Goal: Transaction & Acquisition: Book appointment/travel/reservation

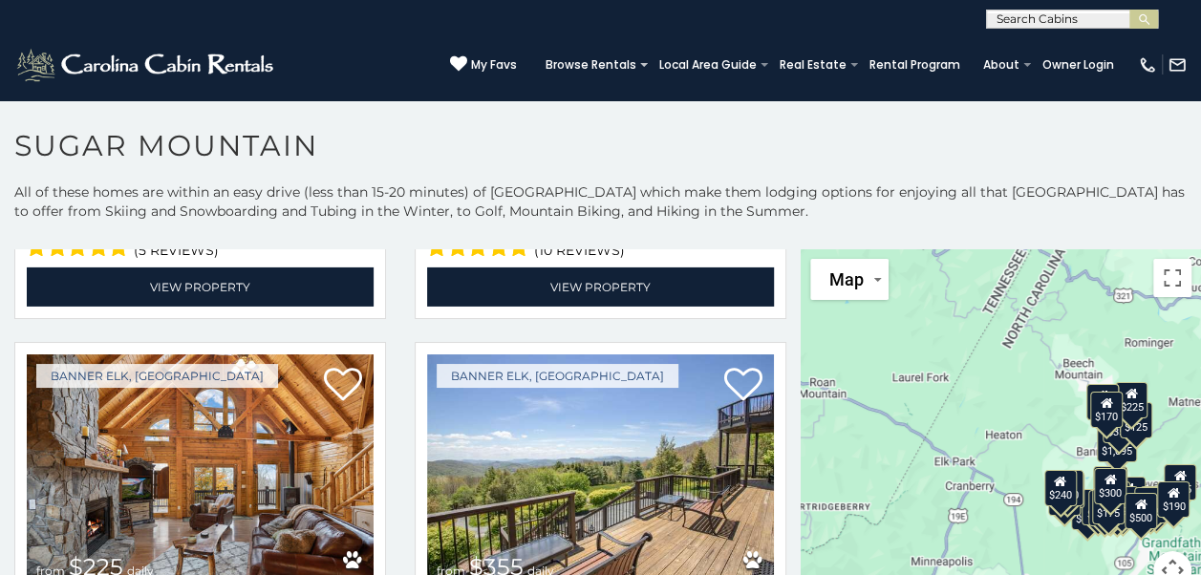
scroll to position [3259, 0]
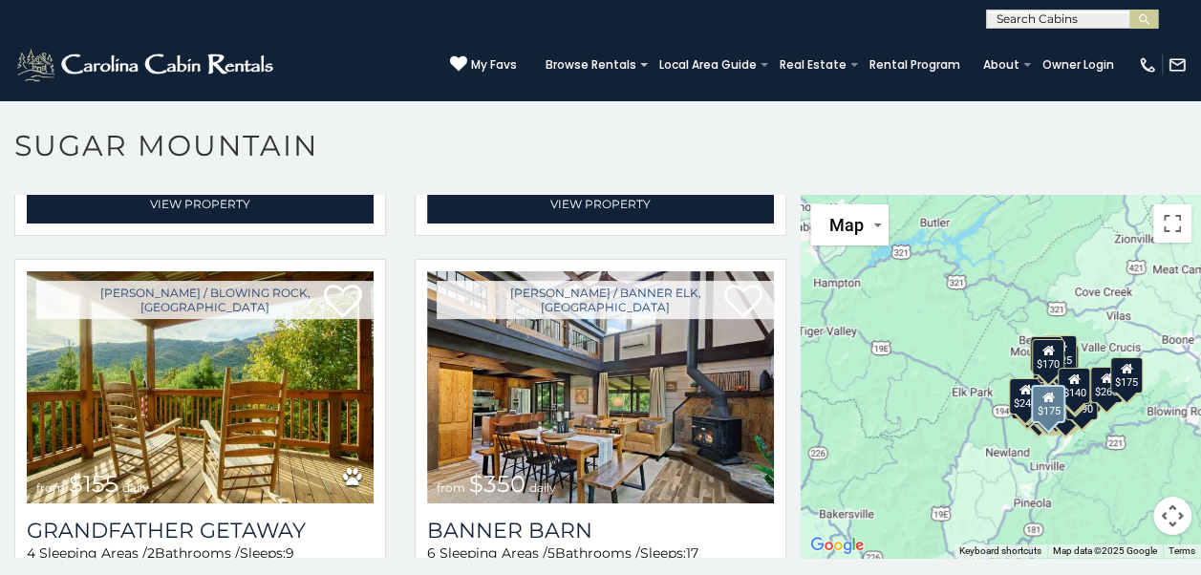
scroll to position [4536, 0]
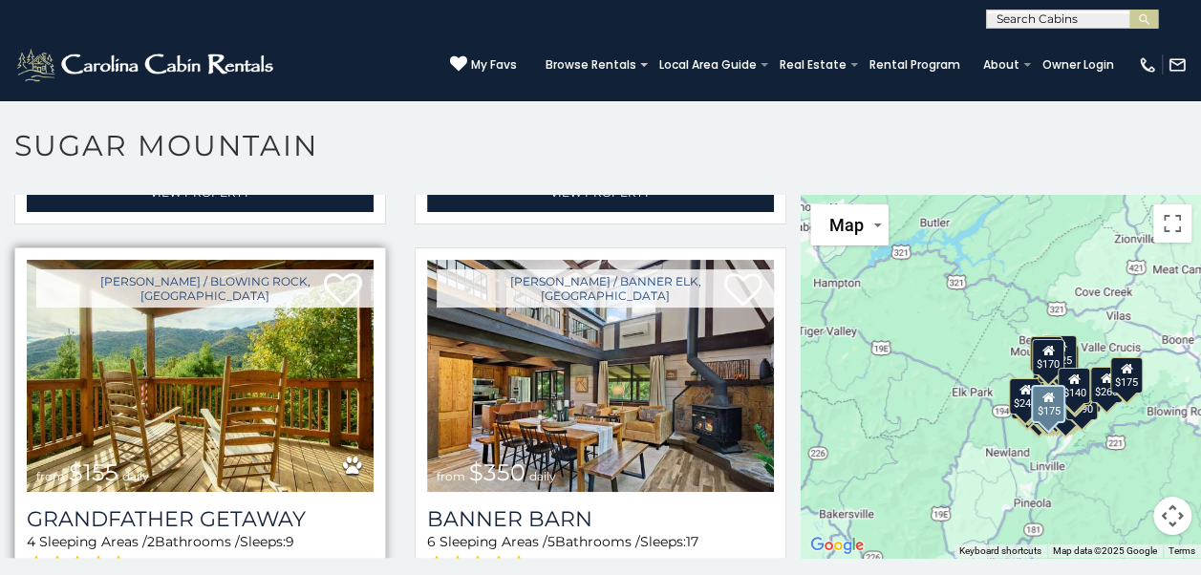
click at [140, 311] on img at bounding box center [200, 376] width 347 height 232
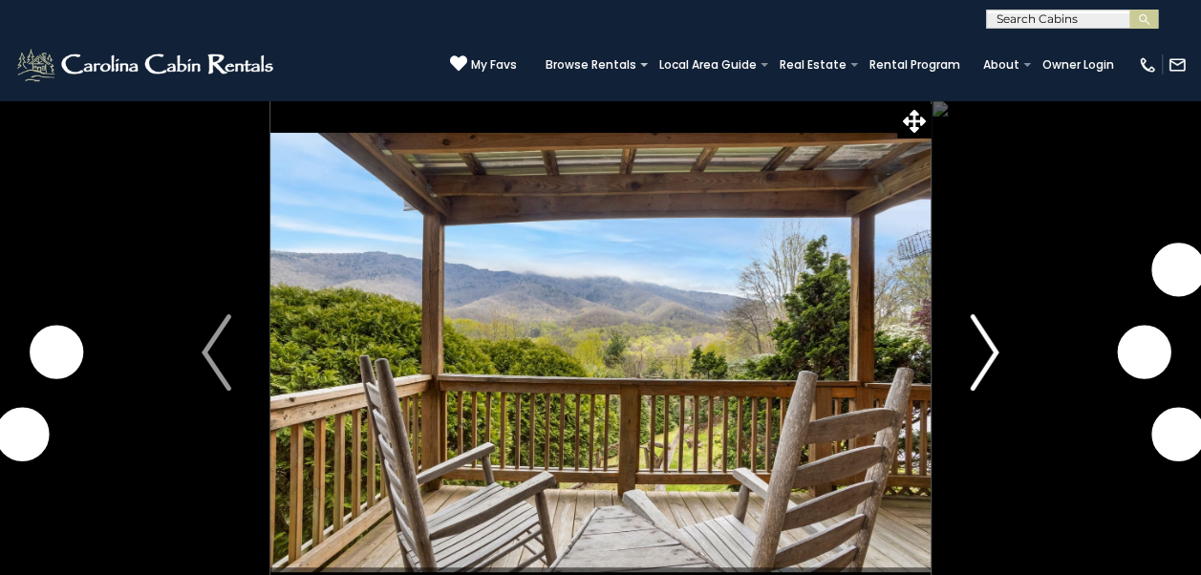
click at [981, 366] on img "Next" at bounding box center [984, 352] width 29 height 76
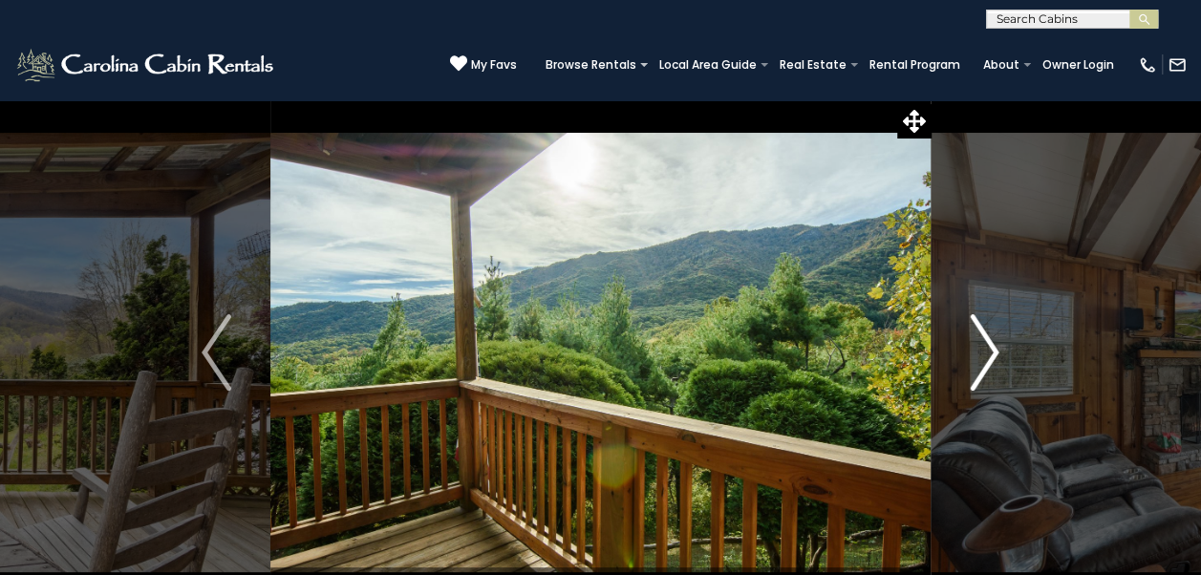
click at [979, 344] on img "Next" at bounding box center [984, 352] width 29 height 76
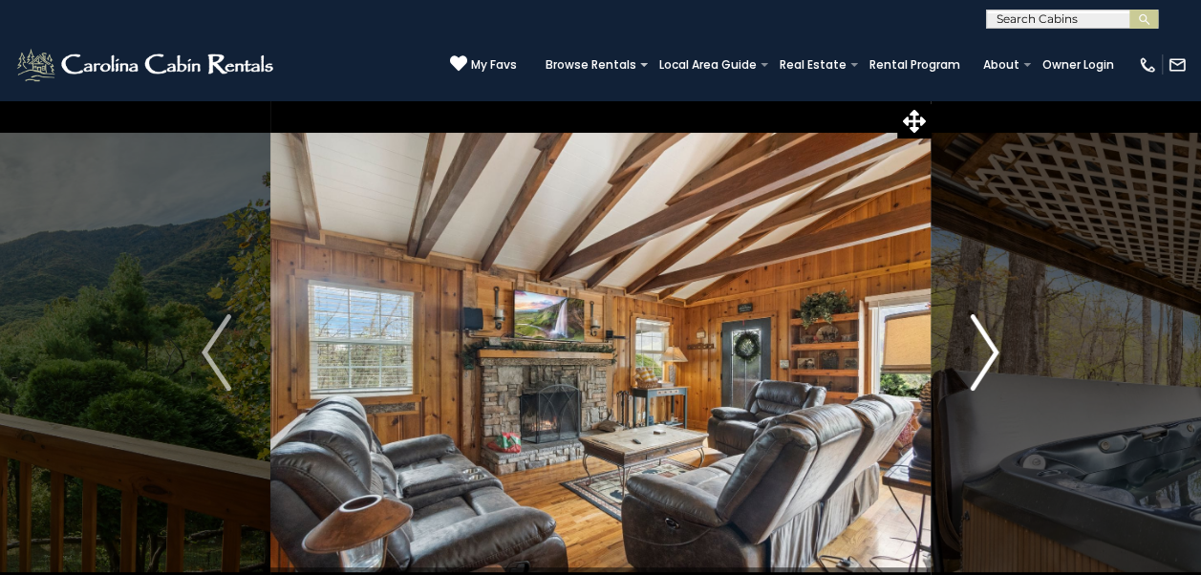
click at [992, 340] on img "Next" at bounding box center [984, 352] width 29 height 76
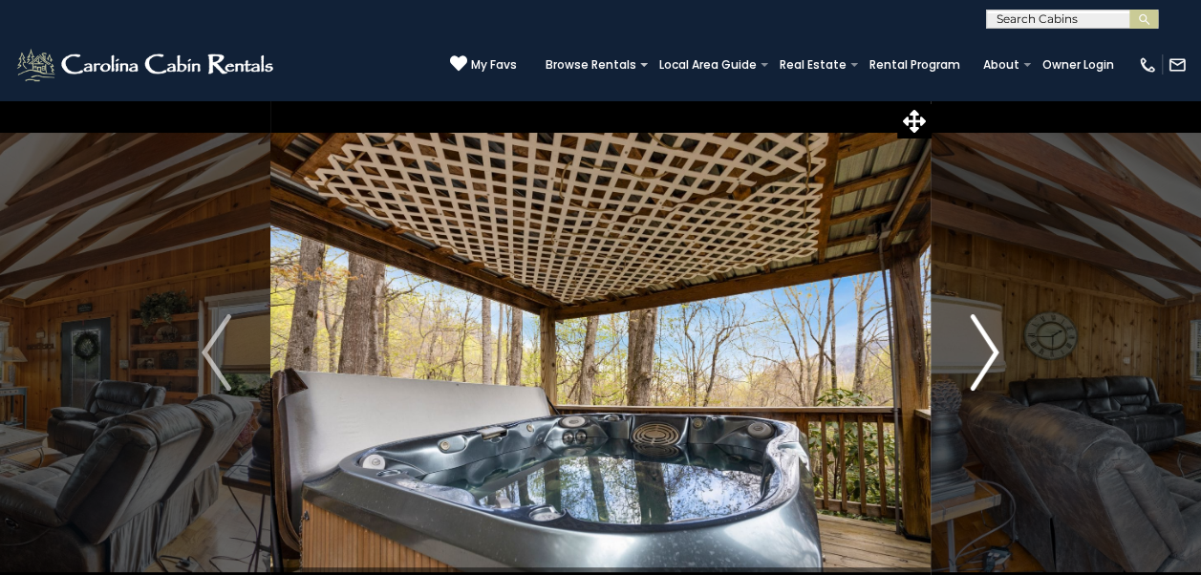
click at [983, 346] on img "Next" at bounding box center [984, 352] width 29 height 76
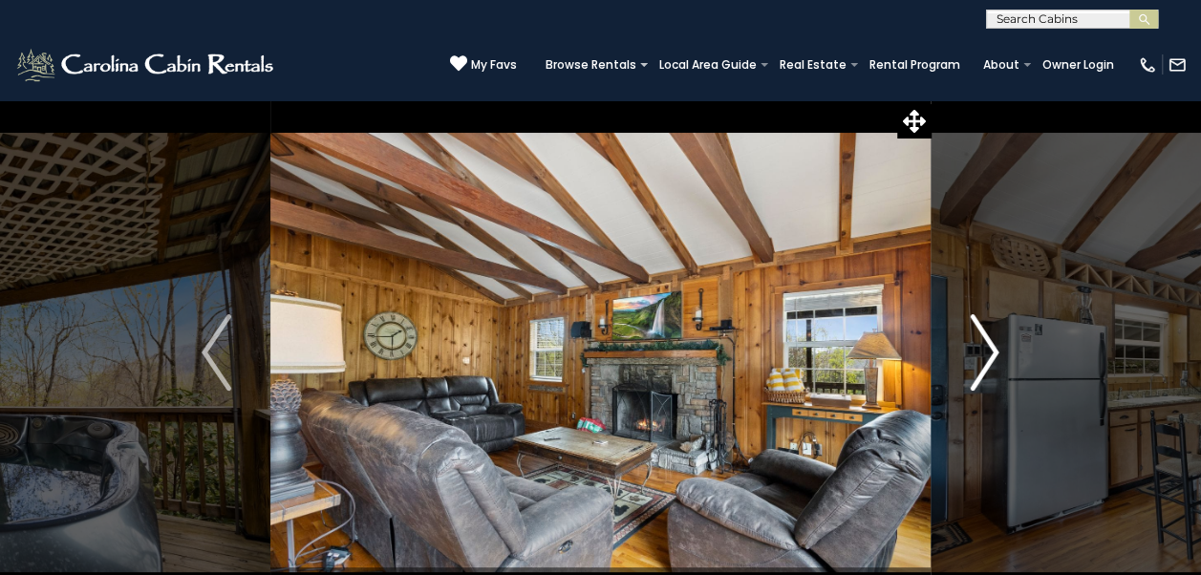
click at [988, 366] on img "Next" at bounding box center [984, 352] width 29 height 76
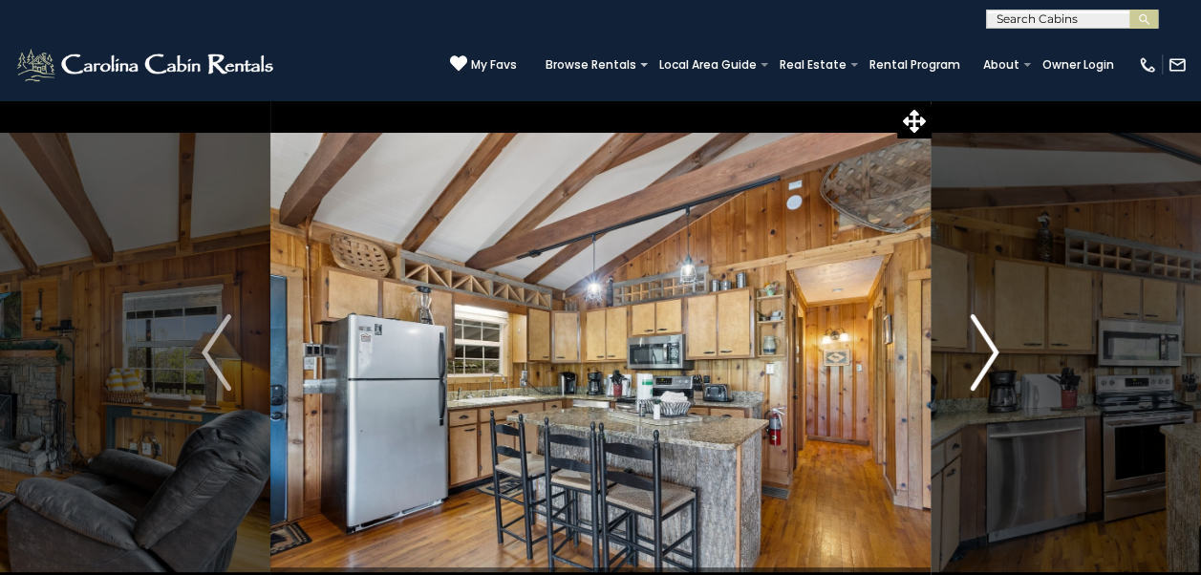
click at [983, 354] on img "Next" at bounding box center [984, 352] width 29 height 76
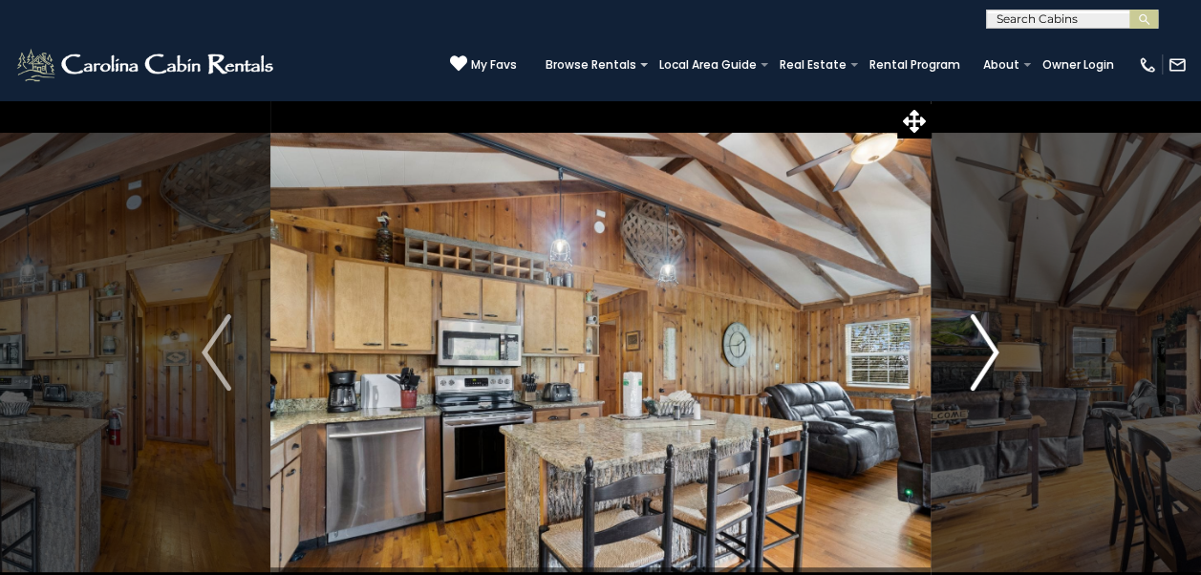
click at [988, 345] on img "Next" at bounding box center [984, 352] width 29 height 76
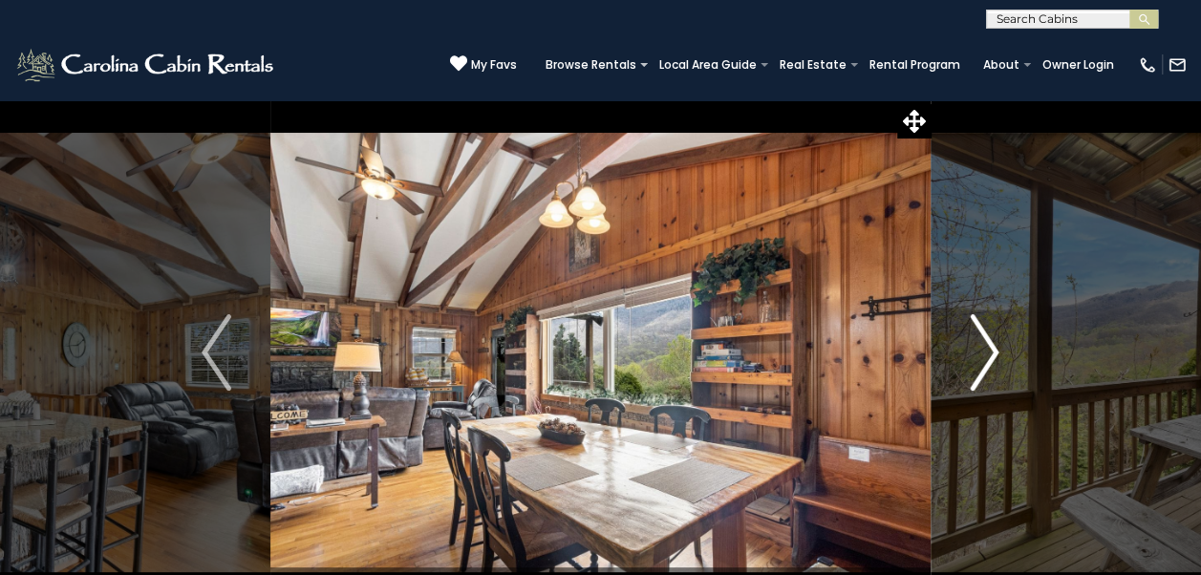
click at [976, 359] on img "Next" at bounding box center [984, 352] width 29 height 76
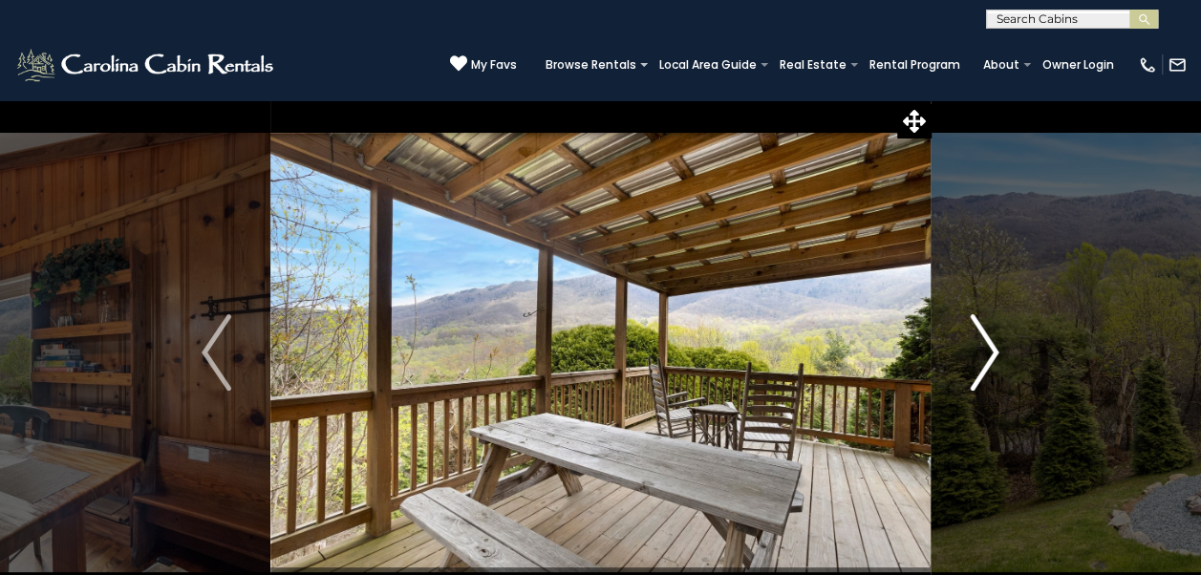
click at [973, 352] on img "Next" at bounding box center [984, 352] width 29 height 76
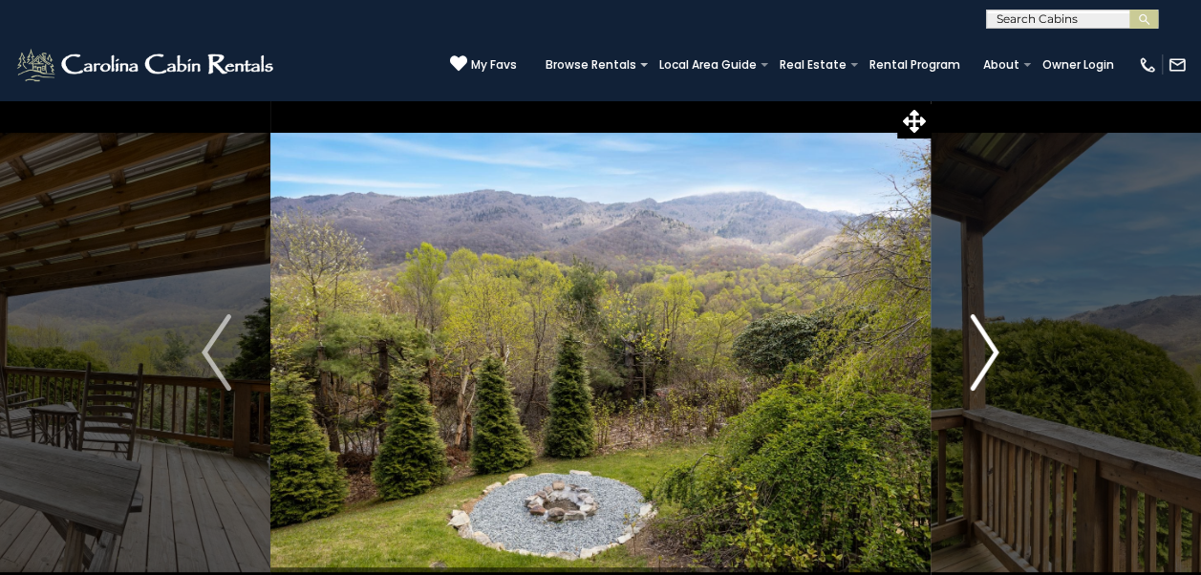
click at [981, 349] on img "Next" at bounding box center [984, 352] width 29 height 76
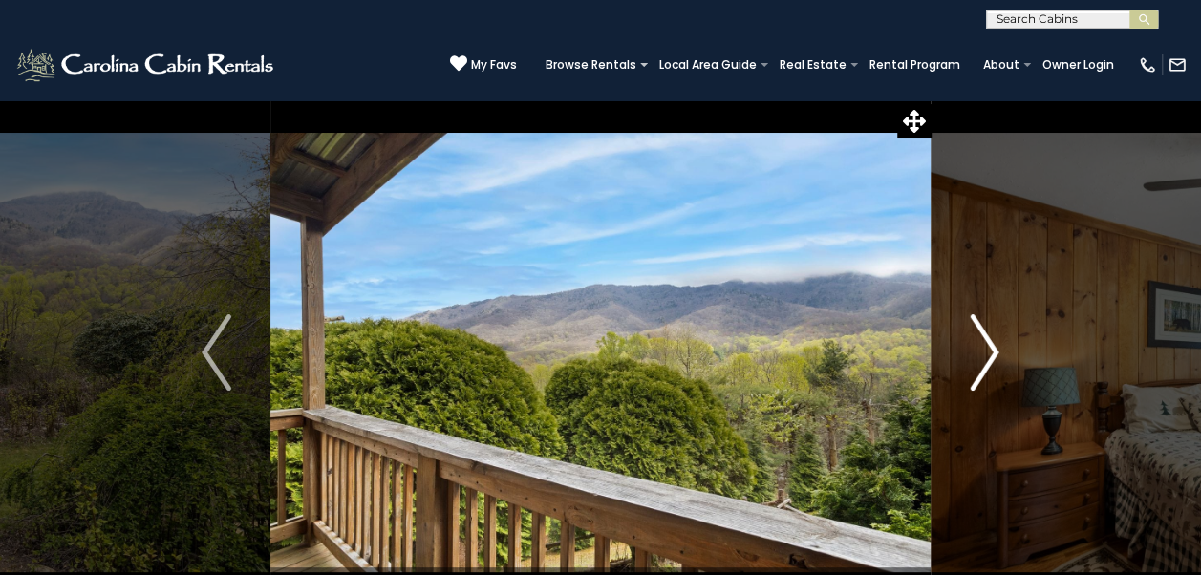
click at [979, 357] on img "Next" at bounding box center [984, 352] width 29 height 76
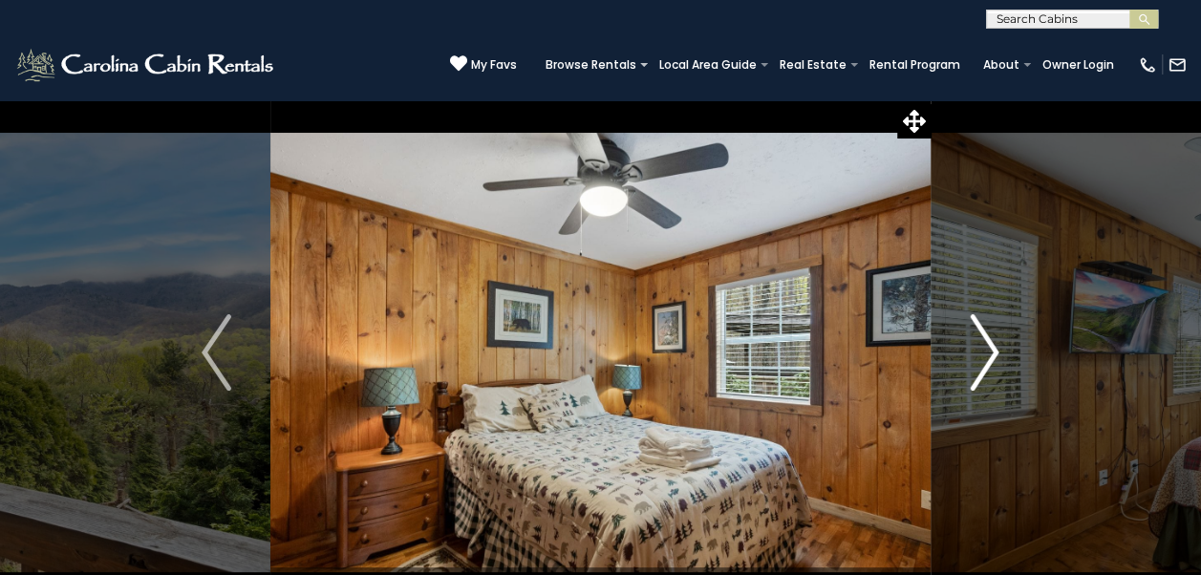
click at [983, 354] on img "Next" at bounding box center [984, 352] width 29 height 76
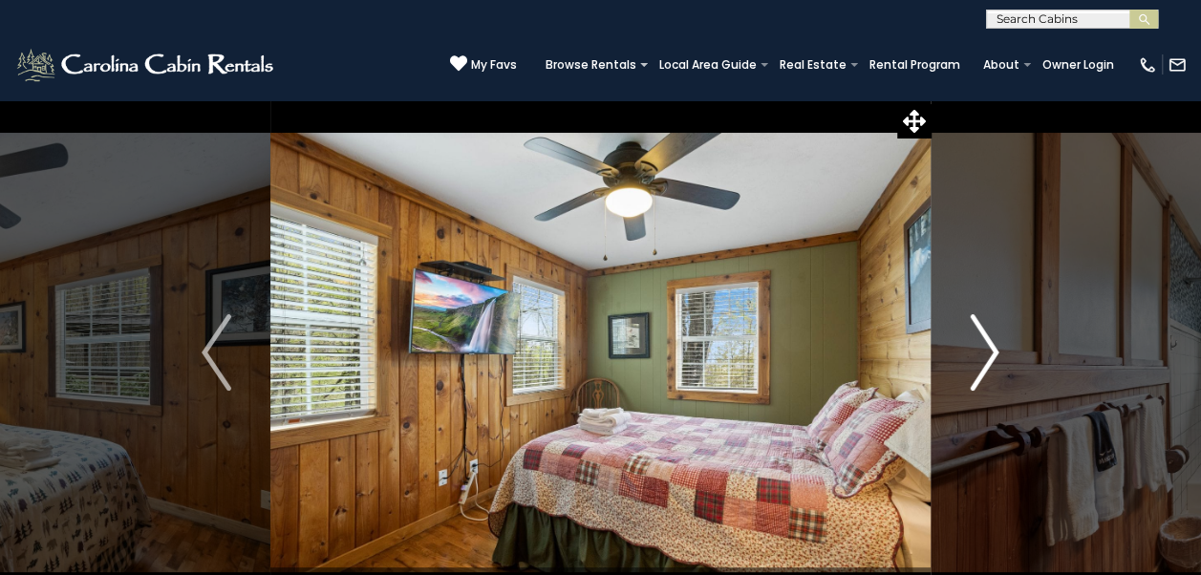
click at [988, 350] on img "Next" at bounding box center [984, 352] width 29 height 76
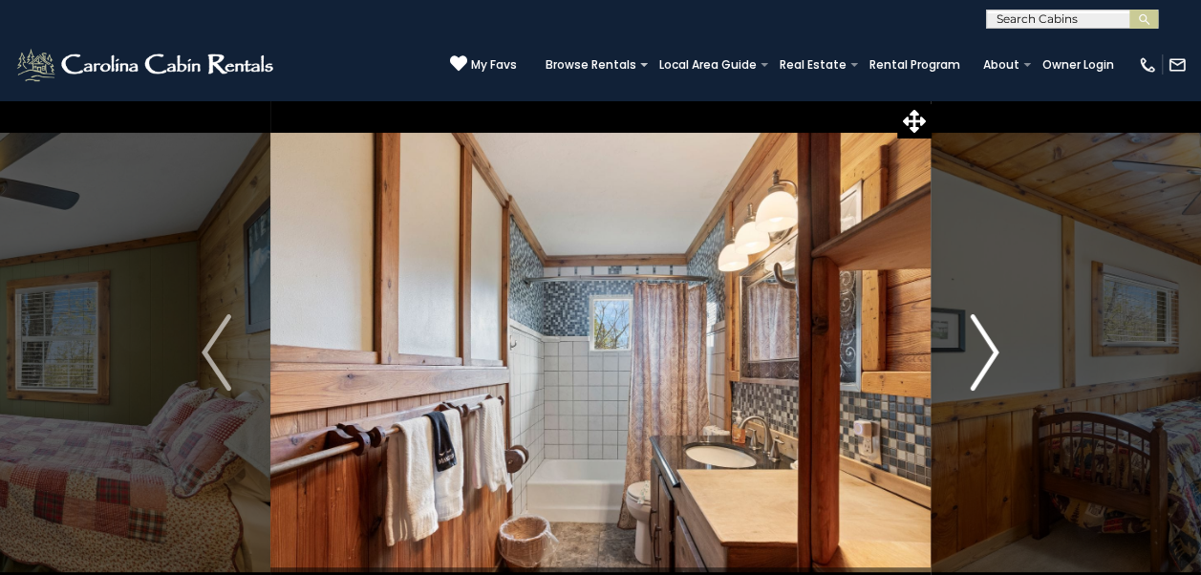
click at [981, 357] on img "Next" at bounding box center [984, 352] width 29 height 76
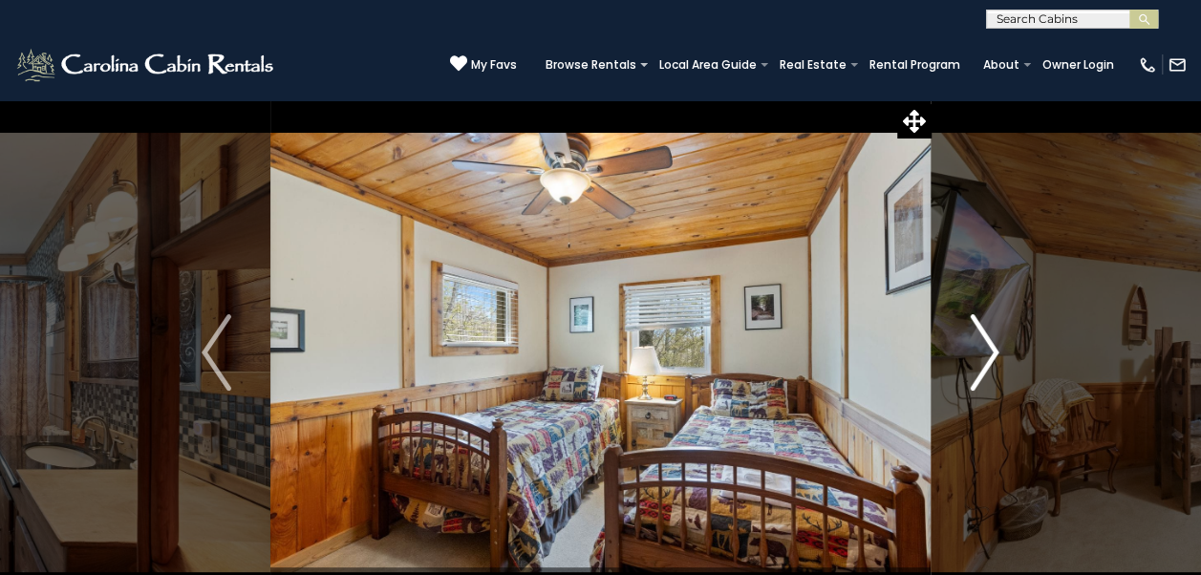
click at [984, 354] on img "Next" at bounding box center [984, 352] width 29 height 76
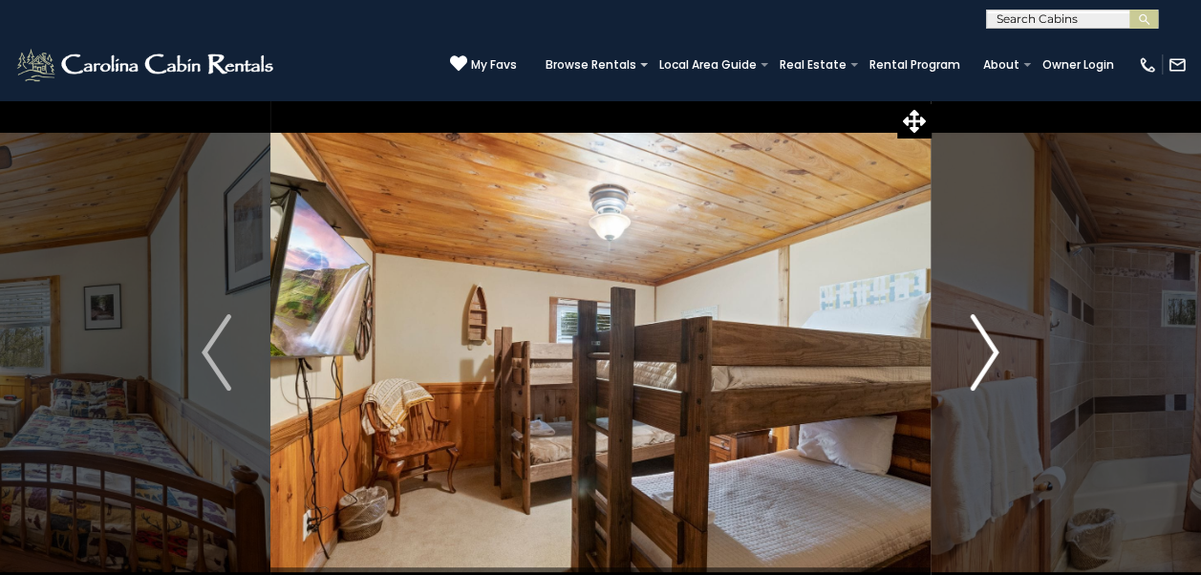
click at [980, 364] on img "Next" at bounding box center [984, 352] width 29 height 76
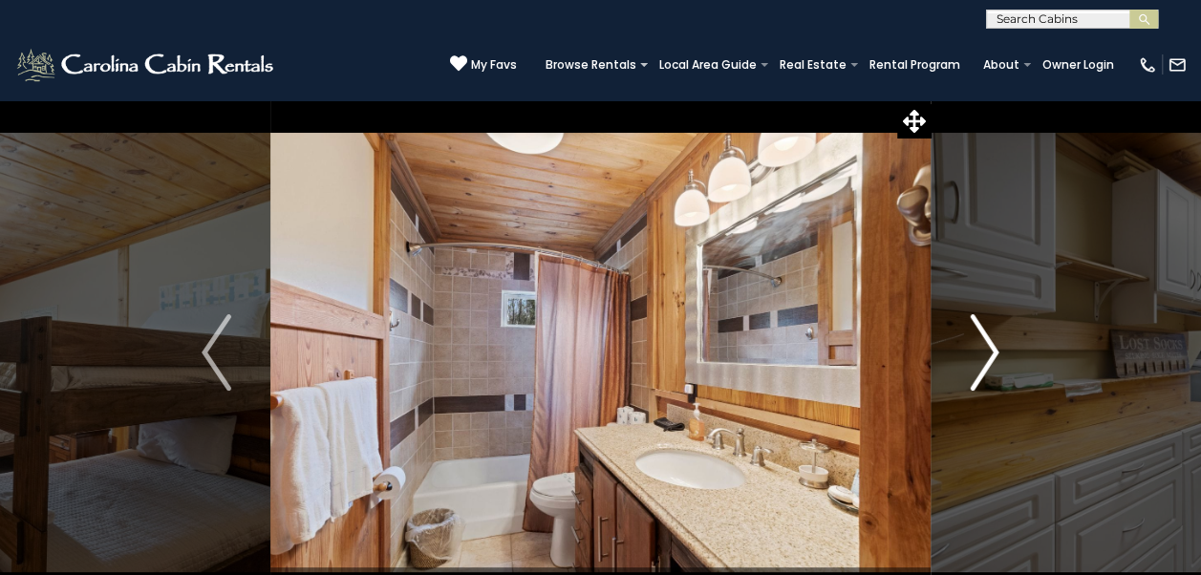
click at [972, 361] on img "Next" at bounding box center [984, 352] width 29 height 76
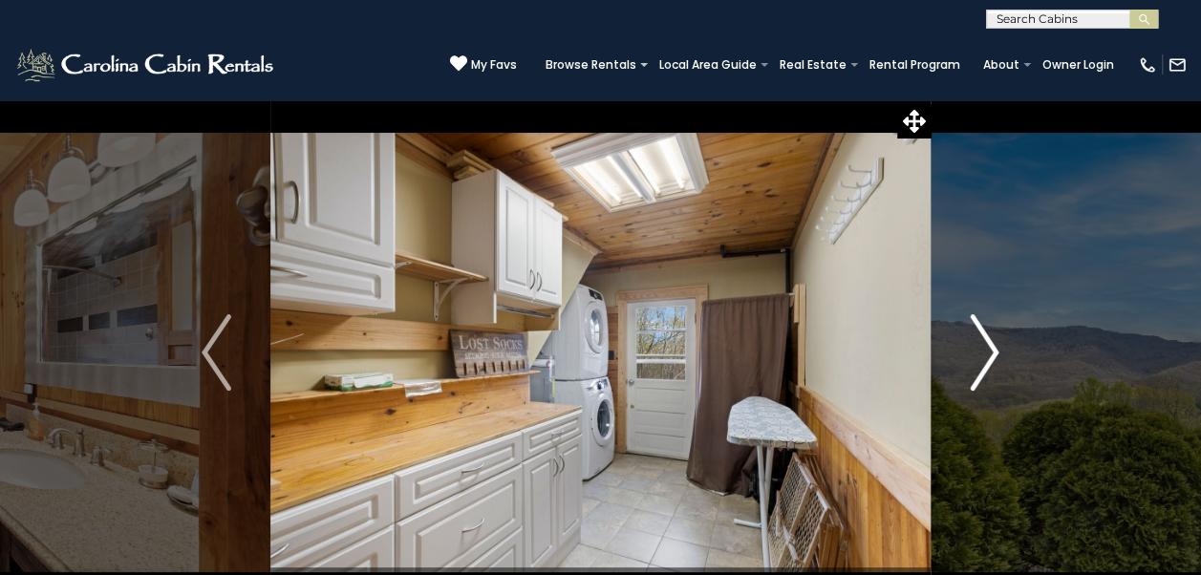
click at [977, 361] on img "Next" at bounding box center [984, 352] width 29 height 76
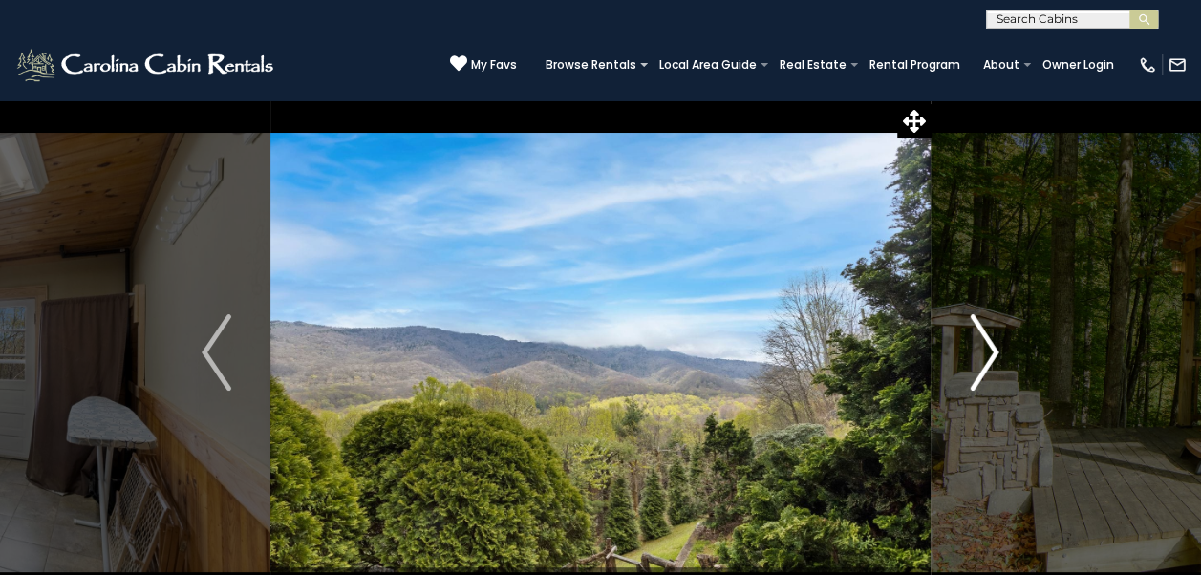
click at [977, 357] on img "Next" at bounding box center [984, 352] width 29 height 76
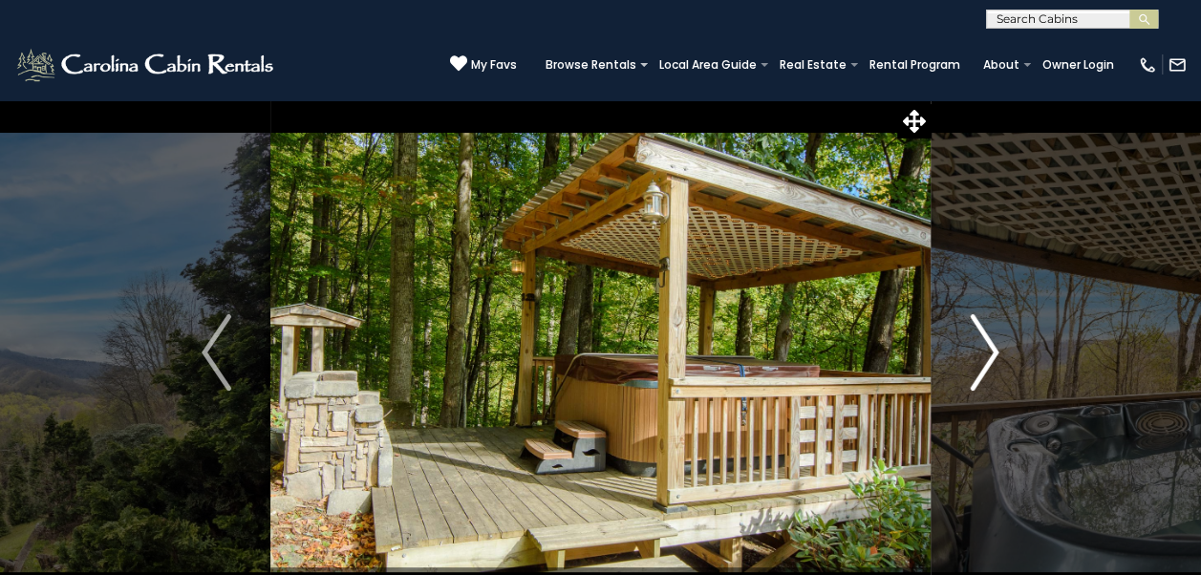
click at [978, 361] on img "Next" at bounding box center [984, 352] width 29 height 76
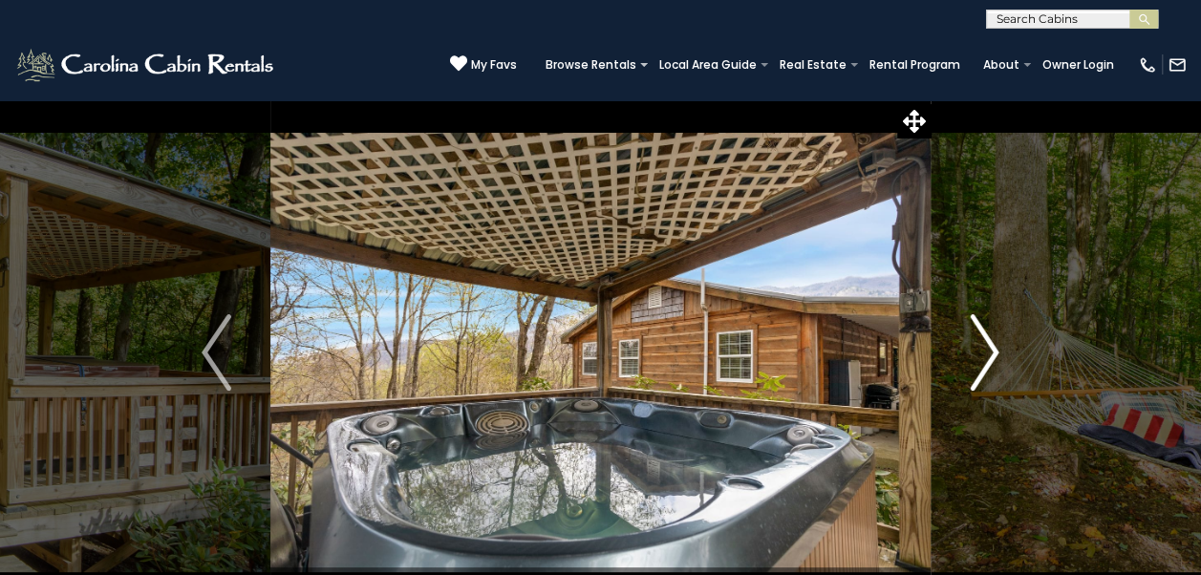
click at [979, 357] on img "Next" at bounding box center [984, 352] width 29 height 76
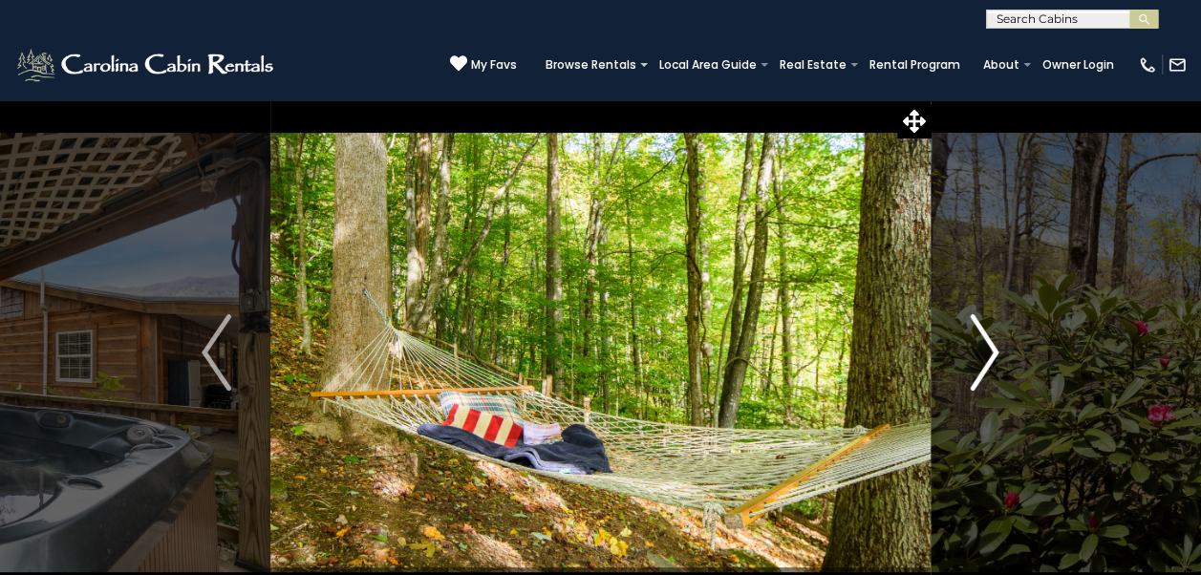
click at [974, 357] on img "Next" at bounding box center [984, 352] width 29 height 76
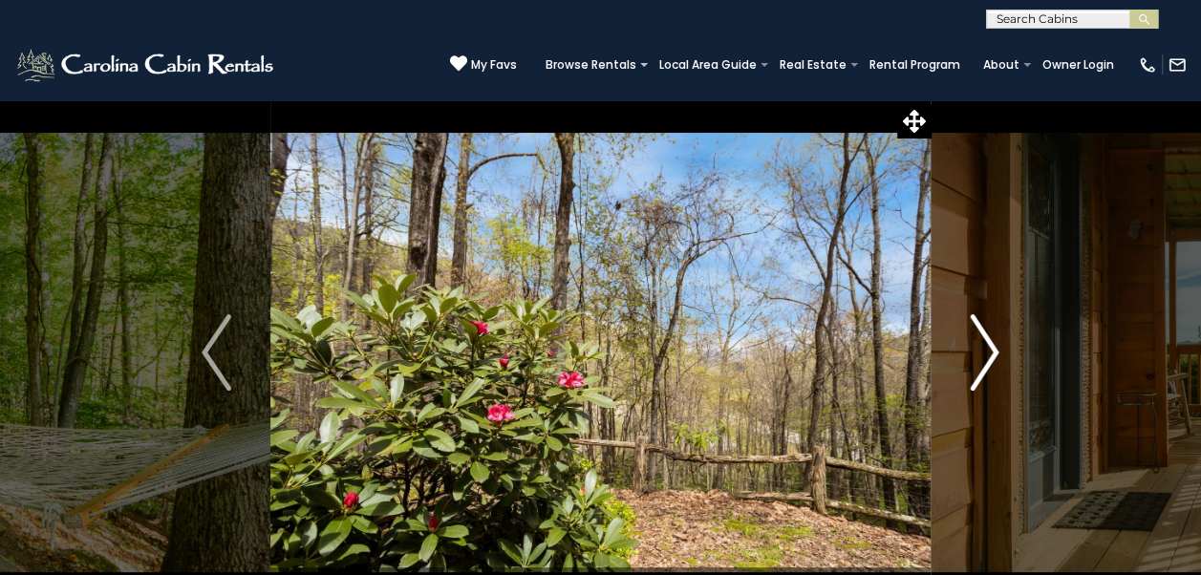
click at [986, 357] on img "Next" at bounding box center [984, 352] width 29 height 76
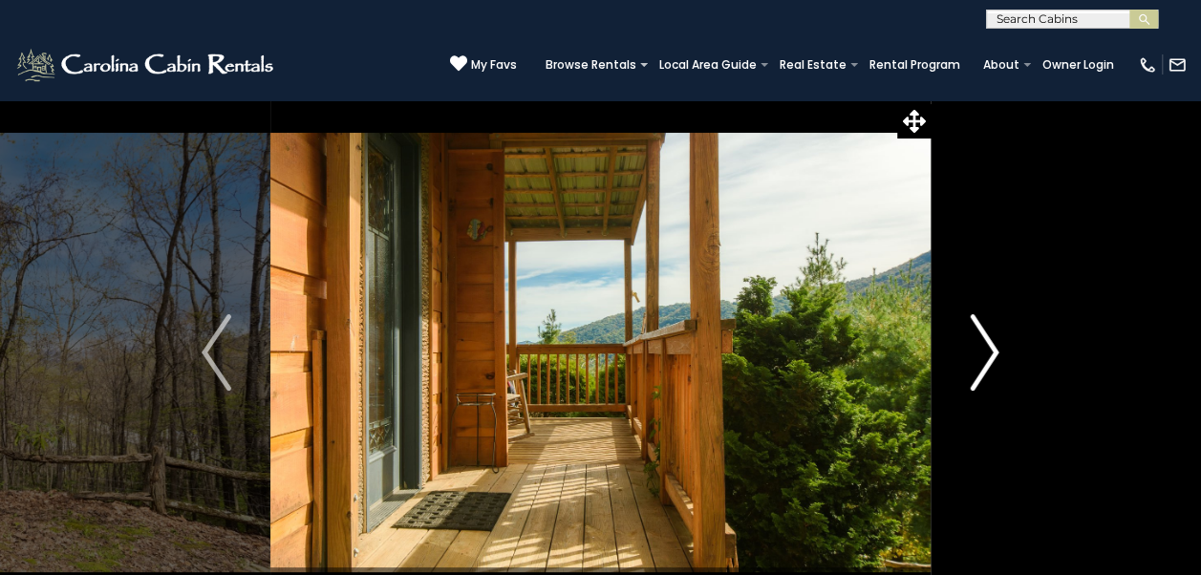
click at [977, 359] on img "Next" at bounding box center [984, 352] width 29 height 76
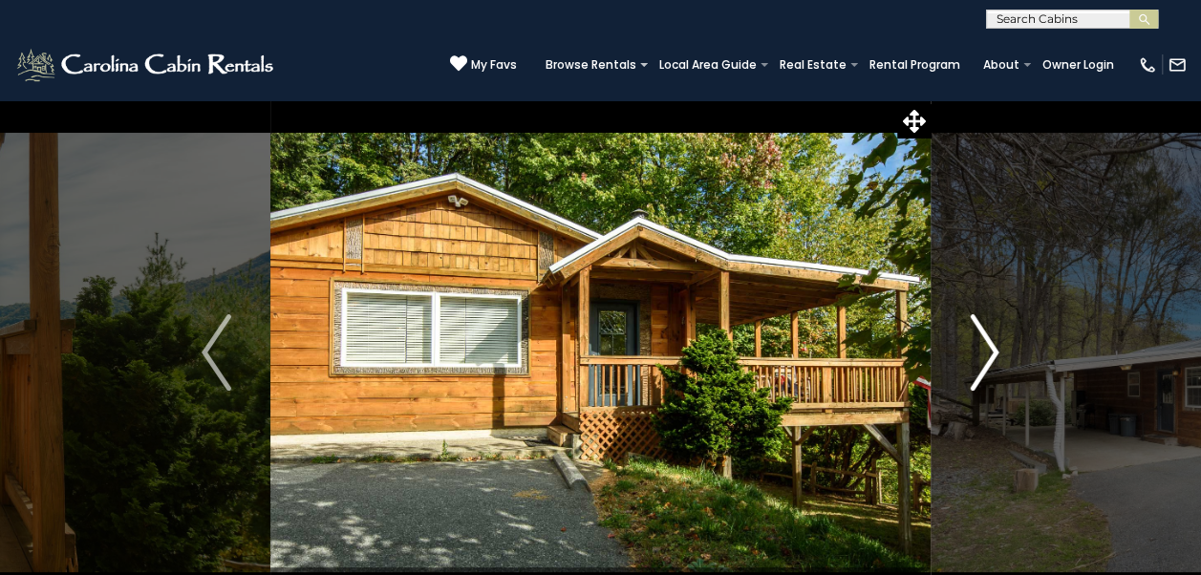
click at [977, 359] on img "Next" at bounding box center [984, 352] width 29 height 76
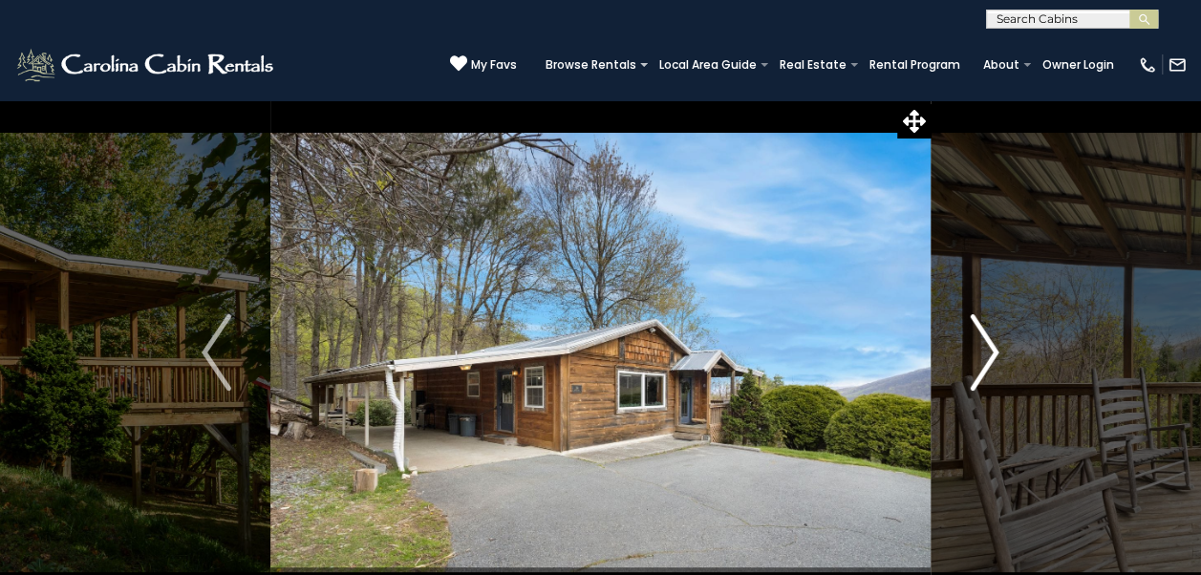
click at [972, 350] on img "Next" at bounding box center [984, 352] width 29 height 76
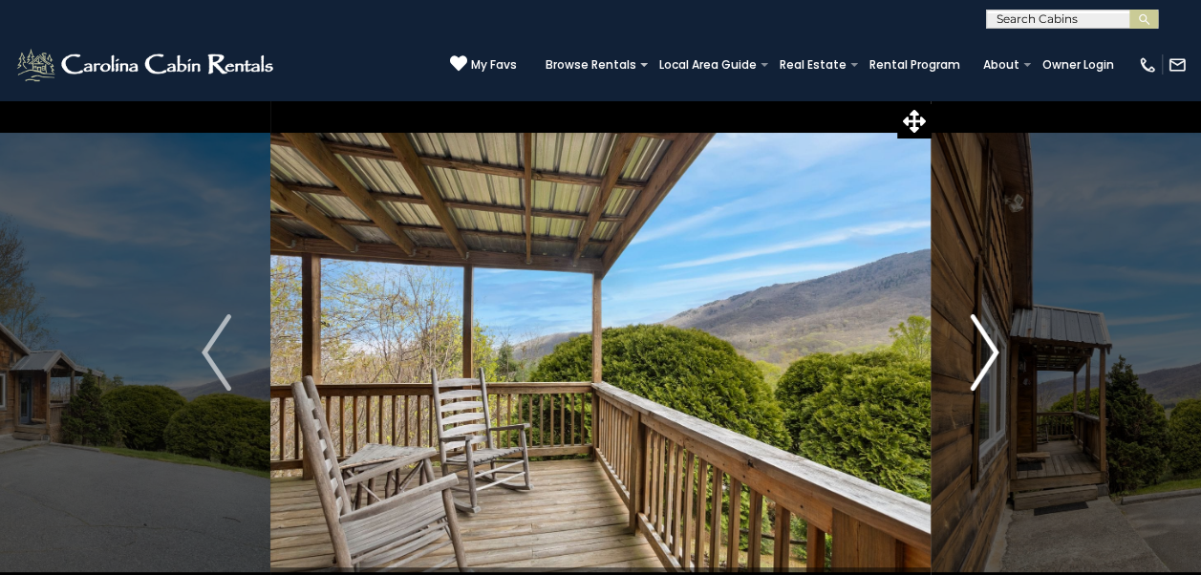
click at [973, 363] on img "Next" at bounding box center [984, 352] width 29 height 76
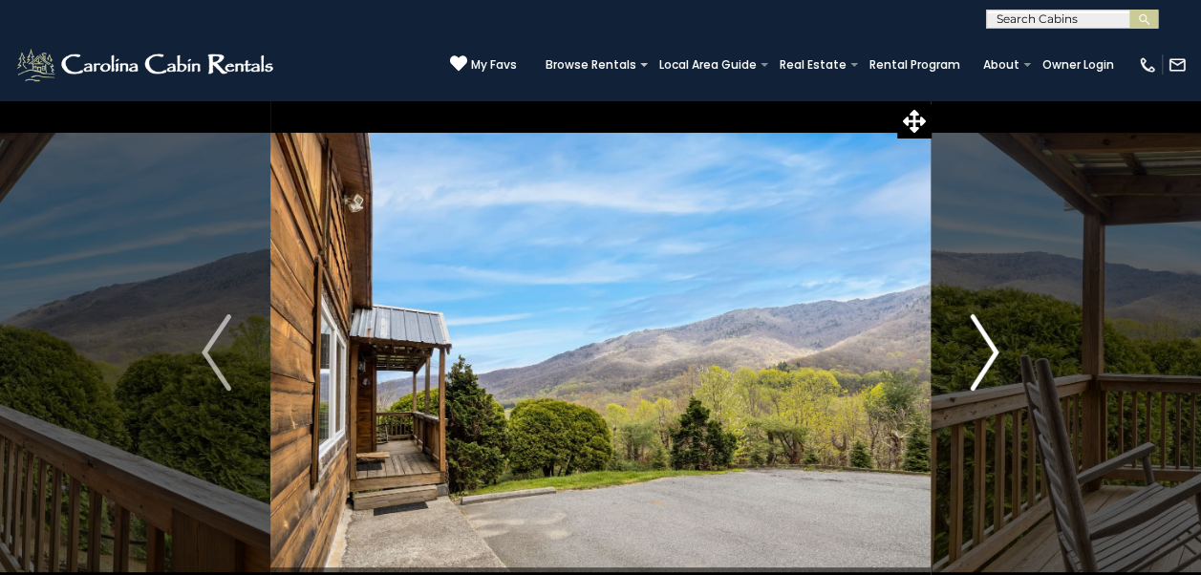
click at [982, 361] on img "Next" at bounding box center [984, 352] width 29 height 76
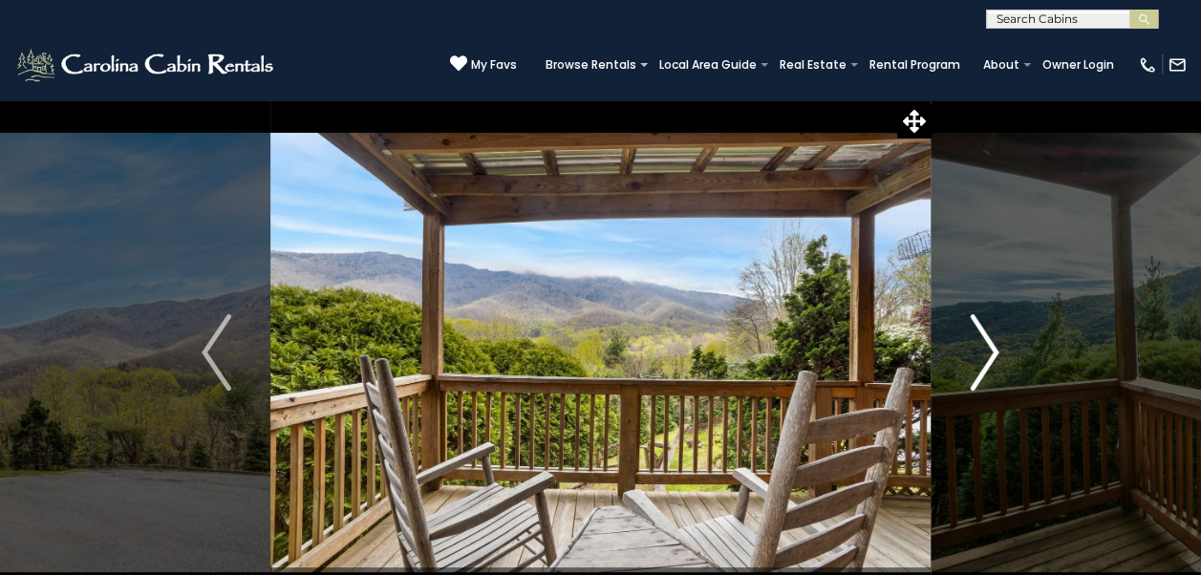
click at [978, 361] on img "Next" at bounding box center [984, 352] width 29 height 76
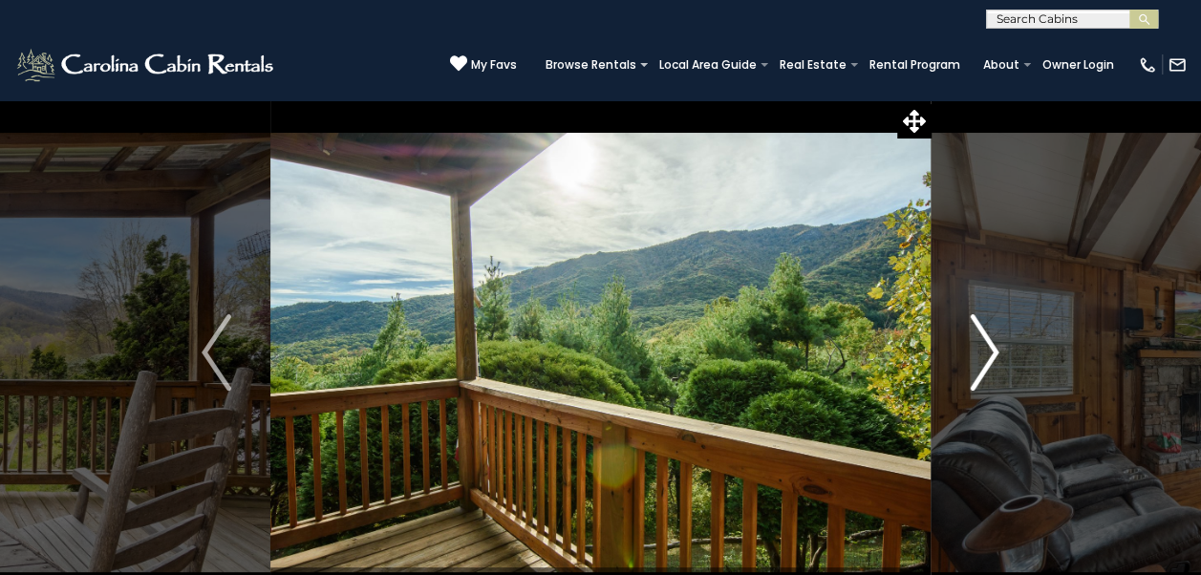
click at [970, 357] on img "Next" at bounding box center [984, 352] width 29 height 76
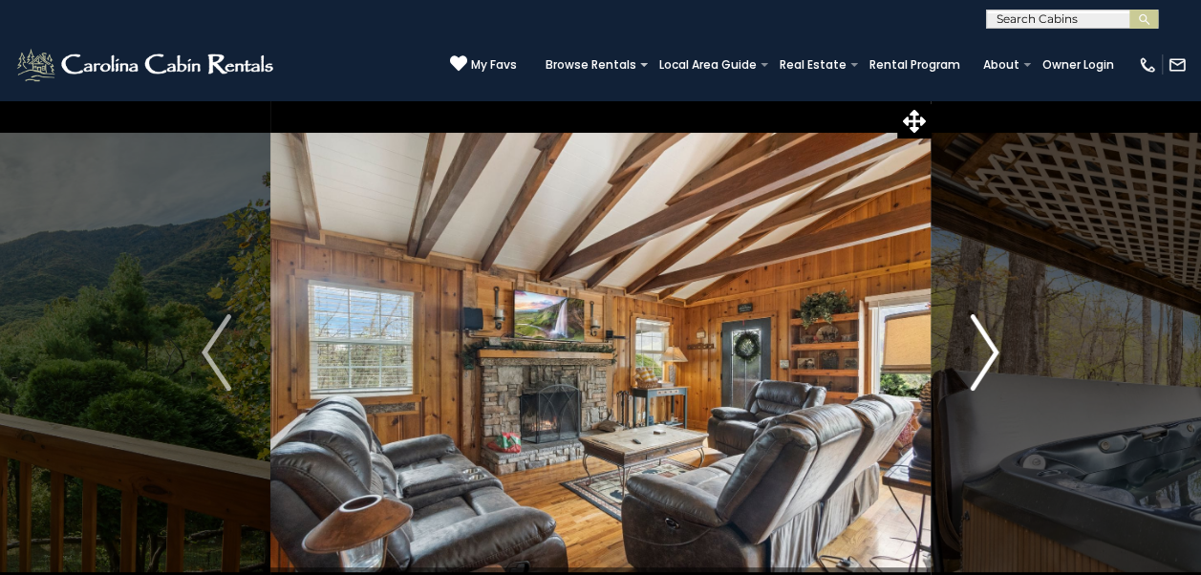
click at [988, 354] on img "Next" at bounding box center [984, 352] width 29 height 76
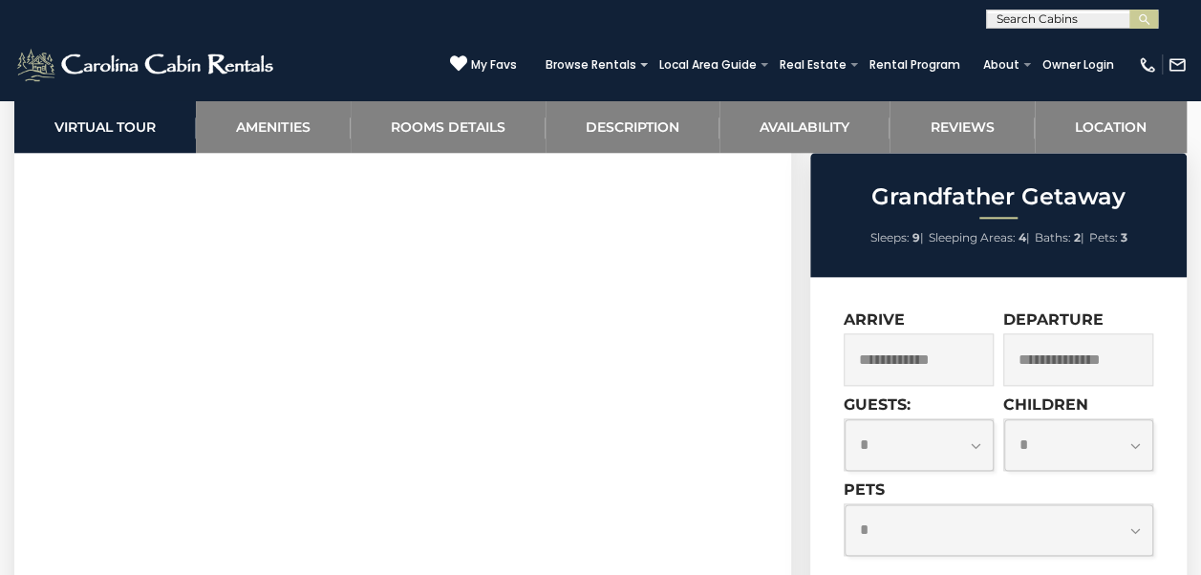
scroll to position [914, 0]
click at [949, 344] on input "text" at bounding box center [919, 360] width 150 height 53
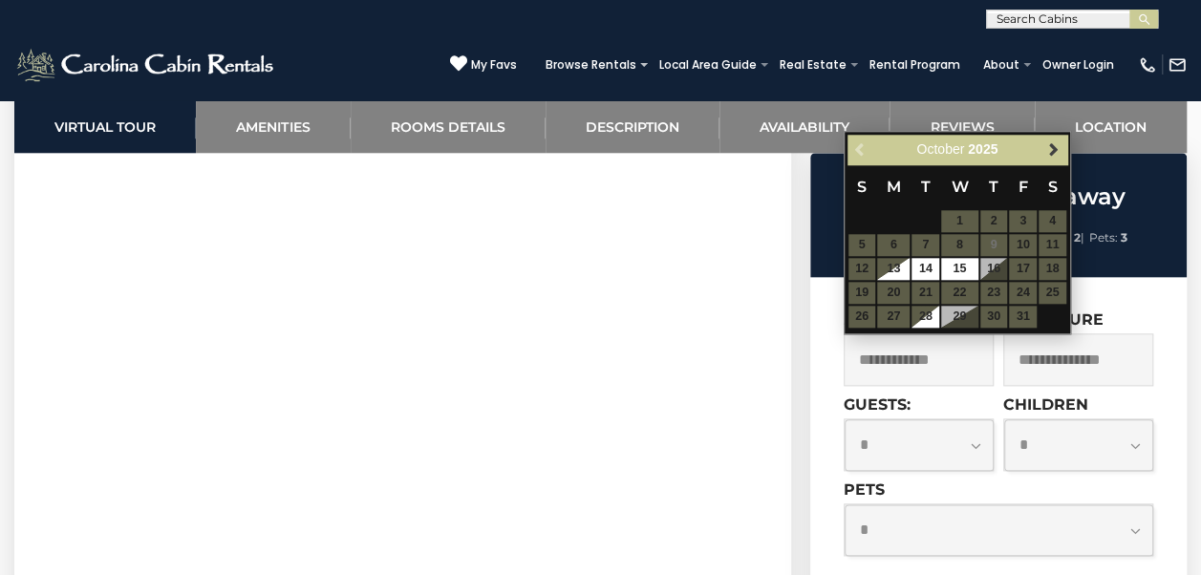
click at [1052, 147] on span "Next" at bounding box center [1053, 149] width 15 height 15
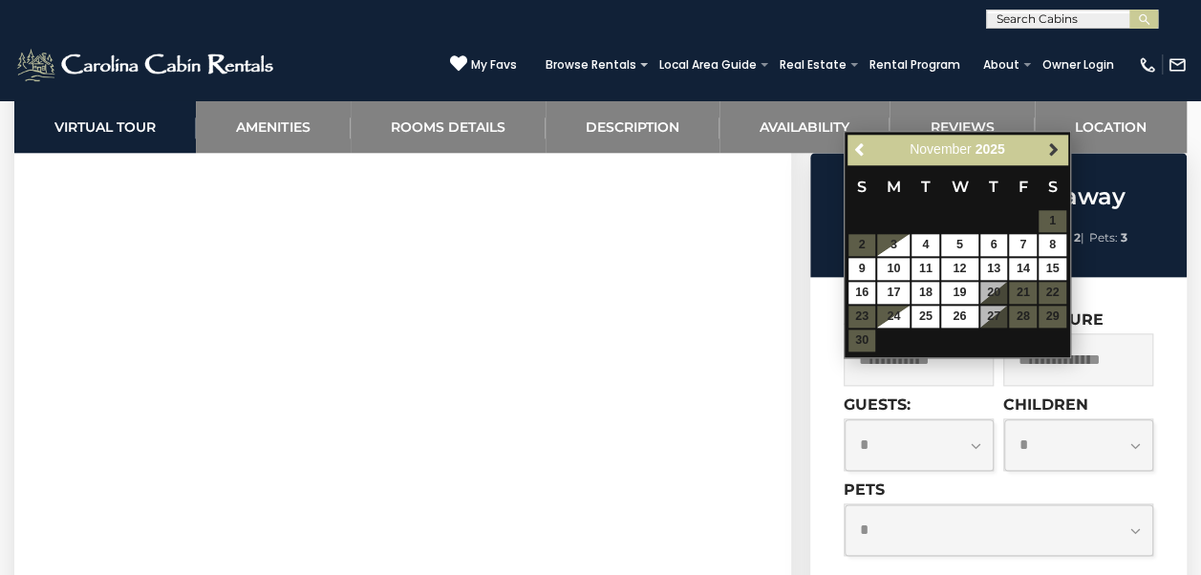
click at [1056, 145] on span "Next" at bounding box center [1053, 149] width 15 height 15
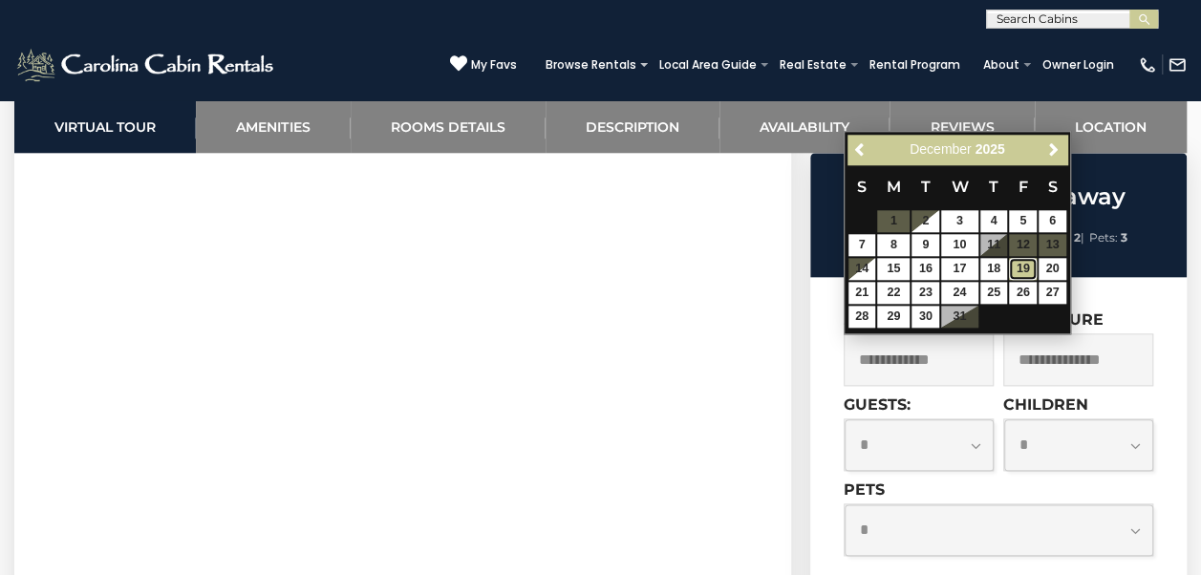
click at [1021, 269] on link "19" at bounding box center [1023, 269] width 28 height 22
type input "**********"
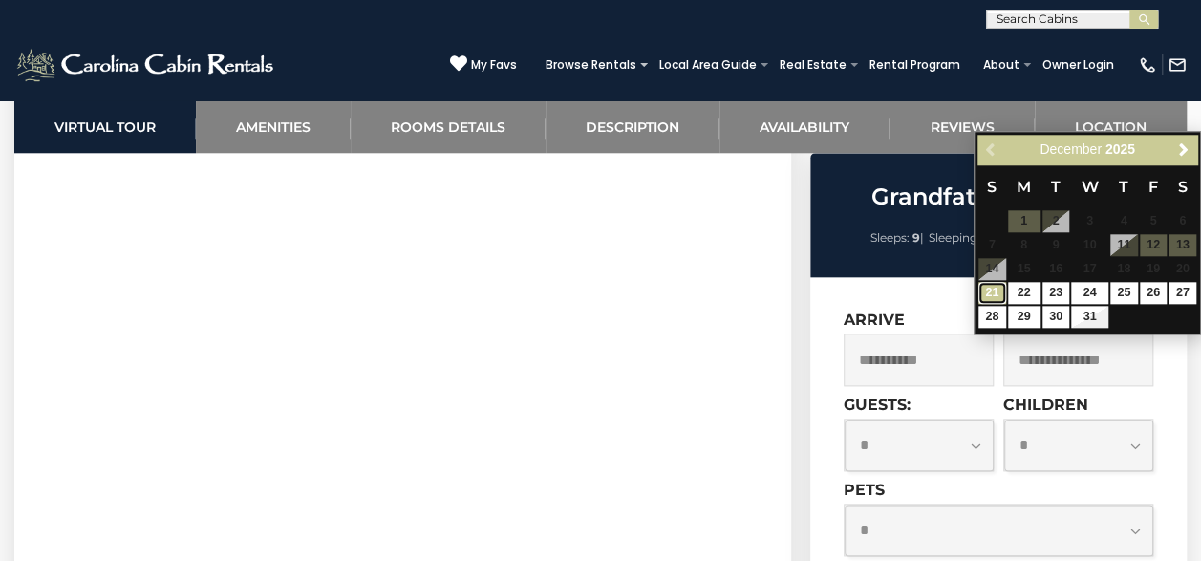
click at [992, 294] on link "21" at bounding box center [993, 293] width 28 height 22
type input "**********"
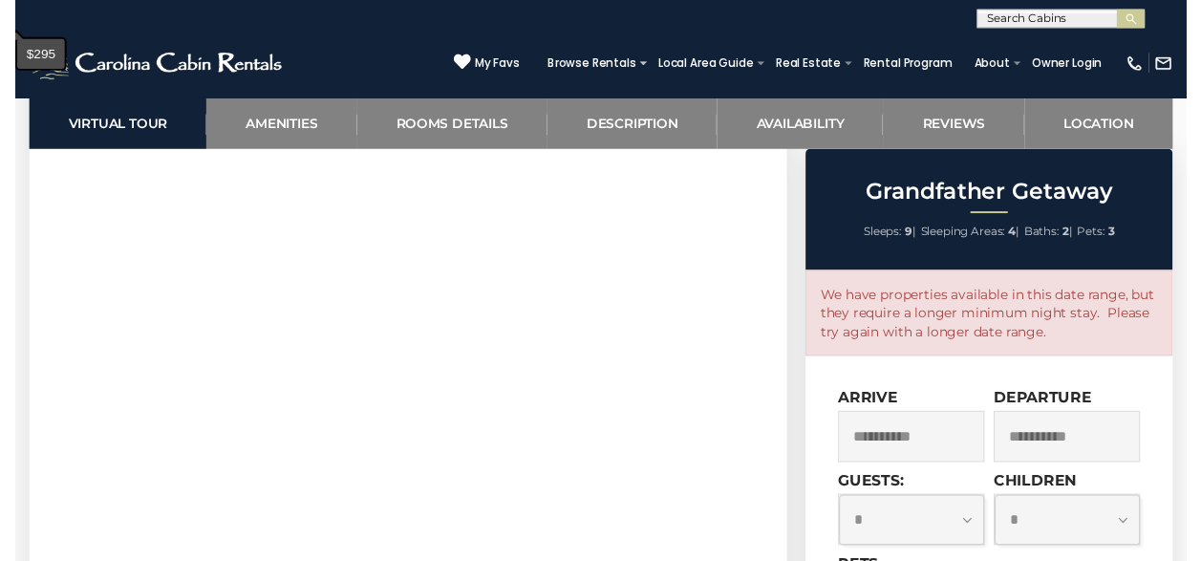
scroll to position [973, 0]
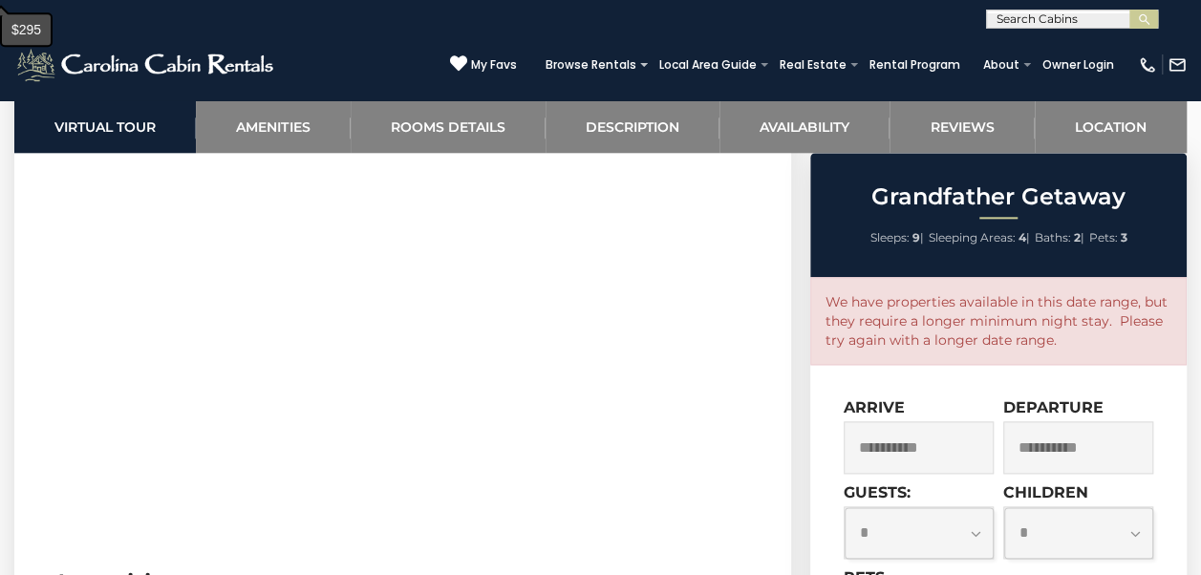
click at [977, 449] on input "**********" at bounding box center [919, 447] width 150 height 53
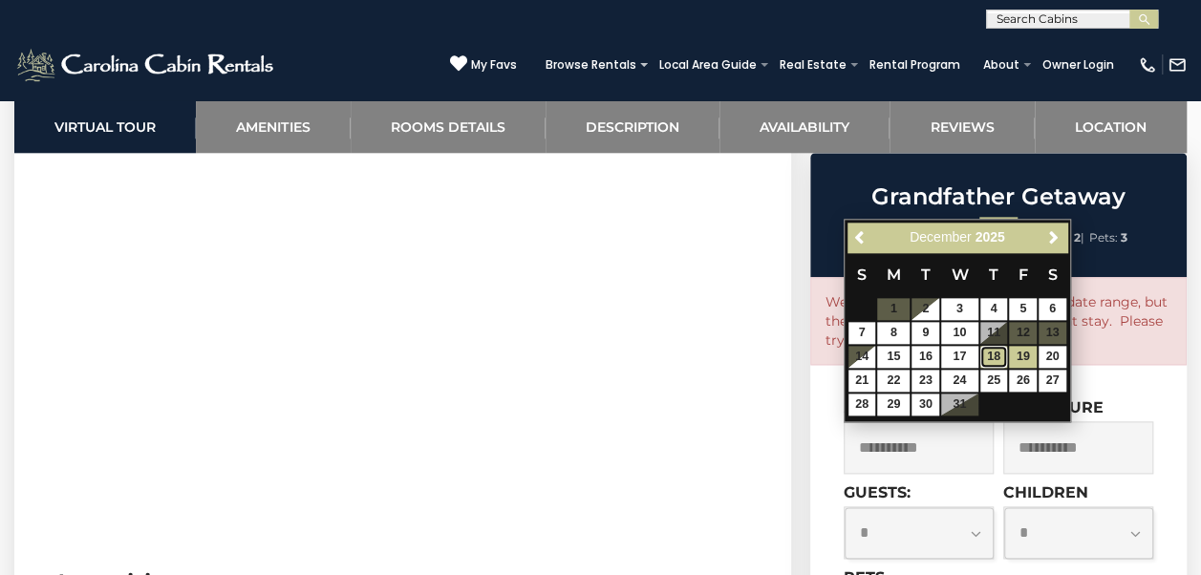
click at [1000, 352] on link "18" at bounding box center [995, 357] width 28 height 22
type input "**********"
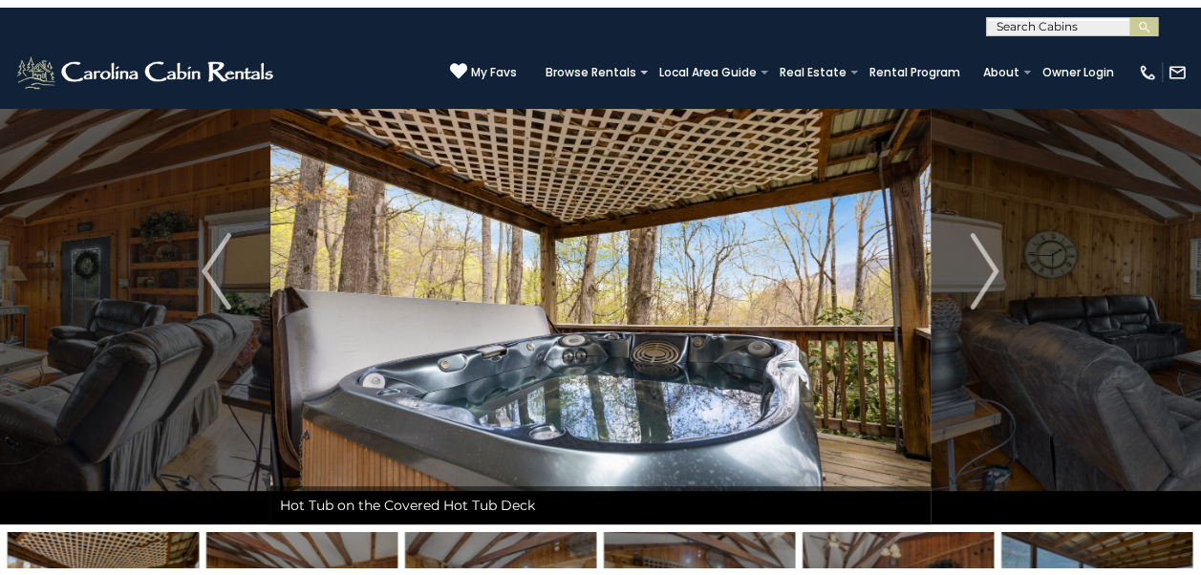
scroll to position [0, 0]
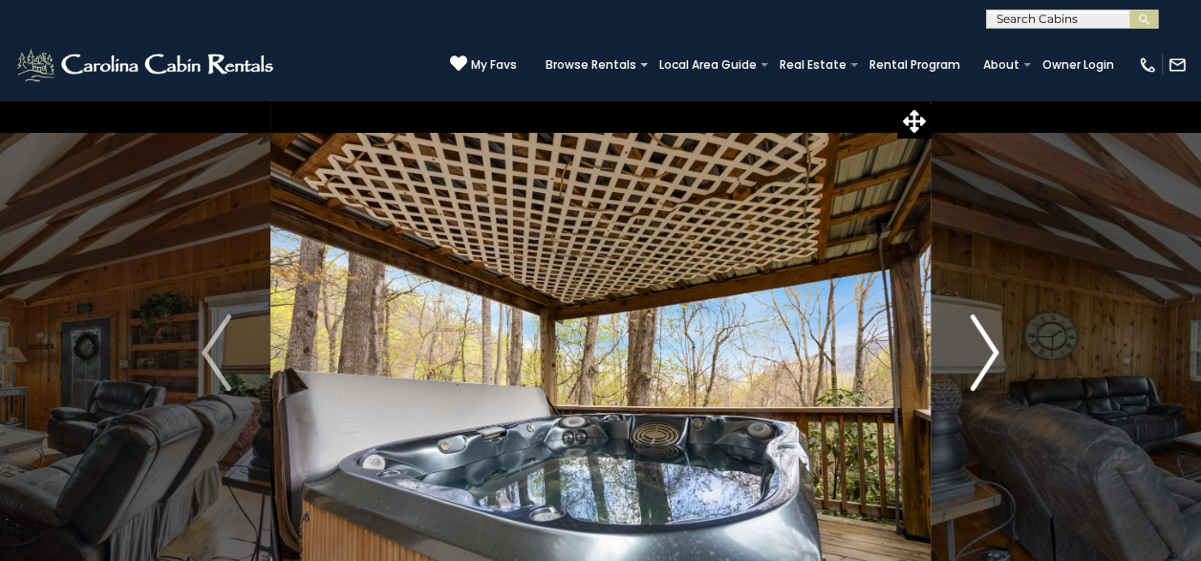
click at [976, 358] on img "Next" at bounding box center [984, 352] width 29 height 76
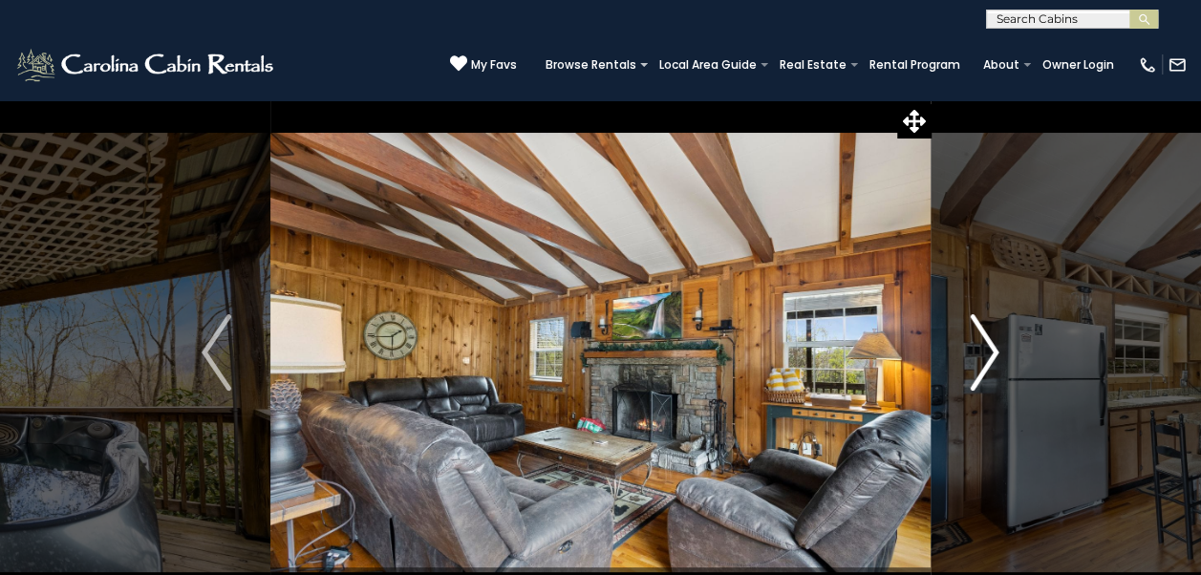
click at [988, 350] on img "Next" at bounding box center [984, 352] width 29 height 76
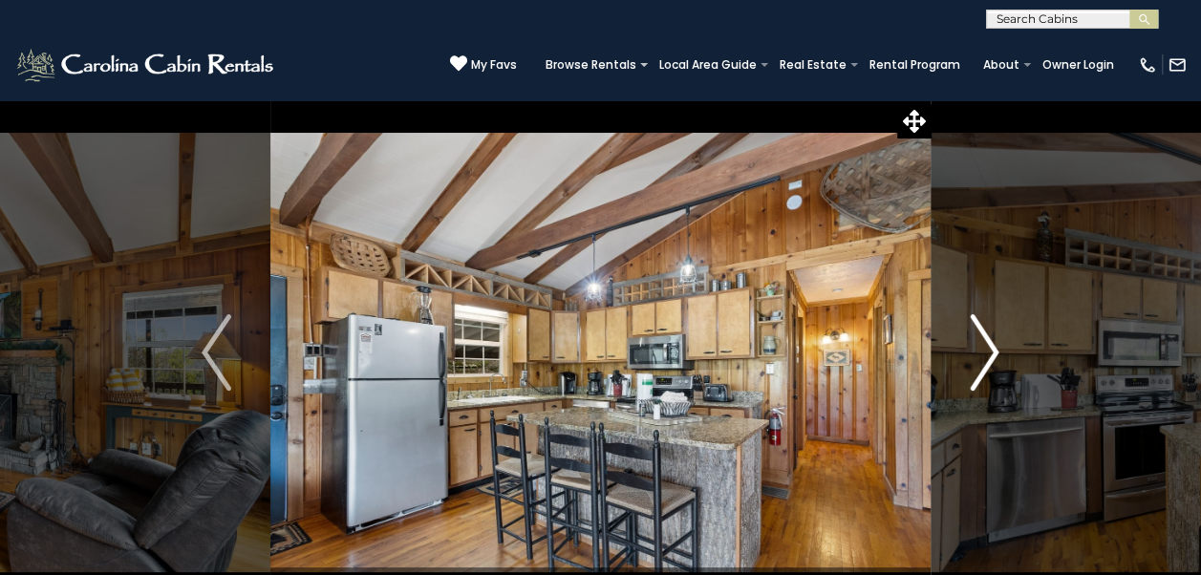
click at [983, 358] on img "Next" at bounding box center [984, 352] width 29 height 76
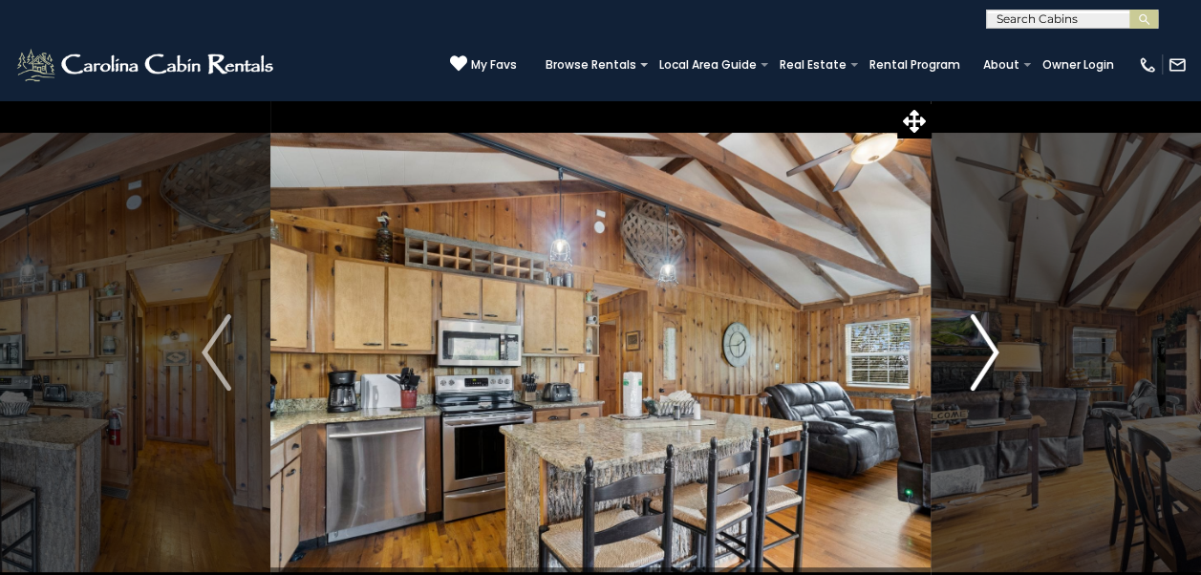
click at [982, 352] on img "Next" at bounding box center [984, 352] width 29 height 76
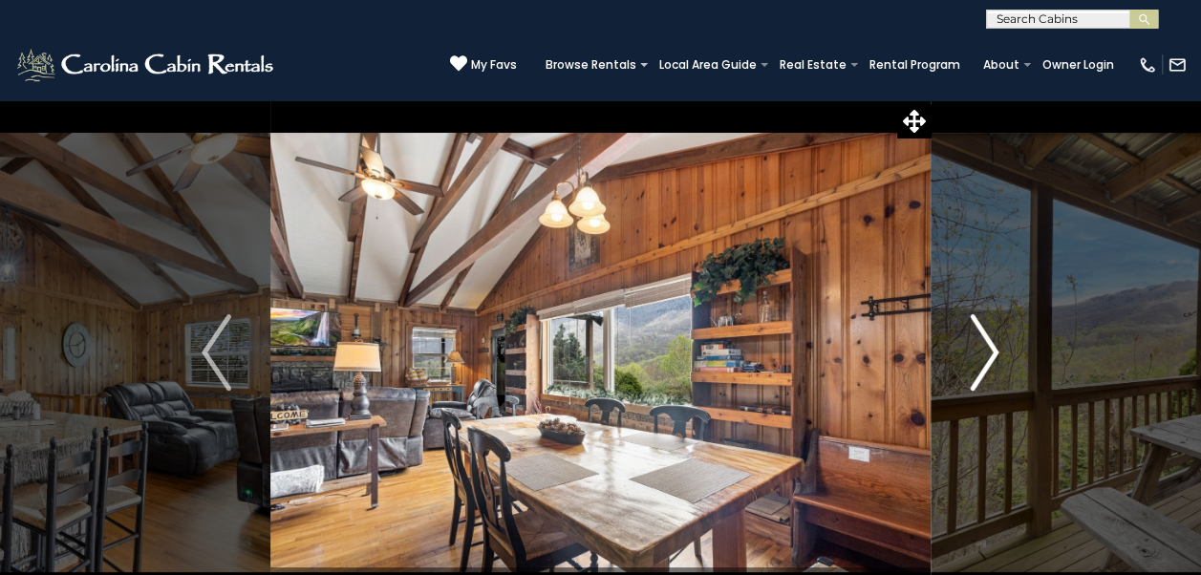
click at [967, 358] on button "Next" at bounding box center [984, 352] width 107 height 507
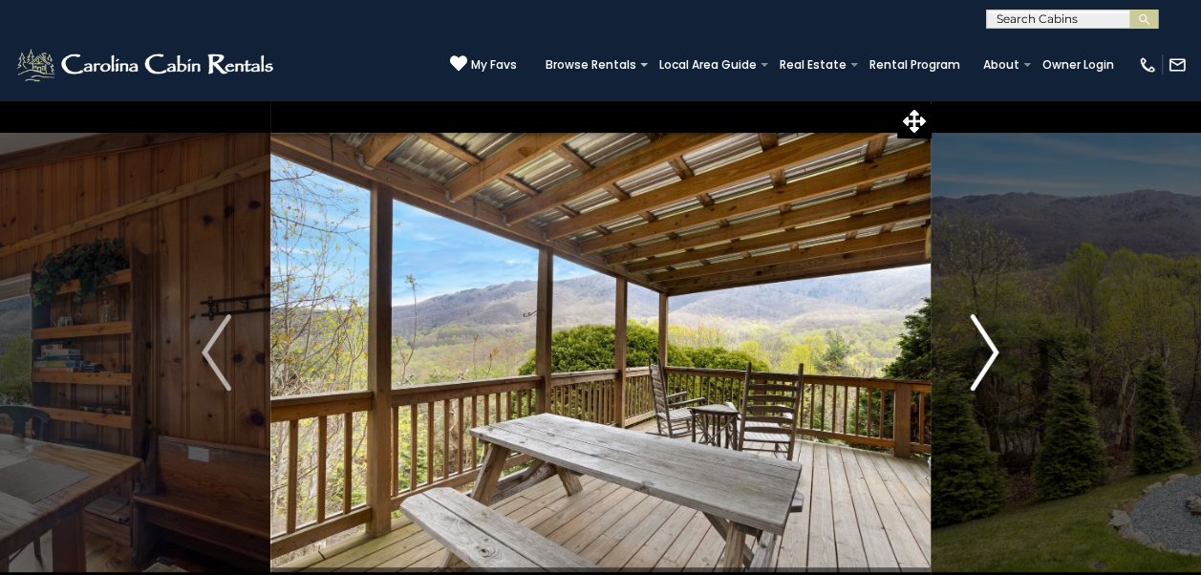
click at [992, 359] on img "Next" at bounding box center [984, 352] width 29 height 76
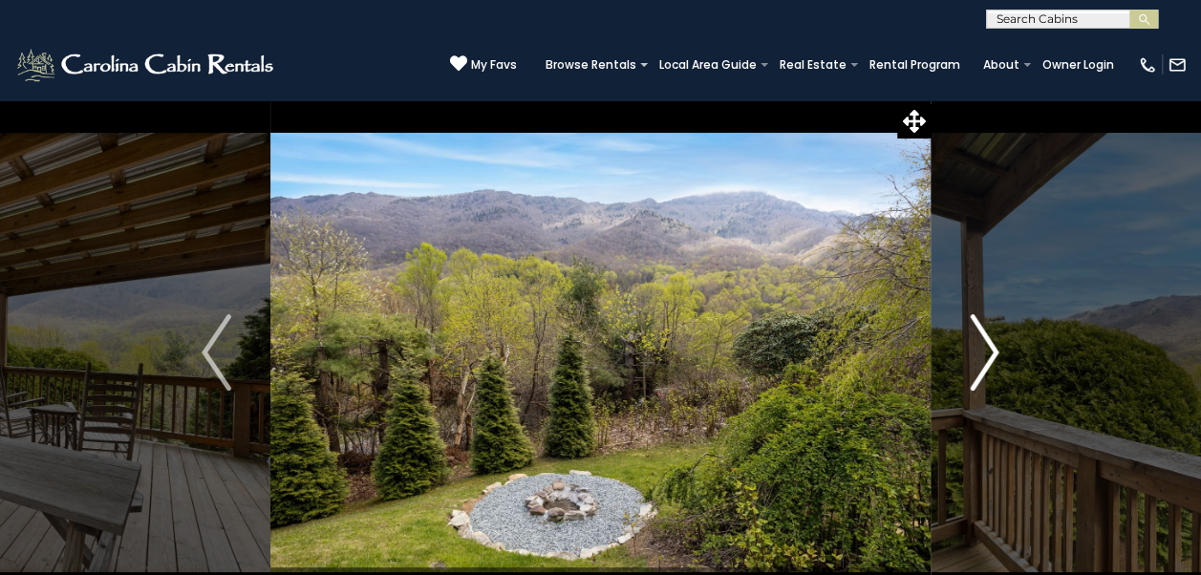
click at [988, 357] on img "Next" at bounding box center [984, 352] width 29 height 76
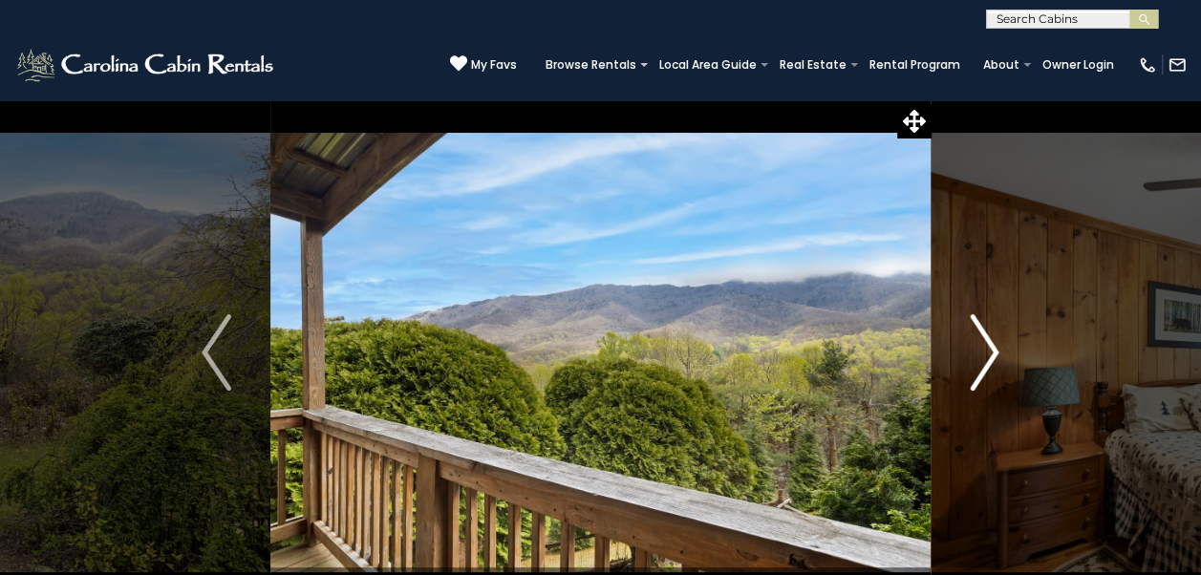
click at [980, 345] on img "Next" at bounding box center [984, 352] width 29 height 76
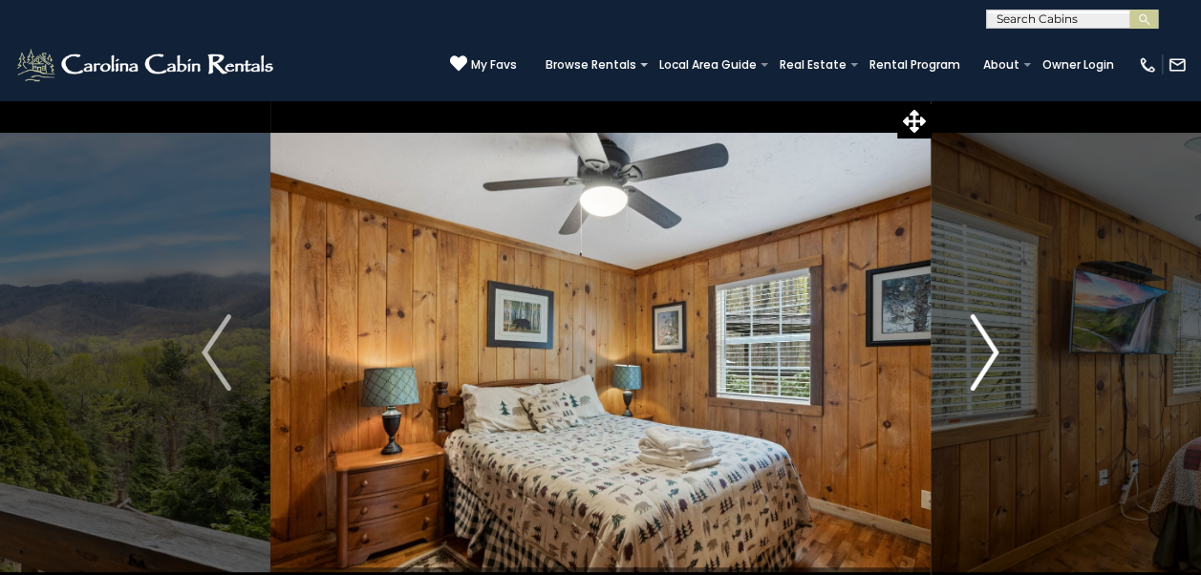
click at [990, 356] on img "Next" at bounding box center [984, 352] width 29 height 76
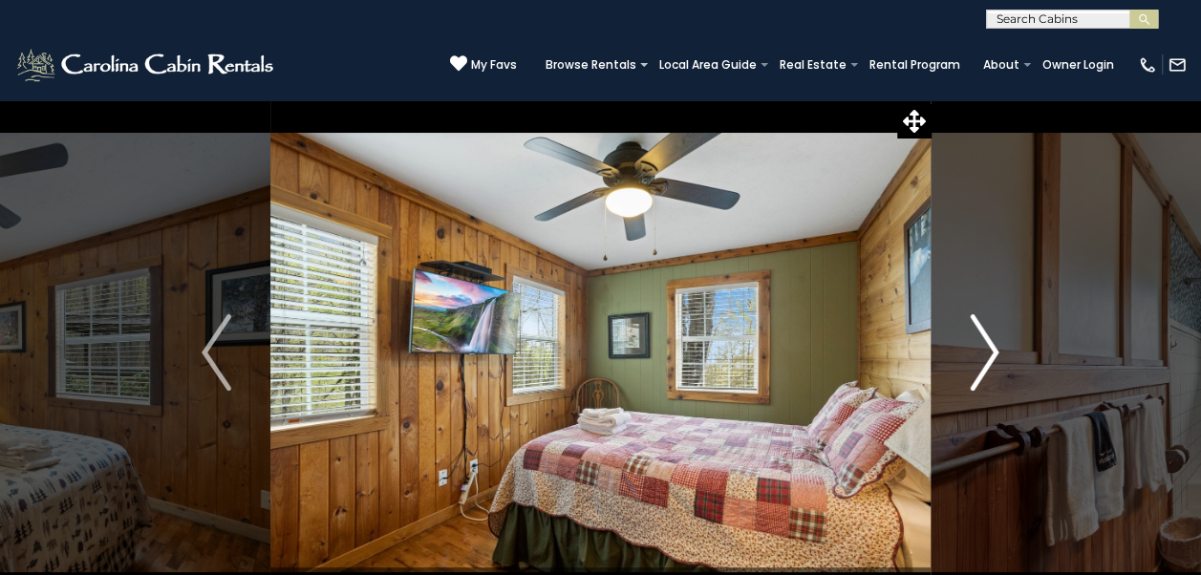
click at [990, 365] on img "Next" at bounding box center [984, 352] width 29 height 76
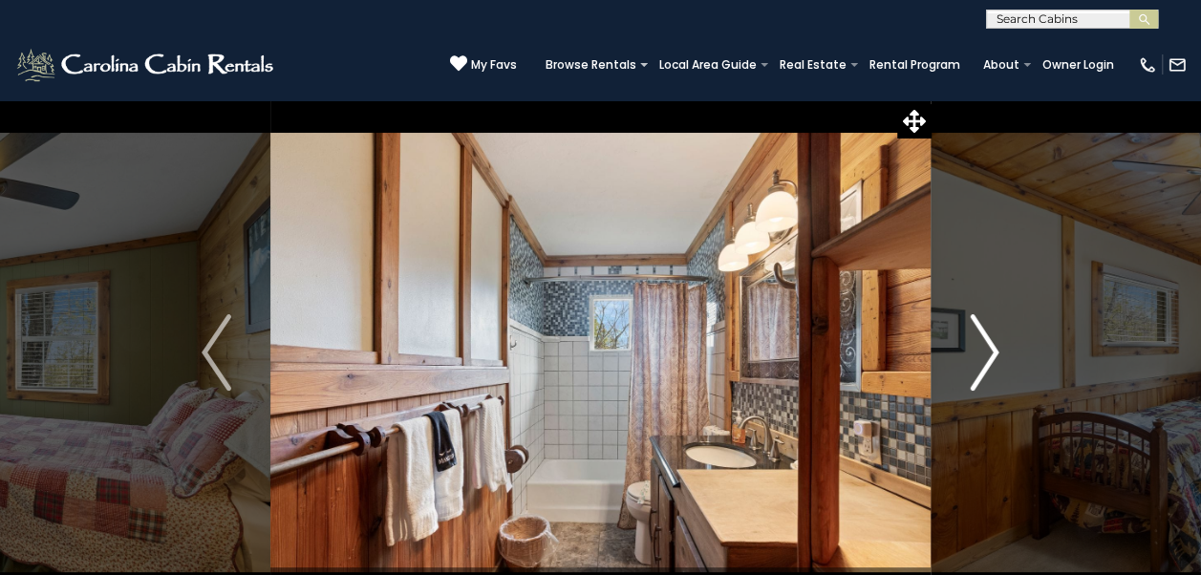
click at [978, 359] on img "Next" at bounding box center [984, 352] width 29 height 76
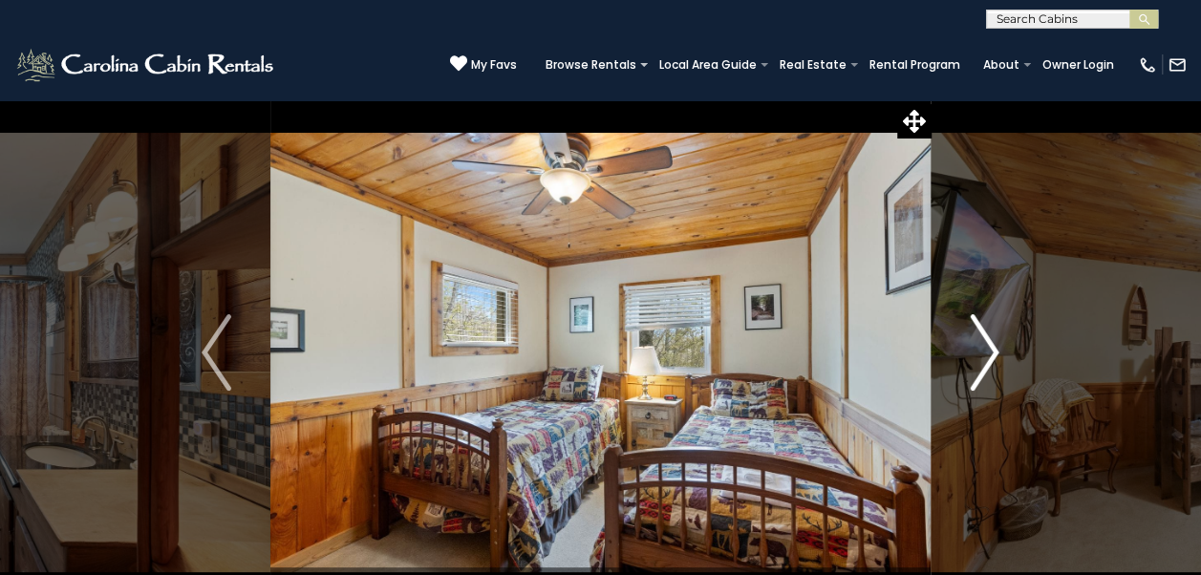
click at [977, 361] on img "Next" at bounding box center [984, 352] width 29 height 76
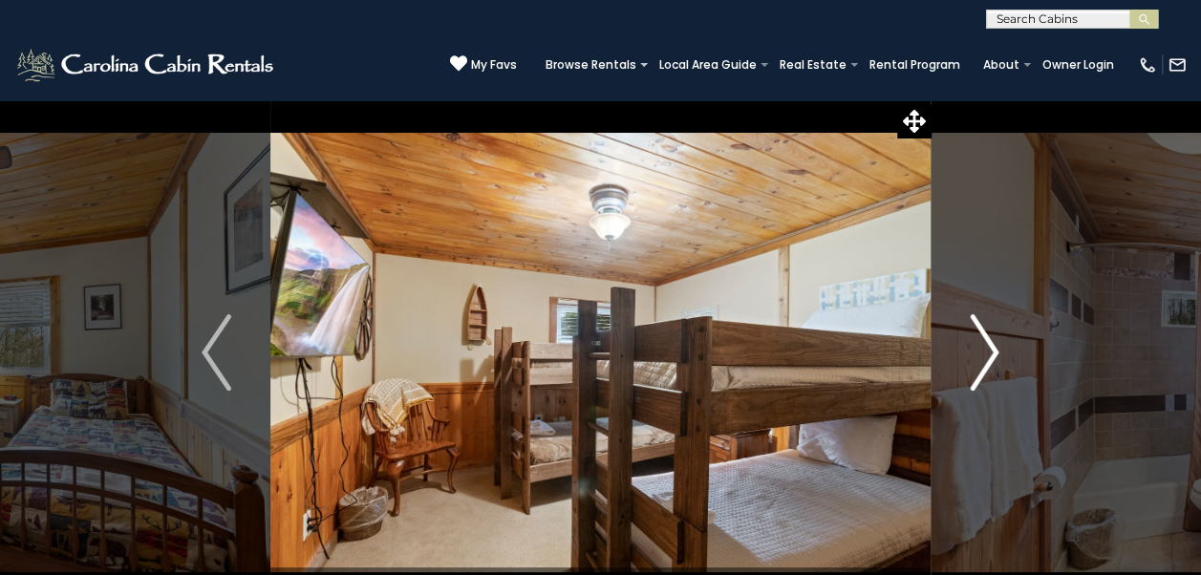
click at [971, 356] on img "Next" at bounding box center [984, 352] width 29 height 76
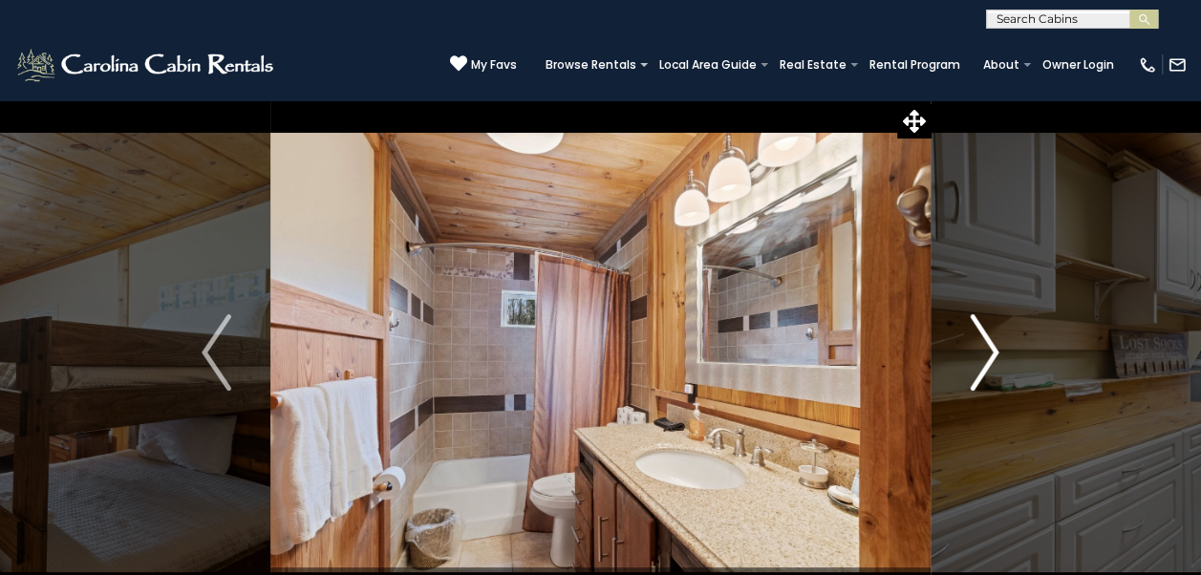
click at [976, 342] on img "Next" at bounding box center [984, 352] width 29 height 76
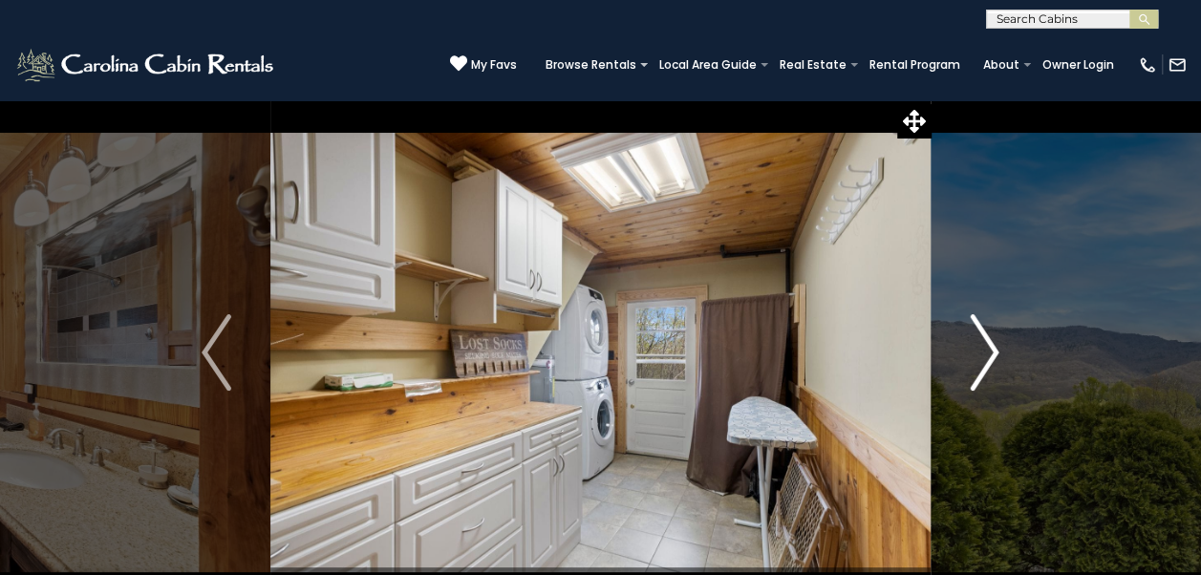
click at [975, 357] on img "Next" at bounding box center [984, 352] width 29 height 76
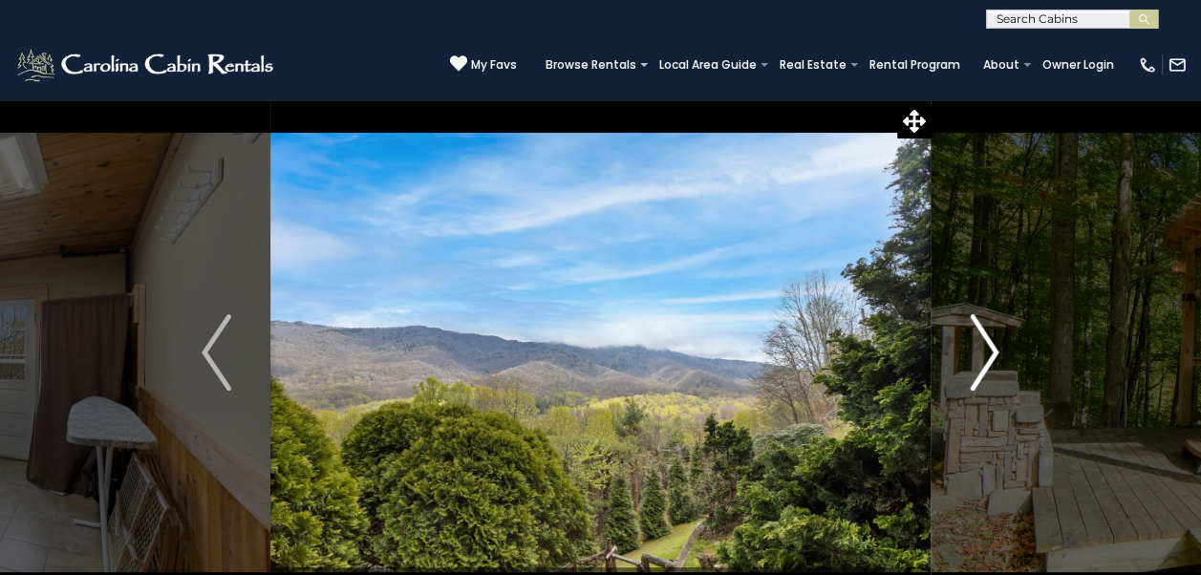
click at [982, 350] on img "Next" at bounding box center [984, 352] width 29 height 76
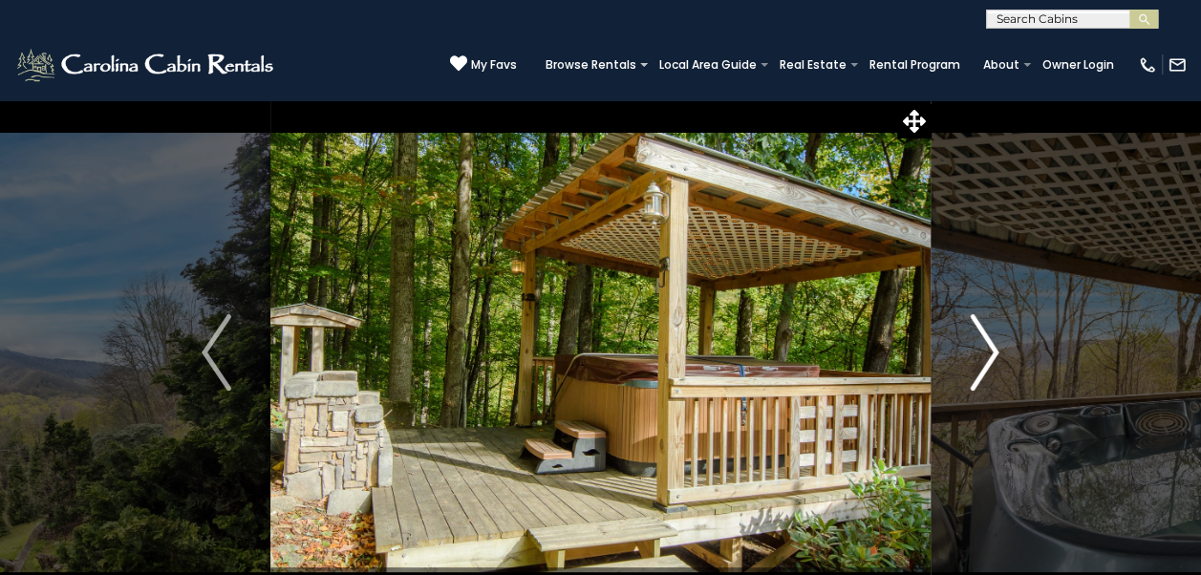
click at [977, 363] on img "Next" at bounding box center [984, 352] width 29 height 76
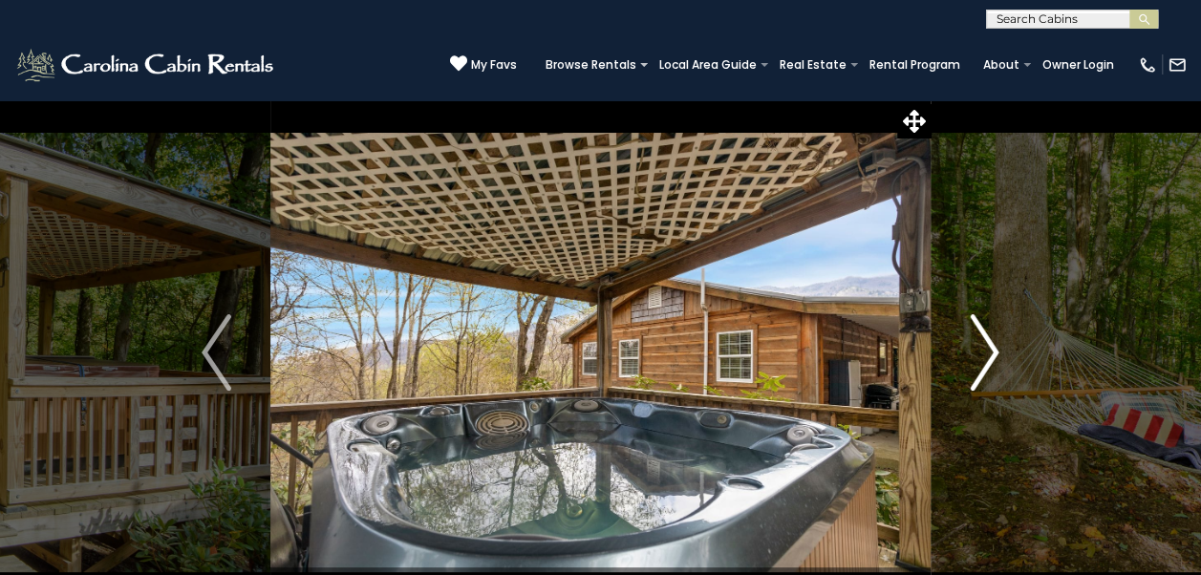
click at [989, 359] on img "Next" at bounding box center [984, 352] width 29 height 76
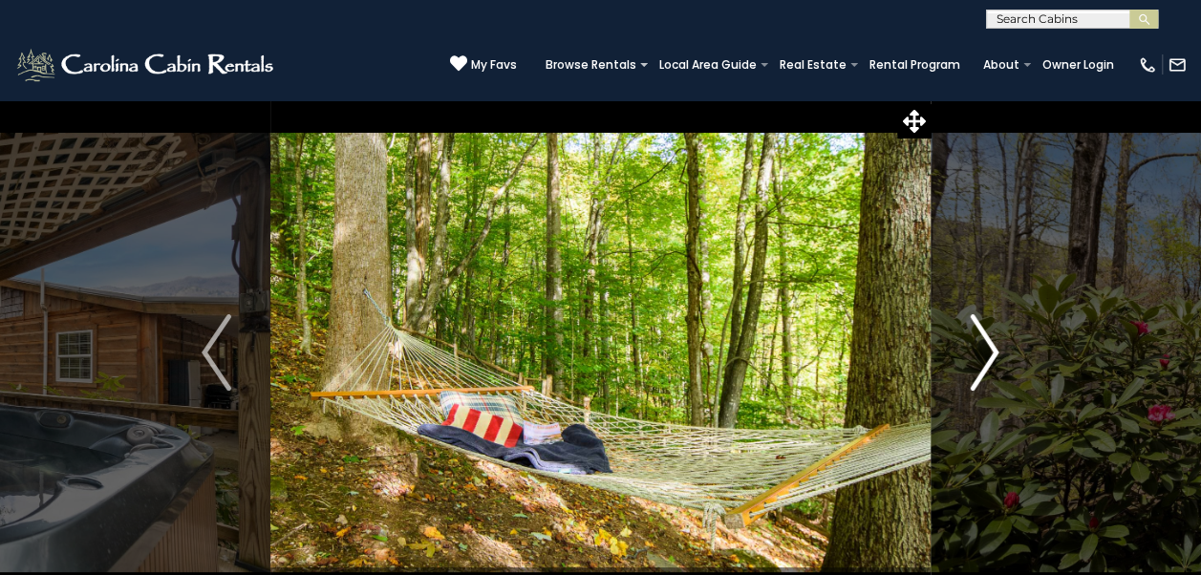
click at [981, 357] on img "Next" at bounding box center [984, 352] width 29 height 76
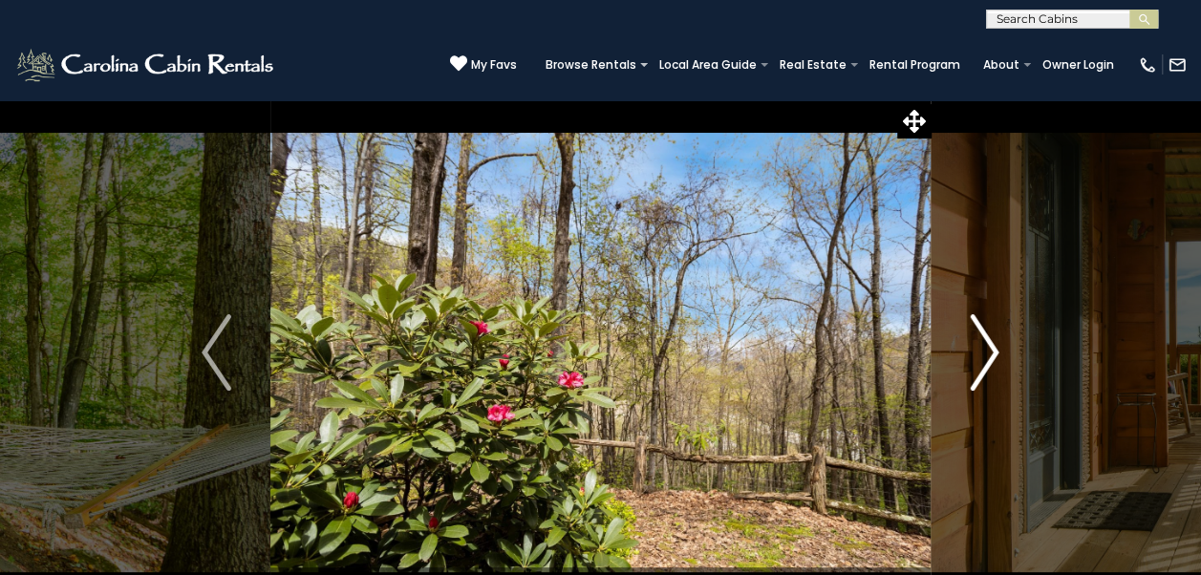
click at [981, 350] on img "Next" at bounding box center [984, 352] width 29 height 76
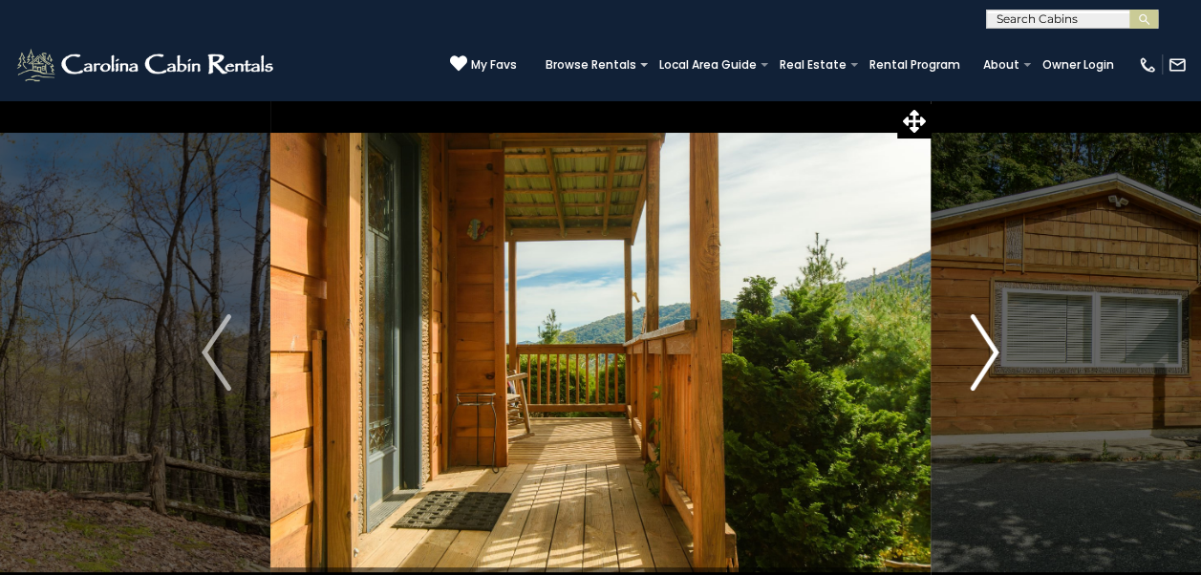
click at [967, 363] on button "Next" at bounding box center [984, 352] width 107 height 507
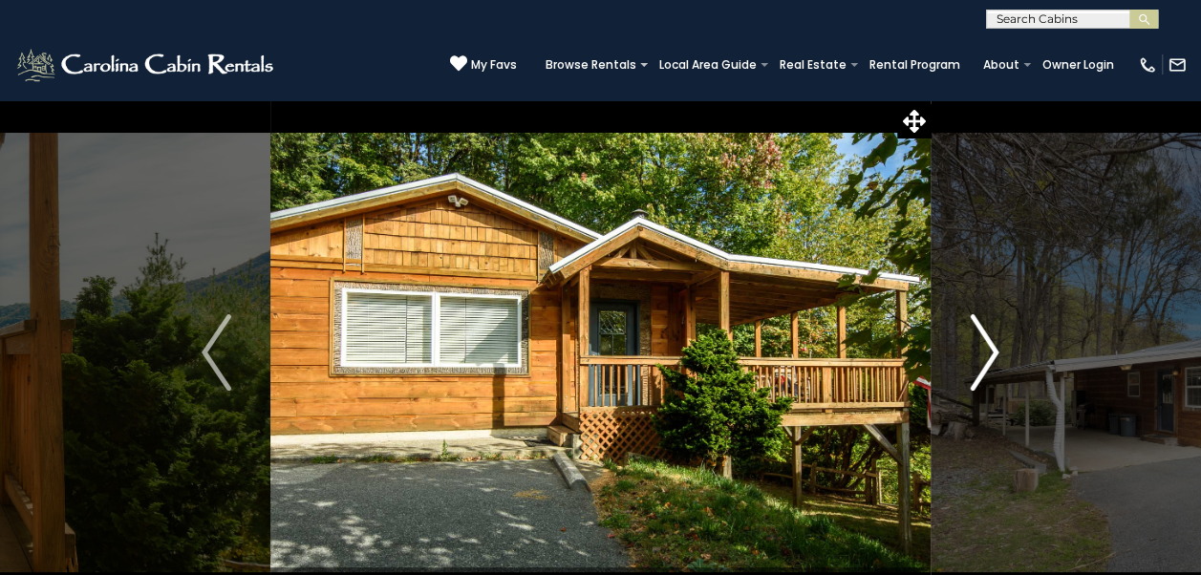
click at [977, 361] on img "Next" at bounding box center [984, 352] width 29 height 76
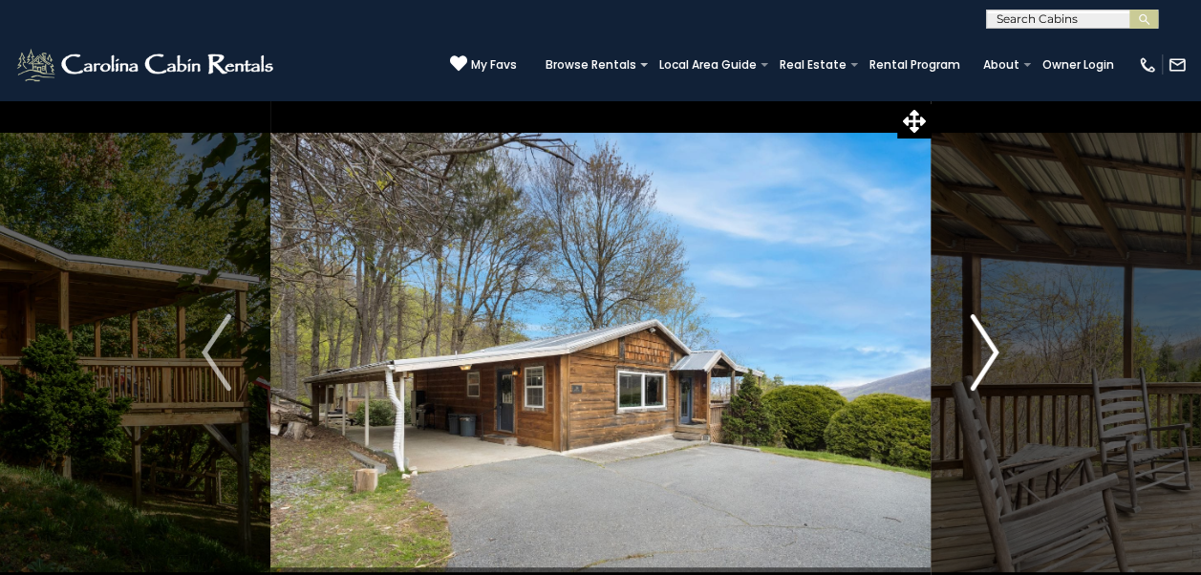
click at [965, 377] on button "Next" at bounding box center [984, 352] width 107 height 507
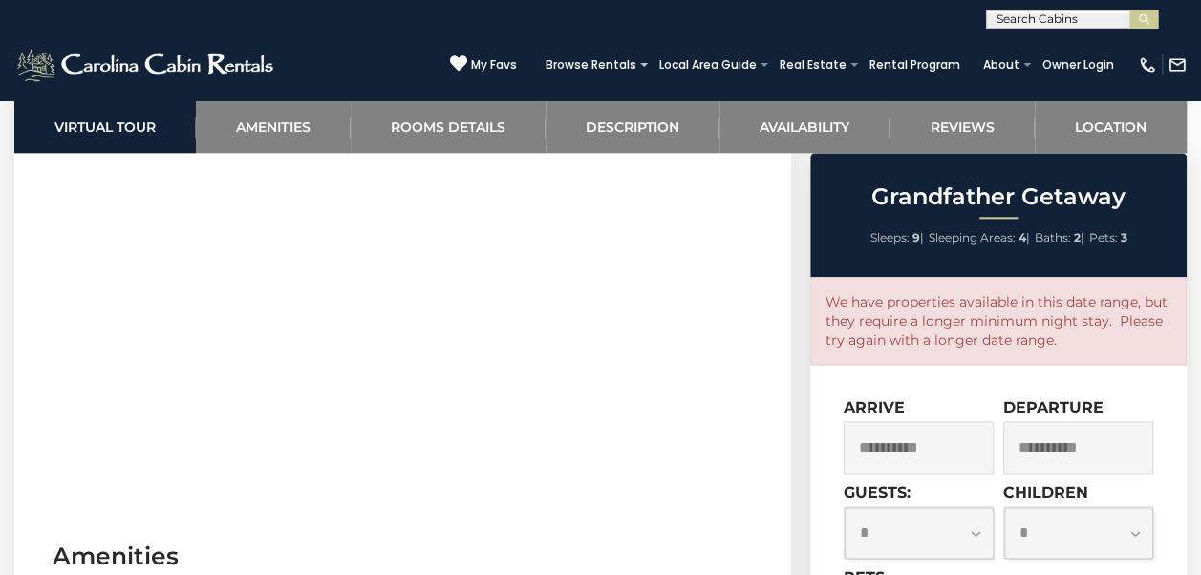
scroll to position [1002, 0]
click at [969, 532] on select "**********" at bounding box center [919, 534] width 149 height 52
select select "*"
click at [845, 508] on select "**********" at bounding box center [919, 534] width 149 height 52
type input "**********"
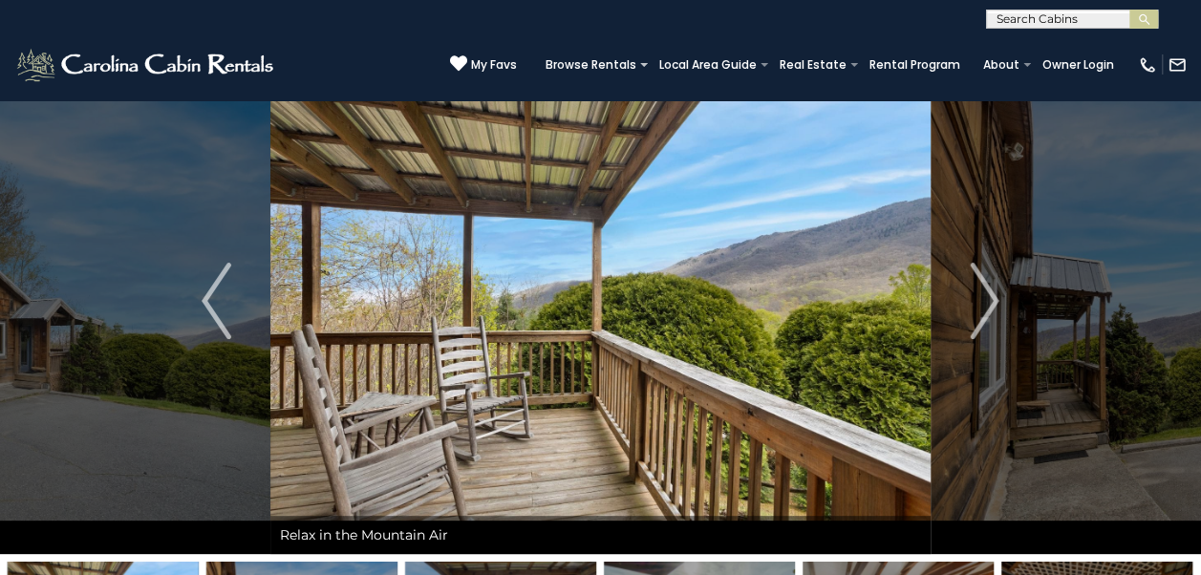
scroll to position [0, 0]
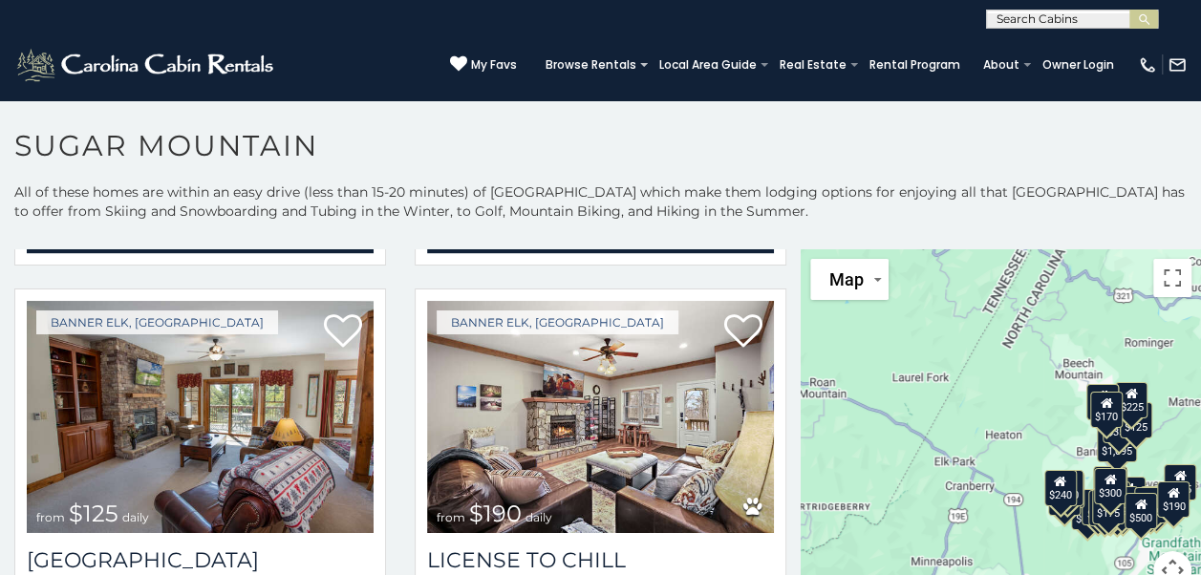
scroll to position [4966, 0]
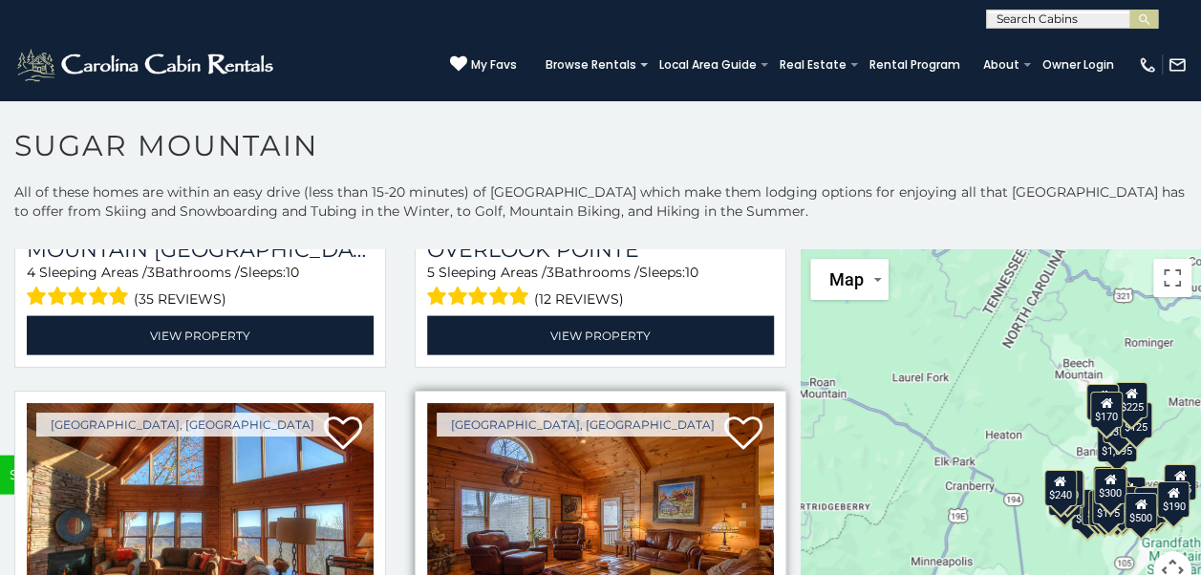
click at [656, 527] on img at bounding box center [600, 519] width 347 height 232
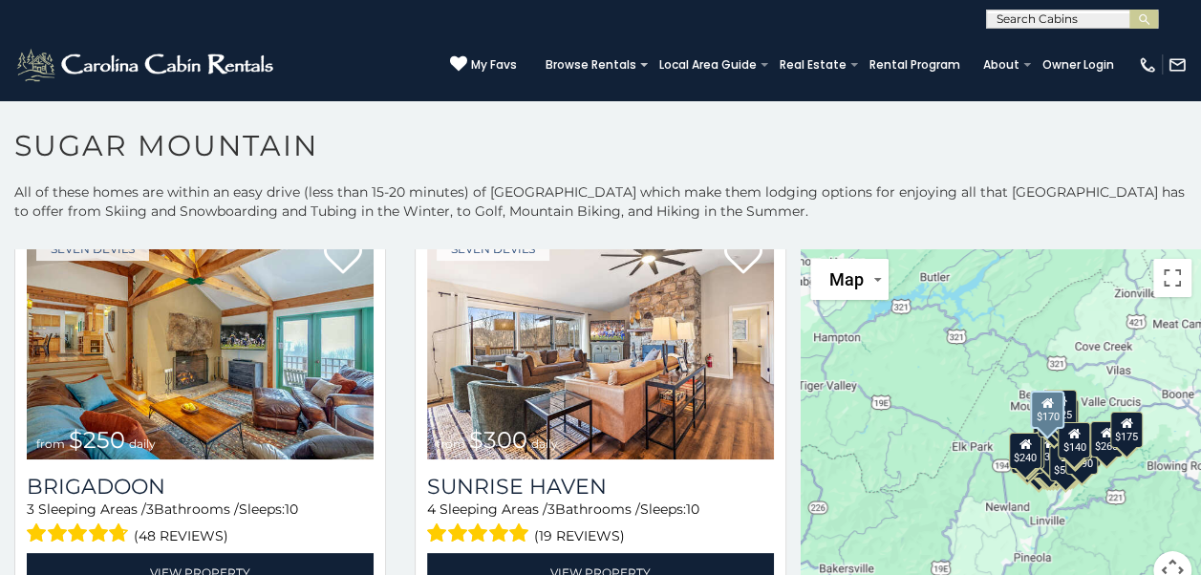
scroll to position [6280, 0]
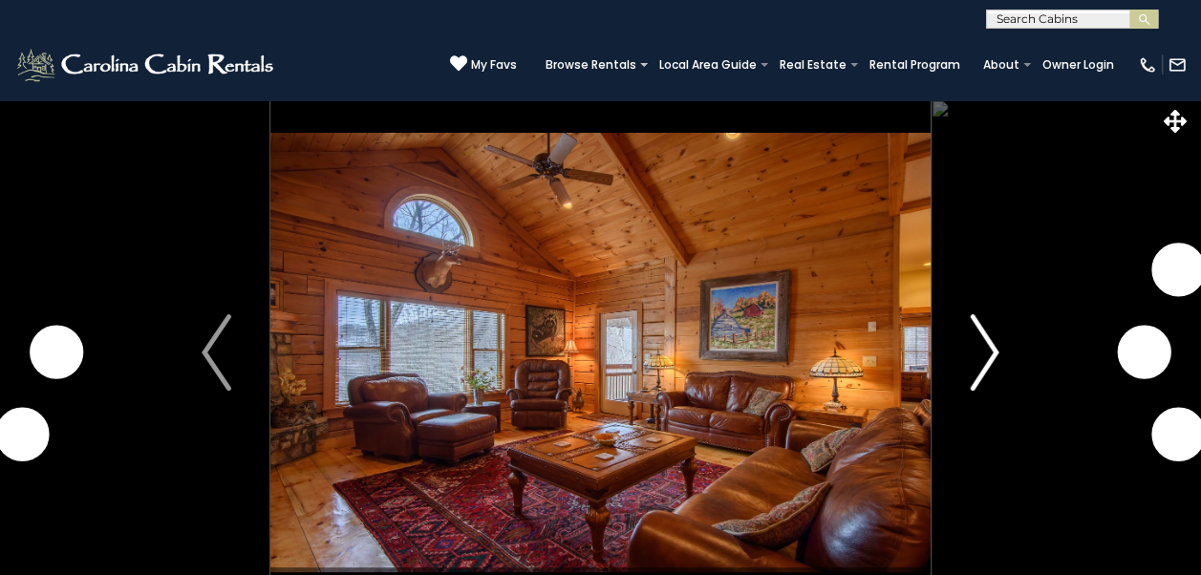
click at [996, 345] on img "Next" at bounding box center [984, 352] width 29 height 76
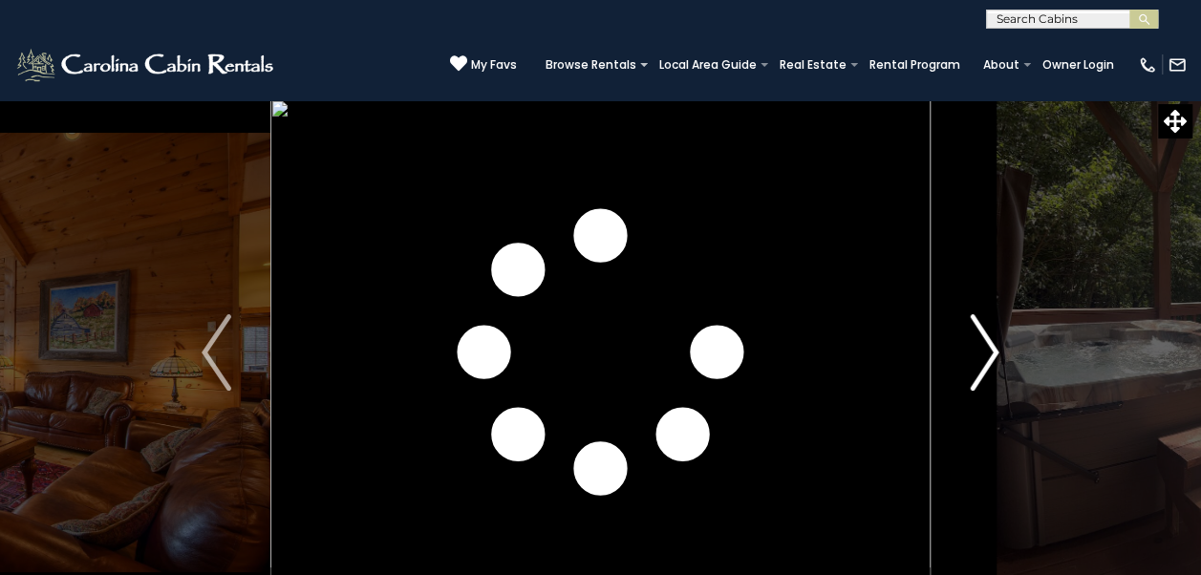
click at [988, 361] on img "Next" at bounding box center [984, 352] width 29 height 76
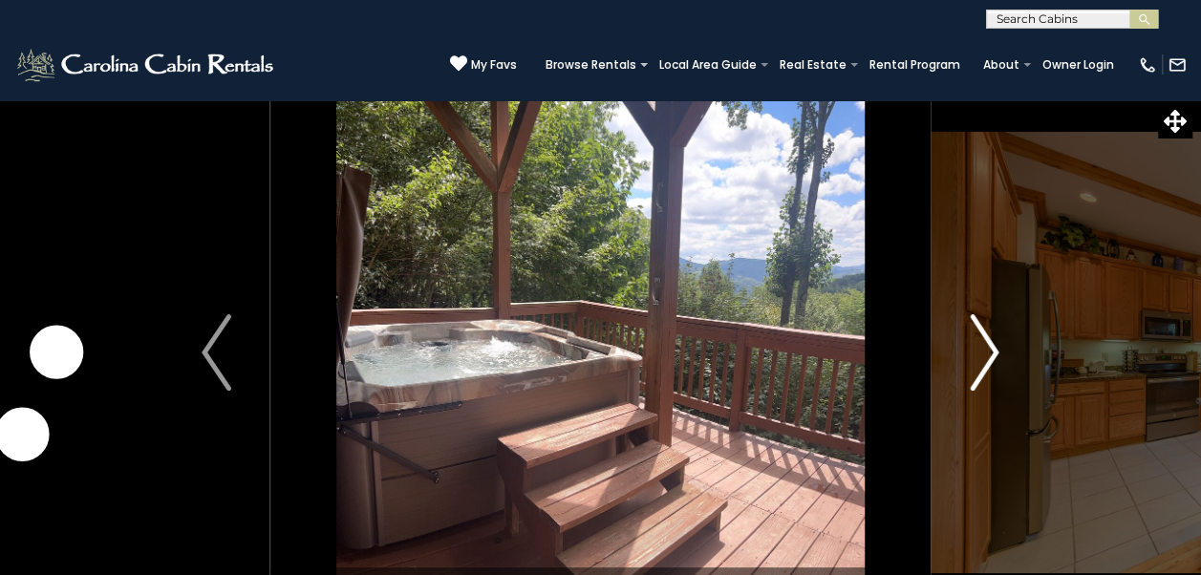
click at [983, 357] on img "Next" at bounding box center [984, 352] width 29 height 76
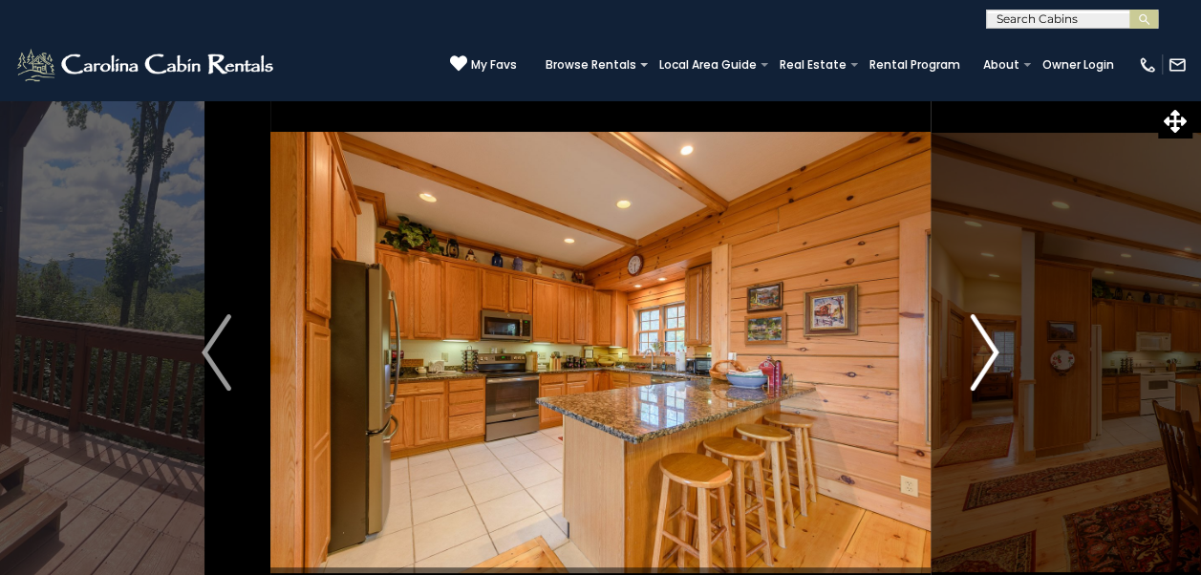
click at [976, 362] on img "Next" at bounding box center [984, 352] width 29 height 76
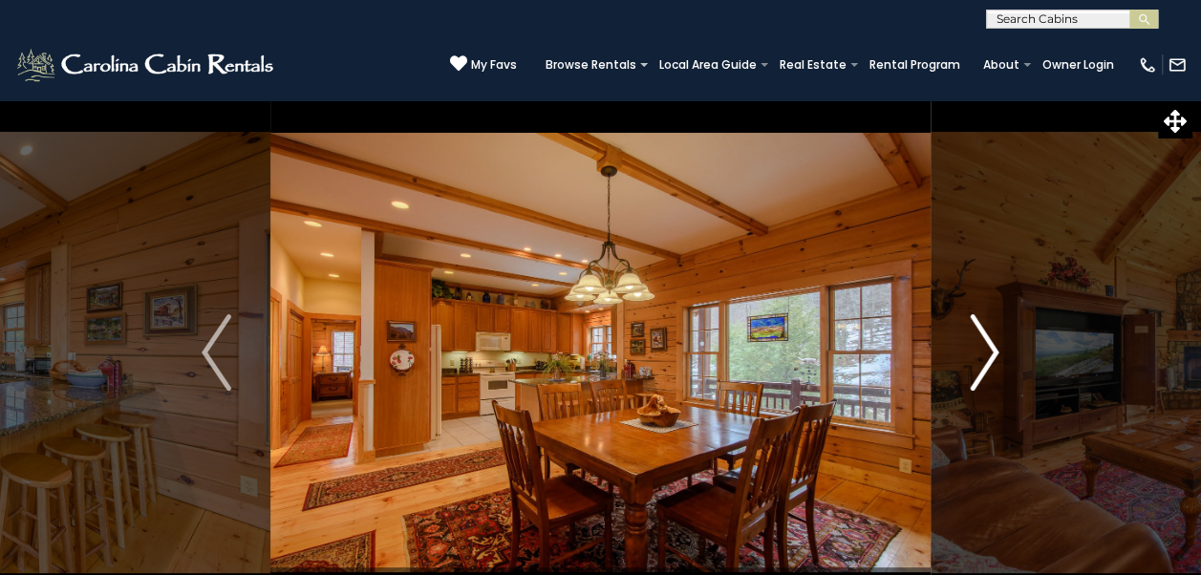
click at [977, 378] on img "Next" at bounding box center [984, 352] width 29 height 76
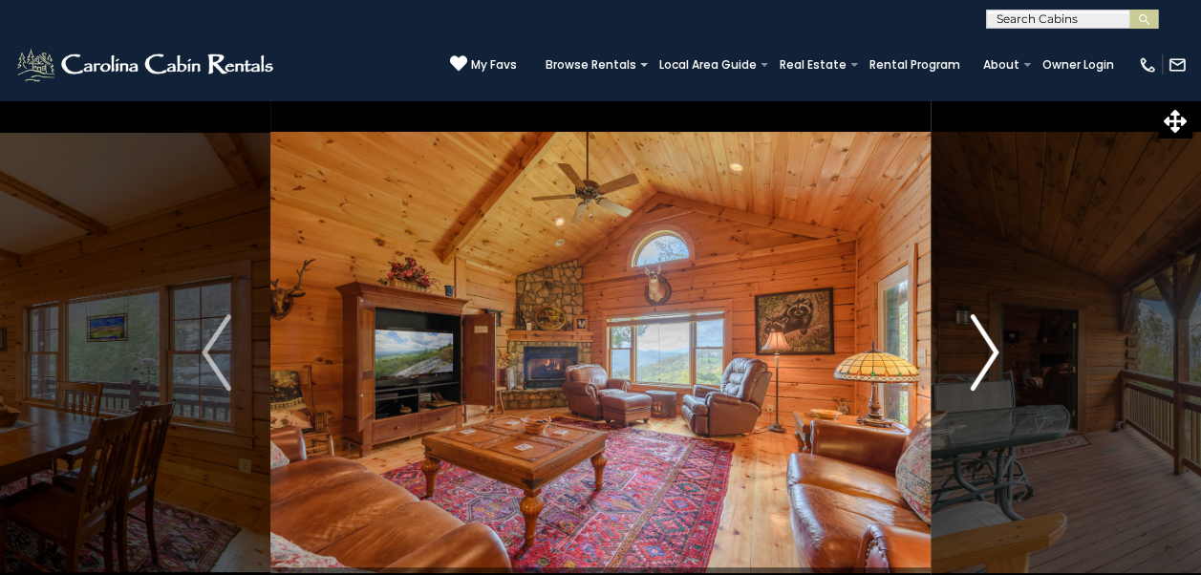
click at [970, 376] on img "Next" at bounding box center [984, 352] width 29 height 76
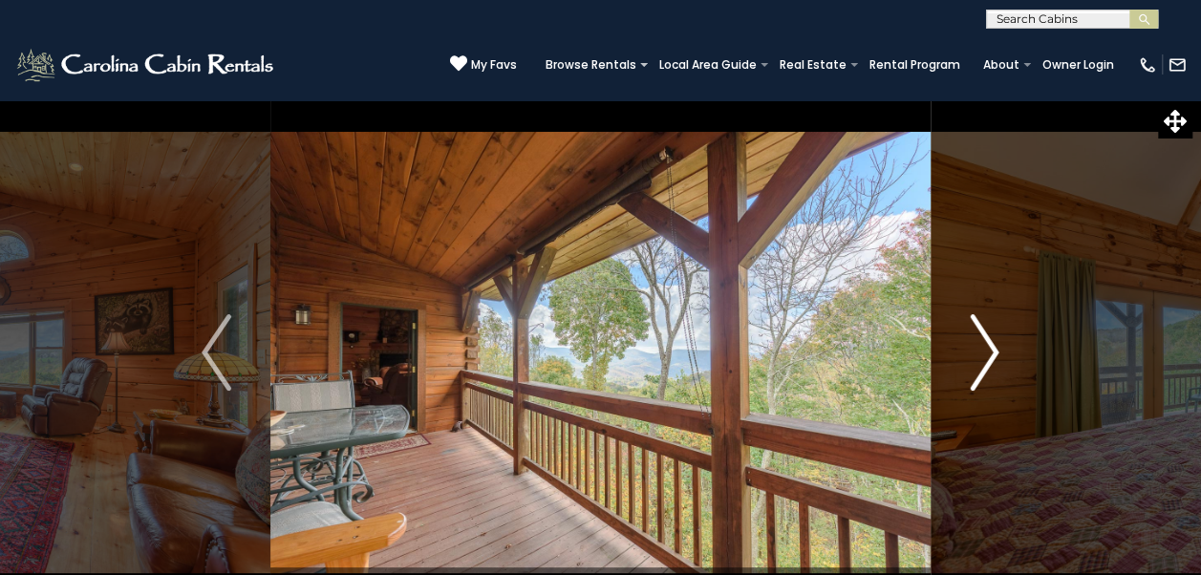
click at [962, 363] on button "Next" at bounding box center [984, 352] width 107 height 507
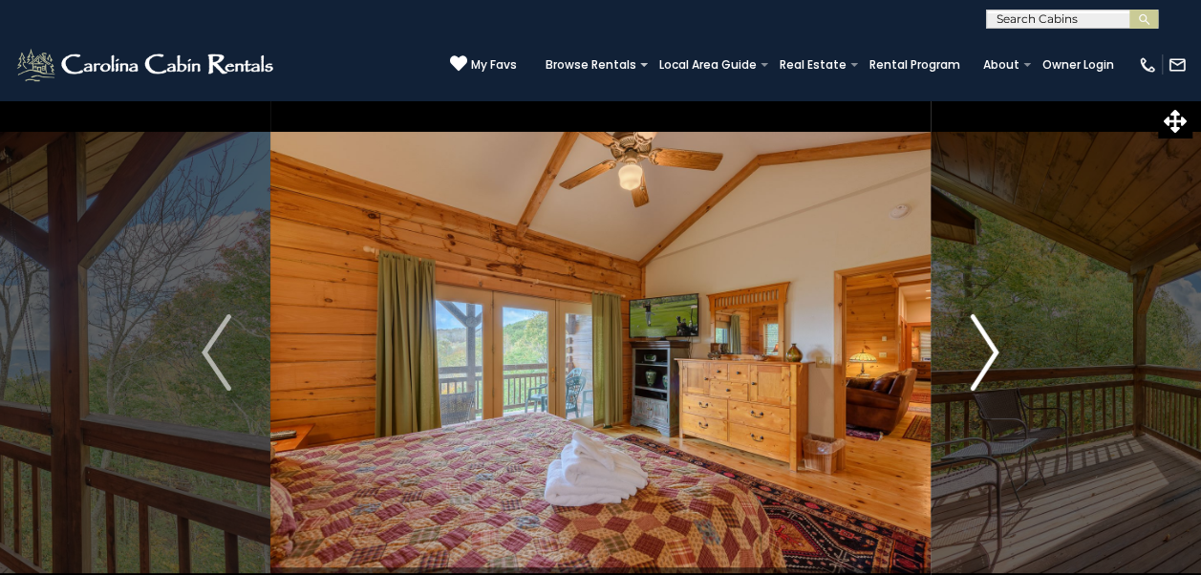
click at [969, 367] on button "Next" at bounding box center [984, 352] width 107 height 507
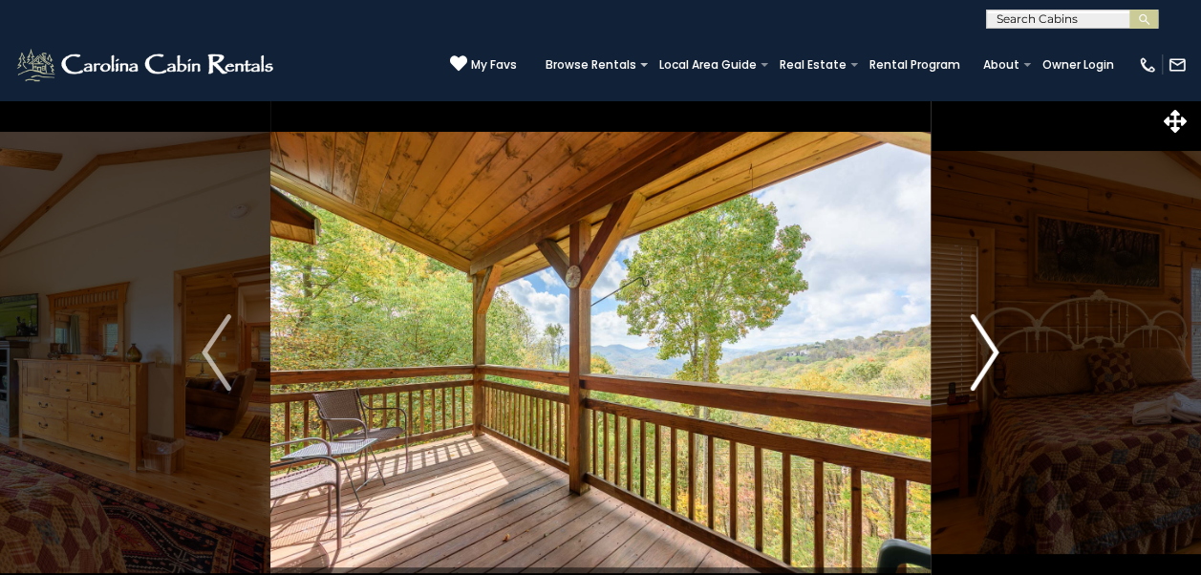
click at [986, 349] on img "Next" at bounding box center [984, 352] width 29 height 76
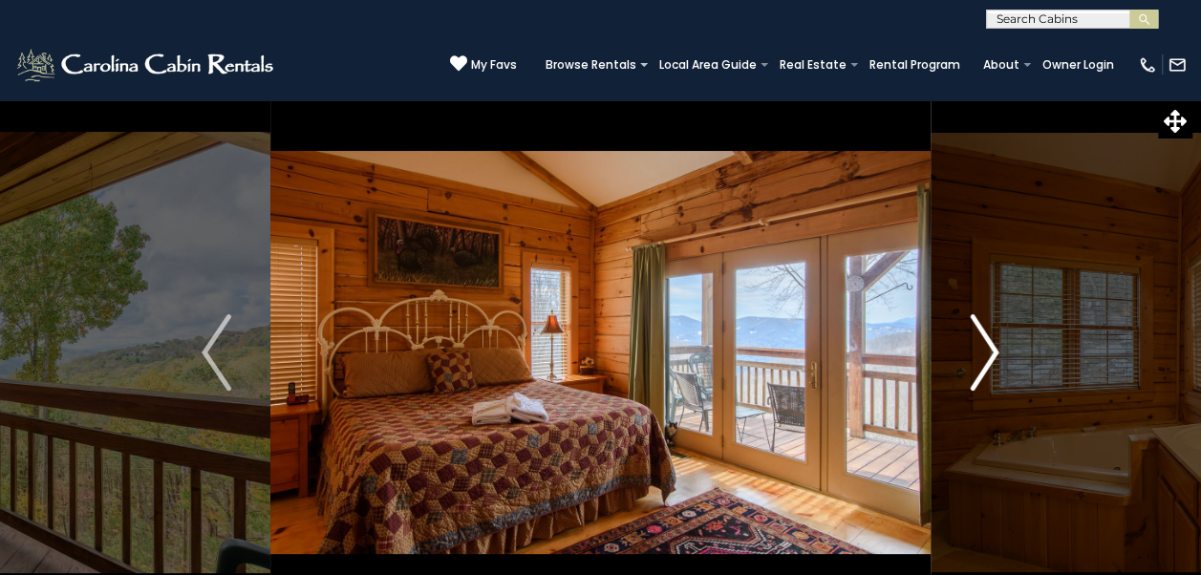
click at [970, 372] on img "Next" at bounding box center [984, 352] width 29 height 76
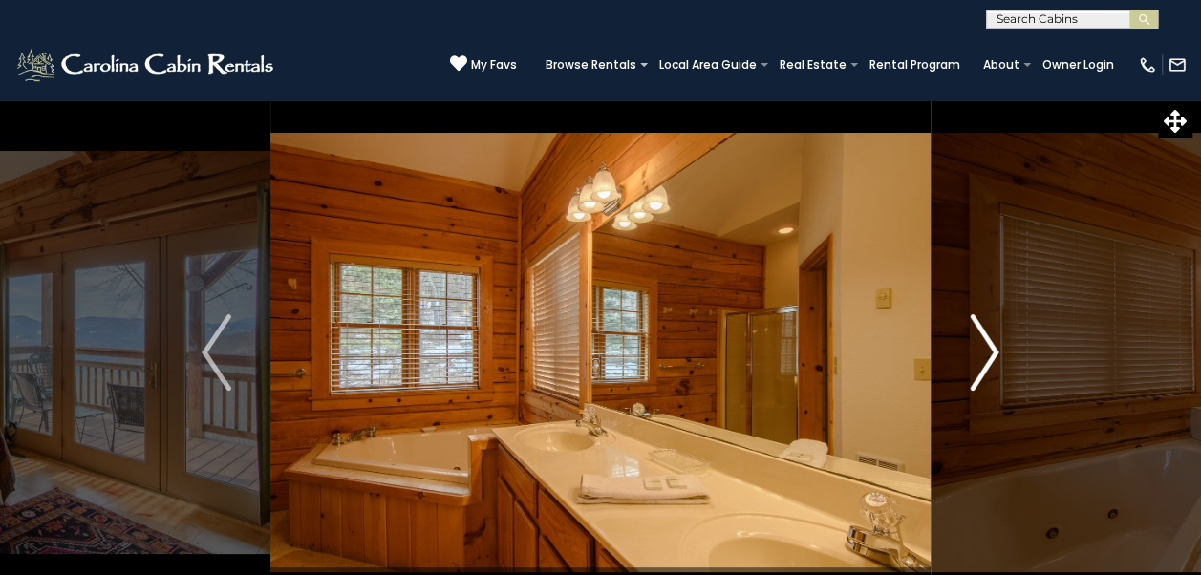
click at [969, 371] on button "Next" at bounding box center [984, 352] width 107 height 507
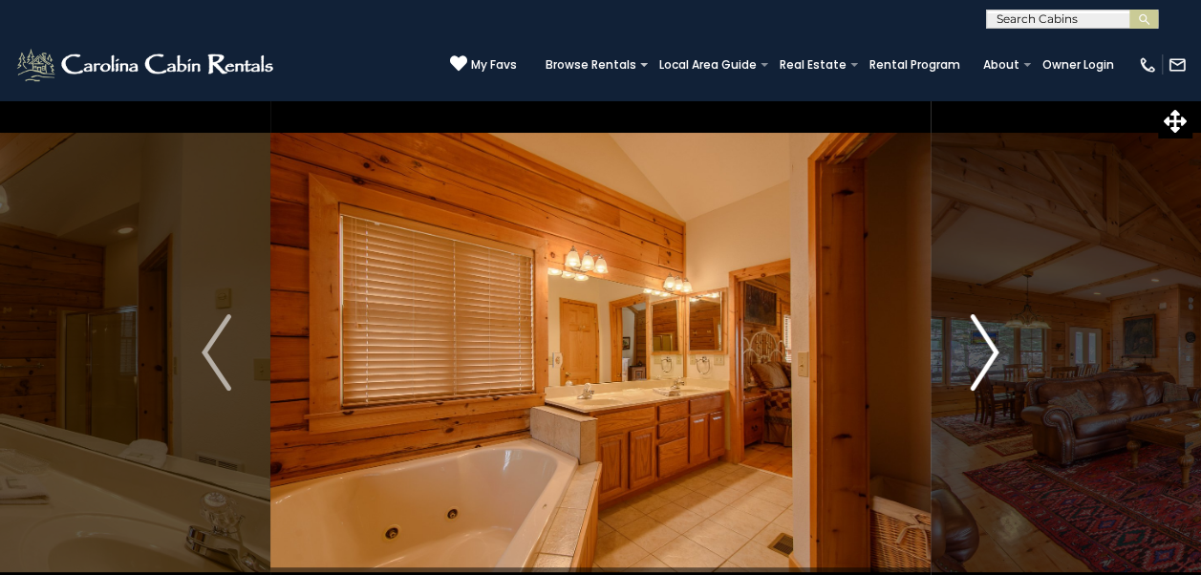
click at [977, 361] on img "Next" at bounding box center [984, 352] width 29 height 76
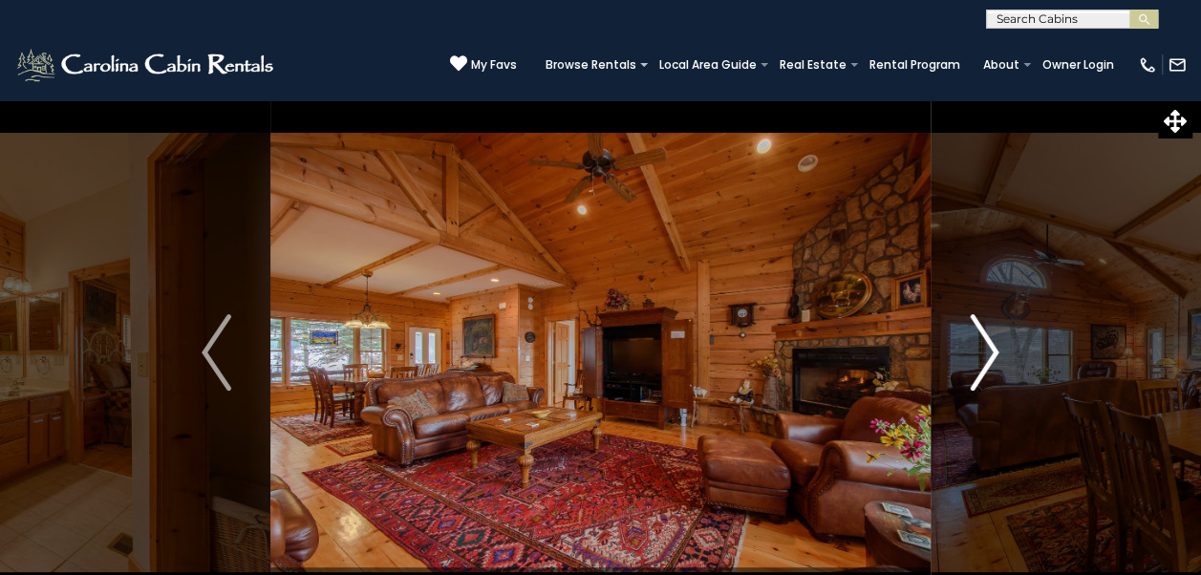
click at [975, 359] on img "Next" at bounding box center [984, 352] width 29 height 76
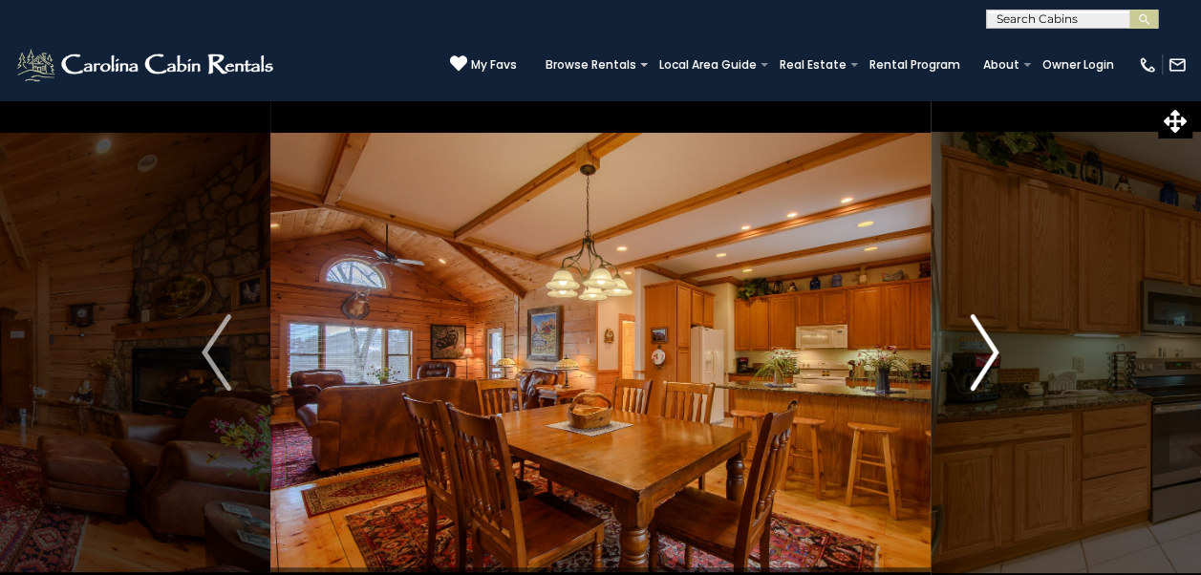
click at [974, 357] on img "Next" at bounding box center [984, 352] width 29 height 76
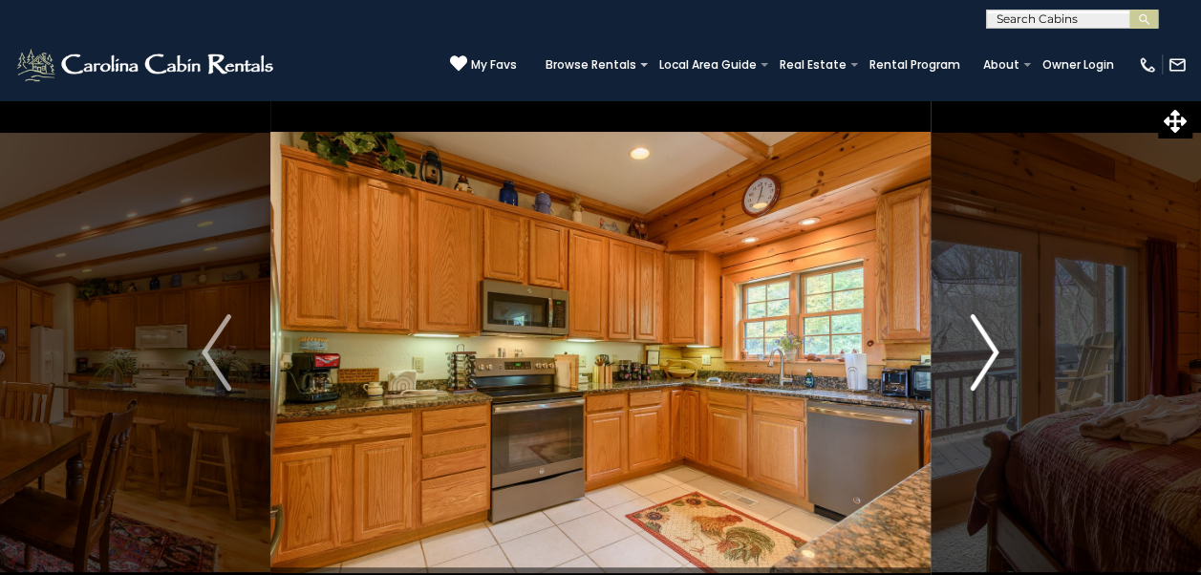
click at [970, 371] on img "Next" at bounding box center [984, 352] width 29 height 76
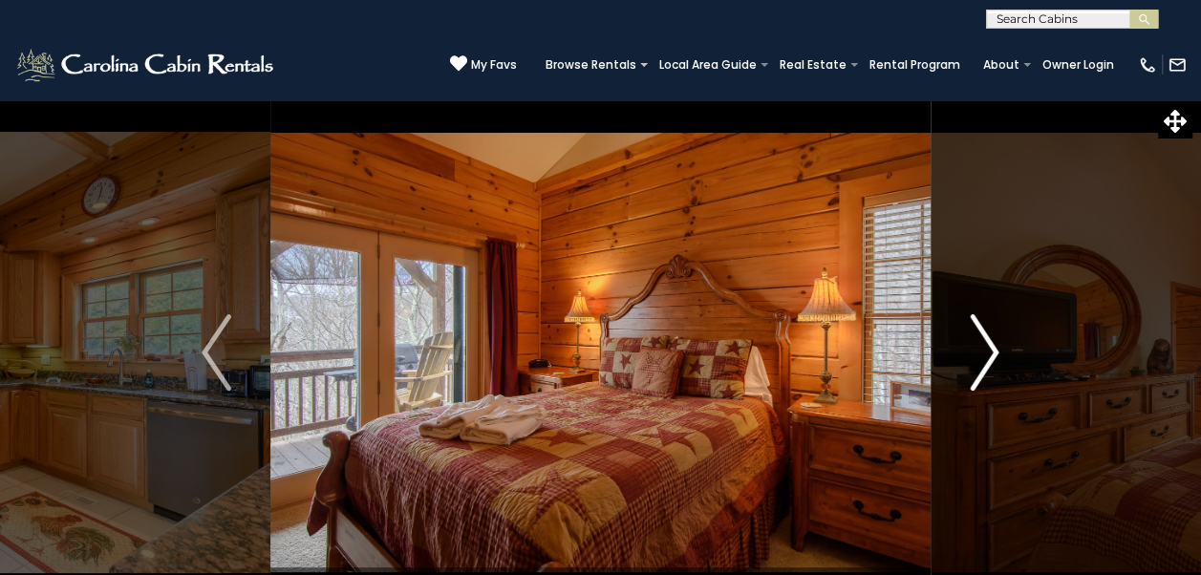
click at [983, 357] on img "Next" at bounding box center [984, 352] width 29 height 76
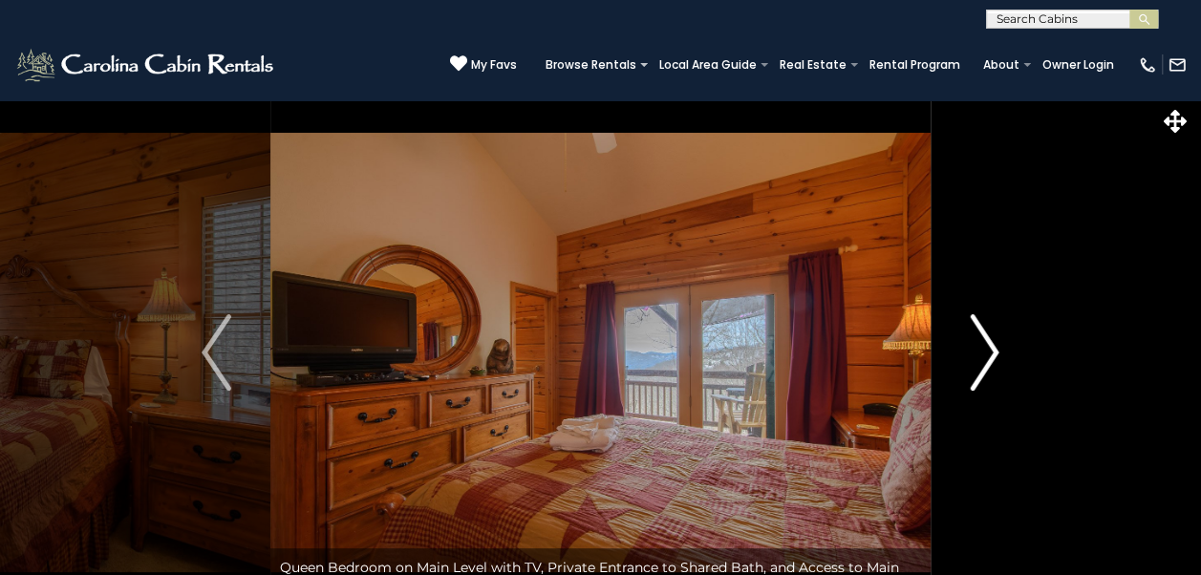
click at [983, 354] on img "Next" at bounding box center [984, 352] width 29 height 76
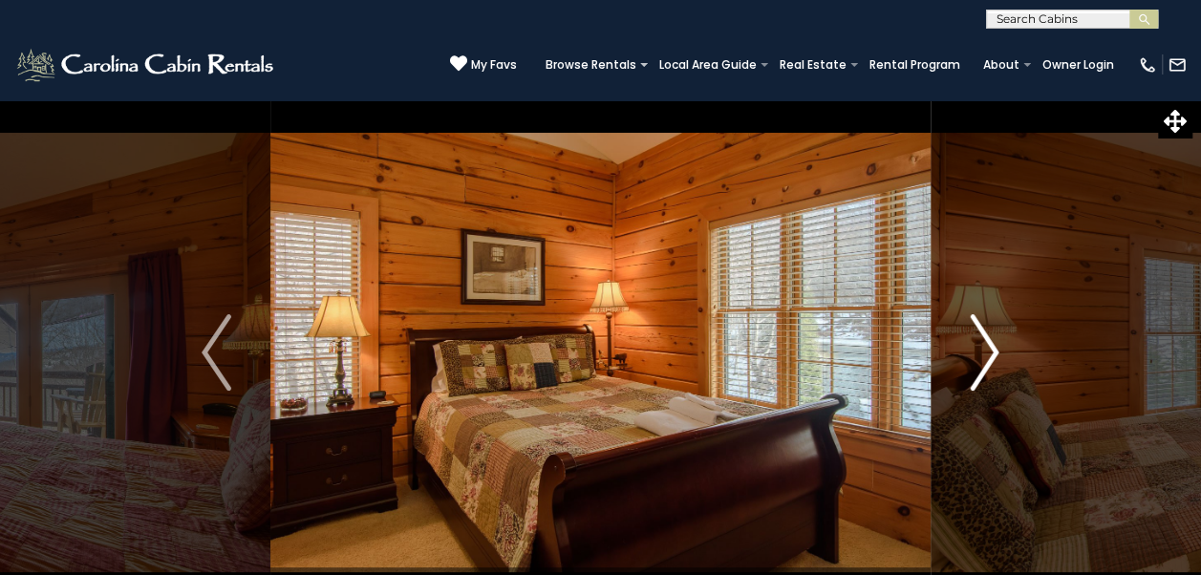
click at [977, 363] on img "Next" at bounding box center [984, 352] width 29 height 76
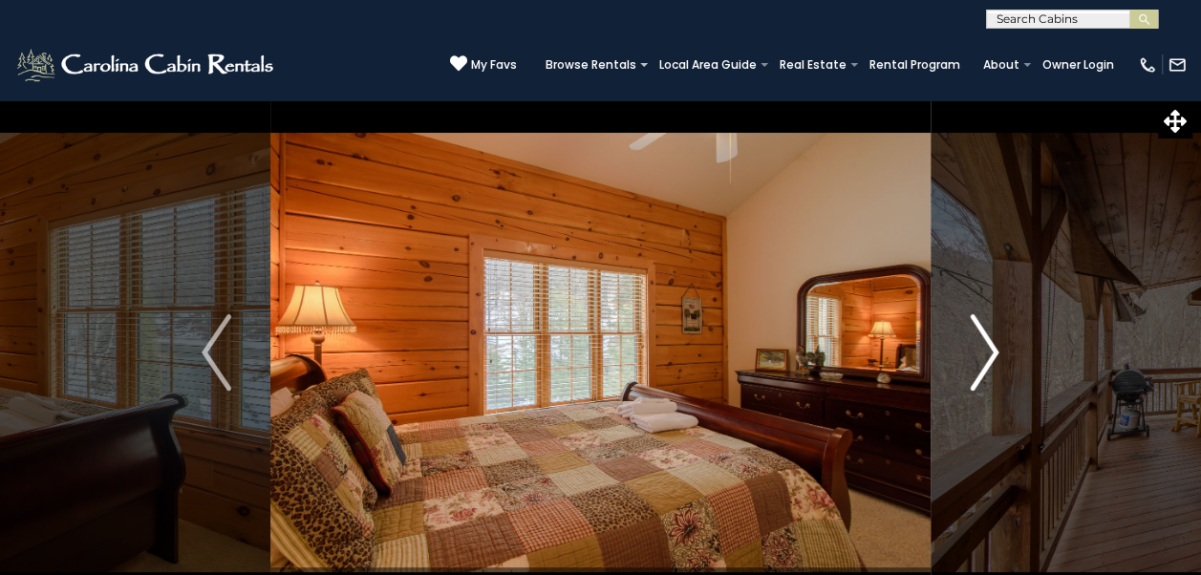
click at [981, 356] on img "Next" at bounding box center [984, 352] width 29 height 76
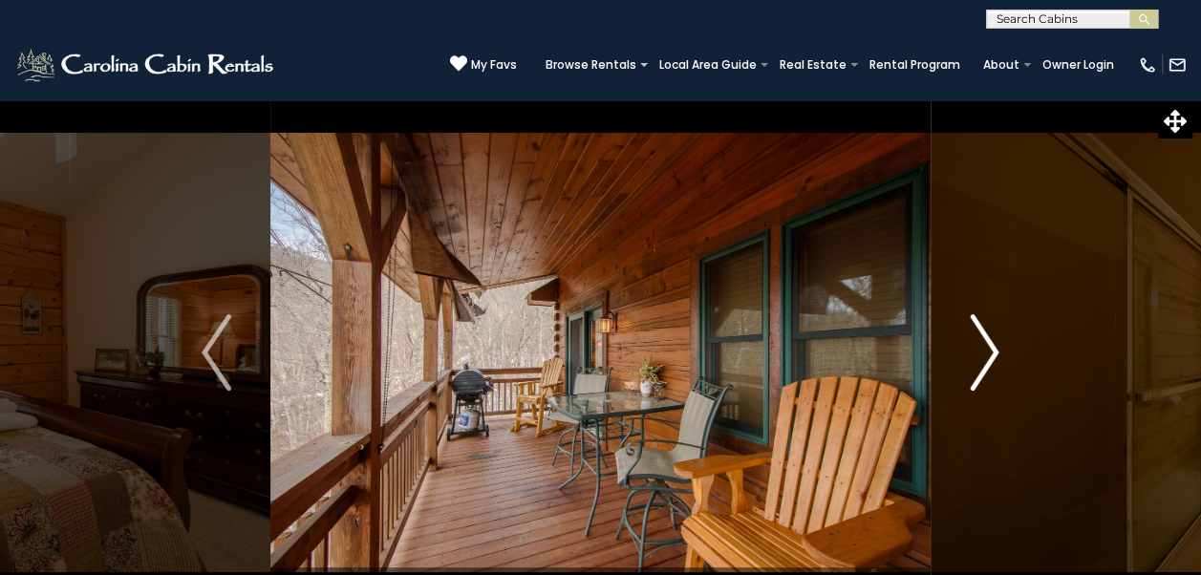
click at [979, 361] on img "Next" at bounding box center [984, 352] width 29 height 76
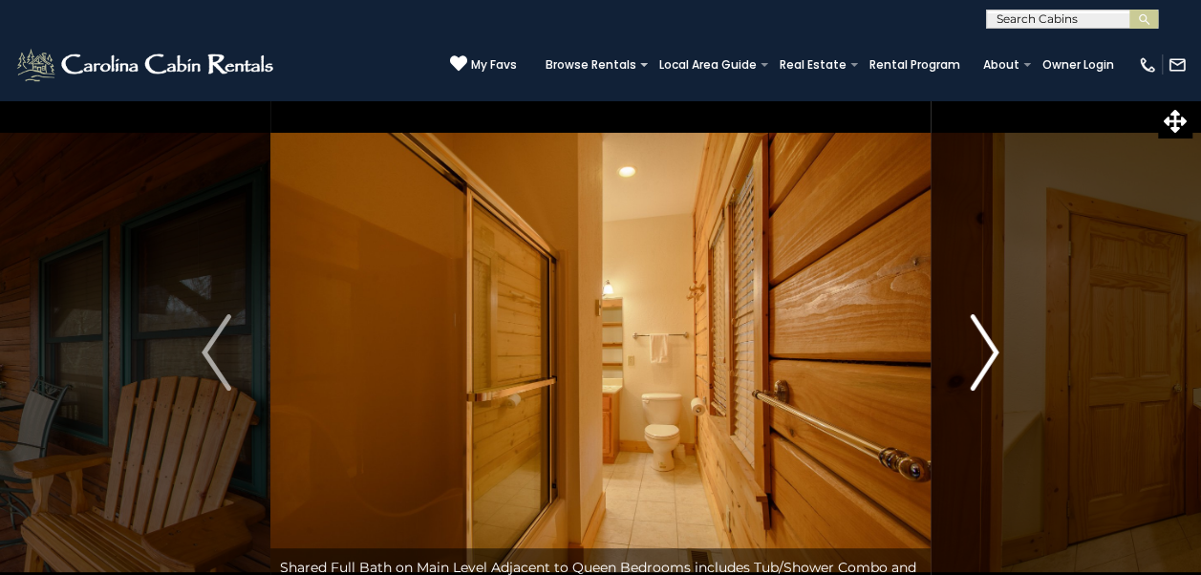
click at [980, 366] on img "Next" at bounding box center [984, 352] width 29 height 76
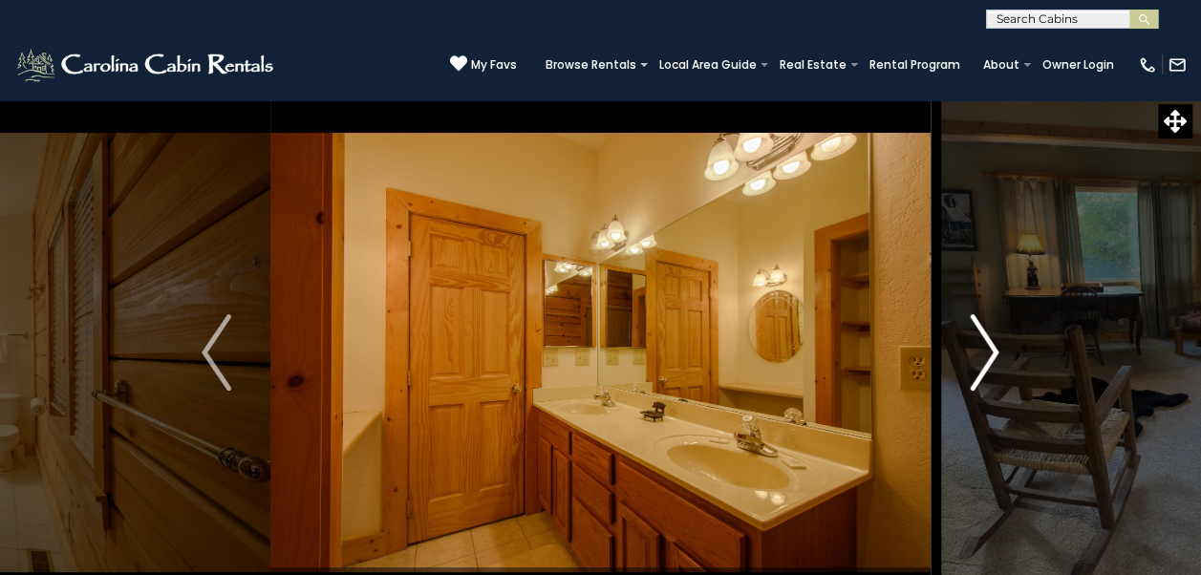
click at [973, 370] on img "Next" at bounding box center [984, 352] width 29 height 76
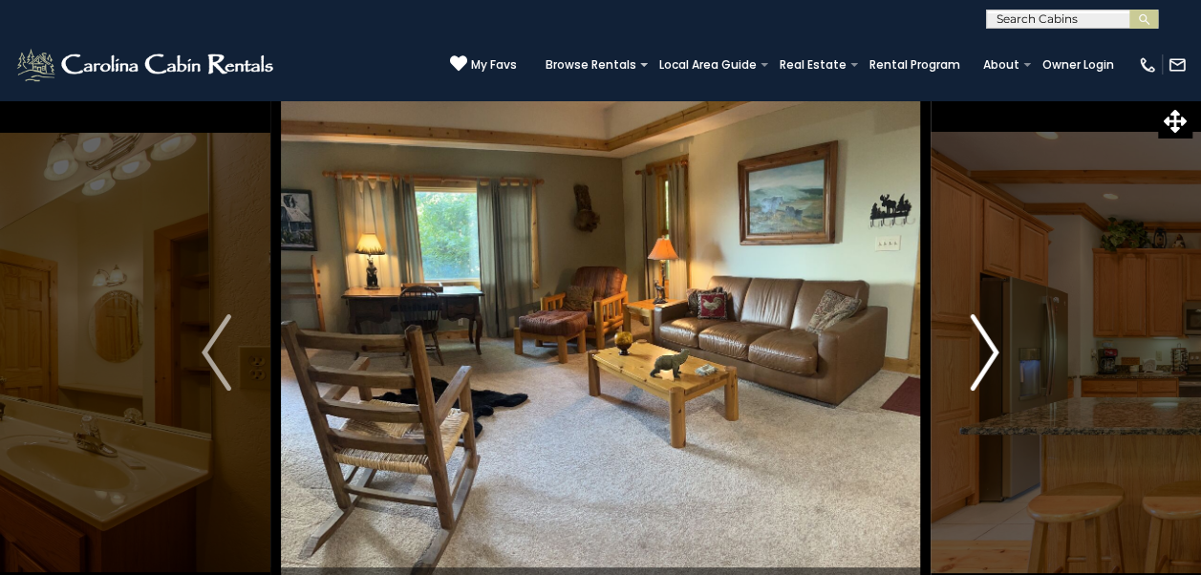
click at [983, 369] on img "Next" at bounding box center [984, 352] width 29 height 76
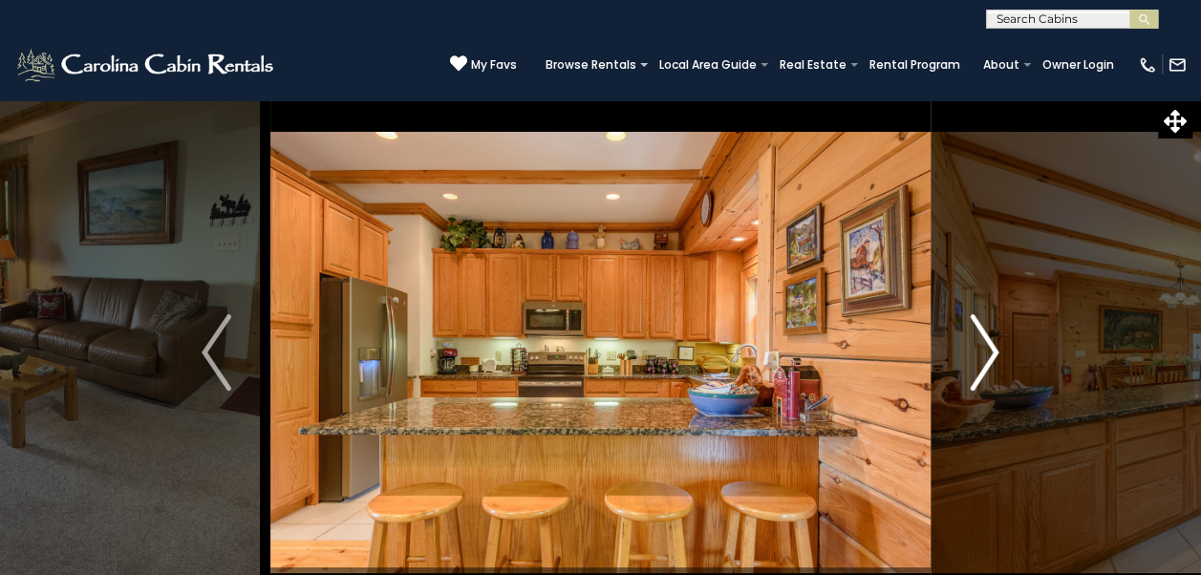
click at [984, 367] on img "Next" at bounding box center [984, 352] width 29 height 76
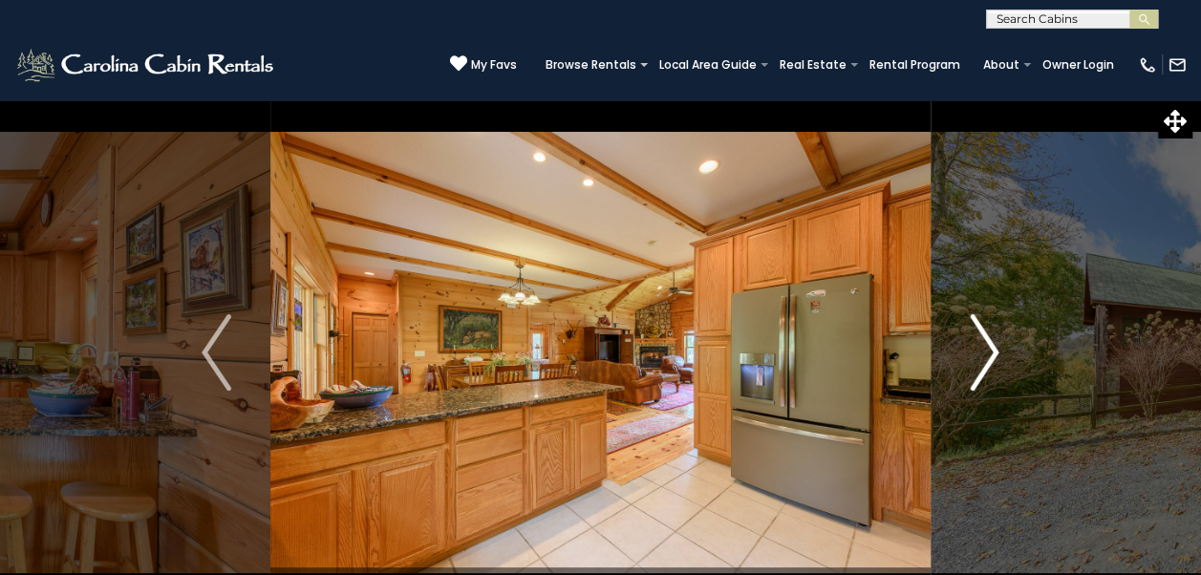
click at [980, 369] on img "Next" at bounding box center [984, 352] width 29 height 76
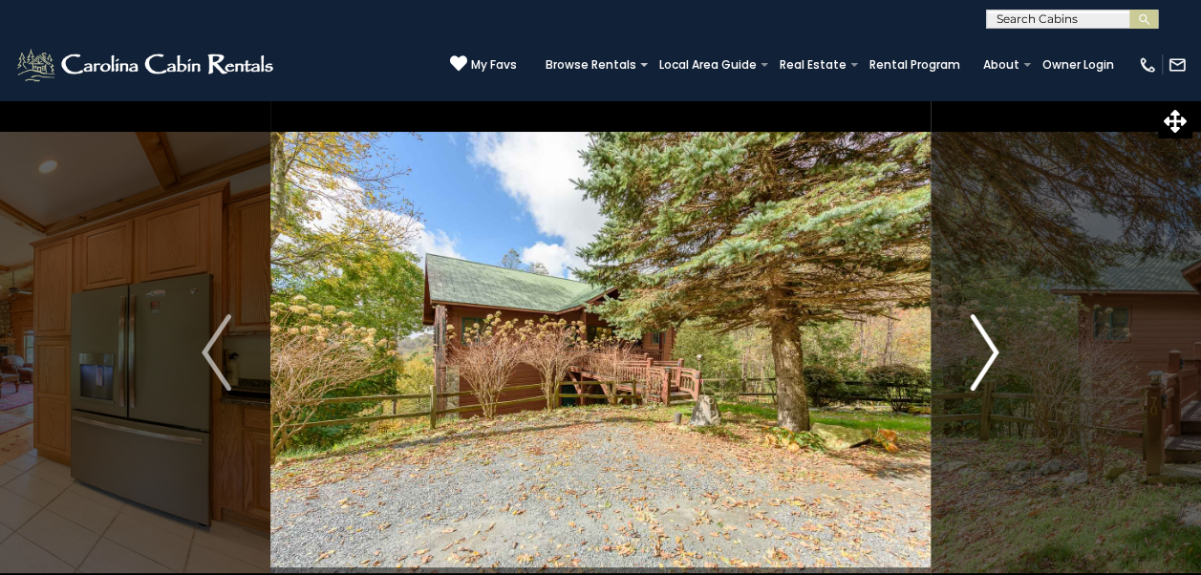
click at [984, 363] on img "Next" at bounding box center [984, 352] width 29 height 76
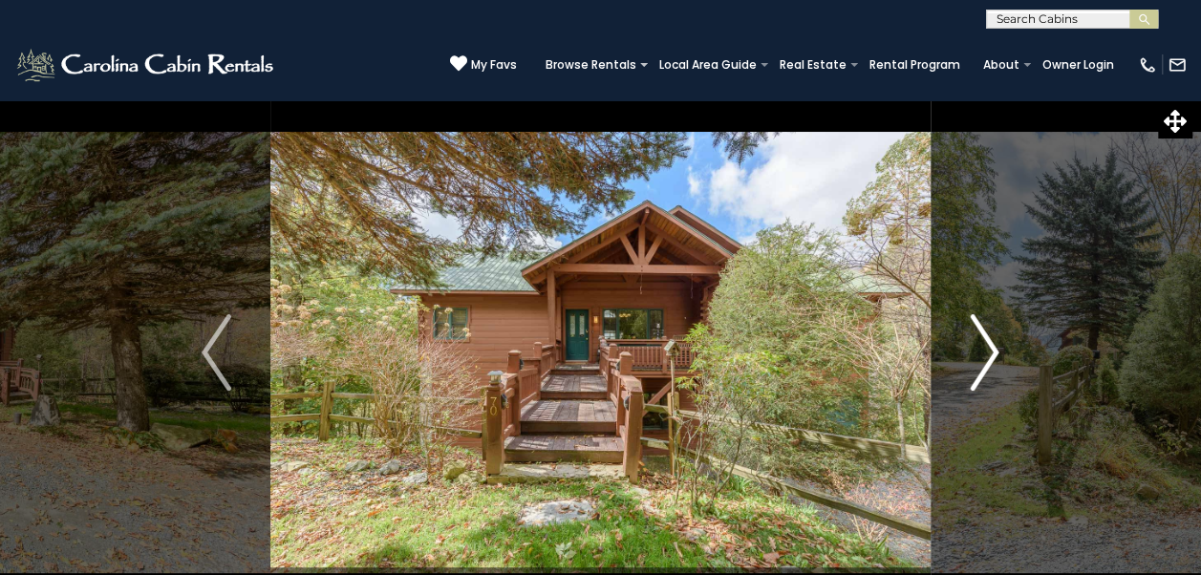
click at [983, 367] on img "Next" at bounding box center [984, 352] width 29 height 76
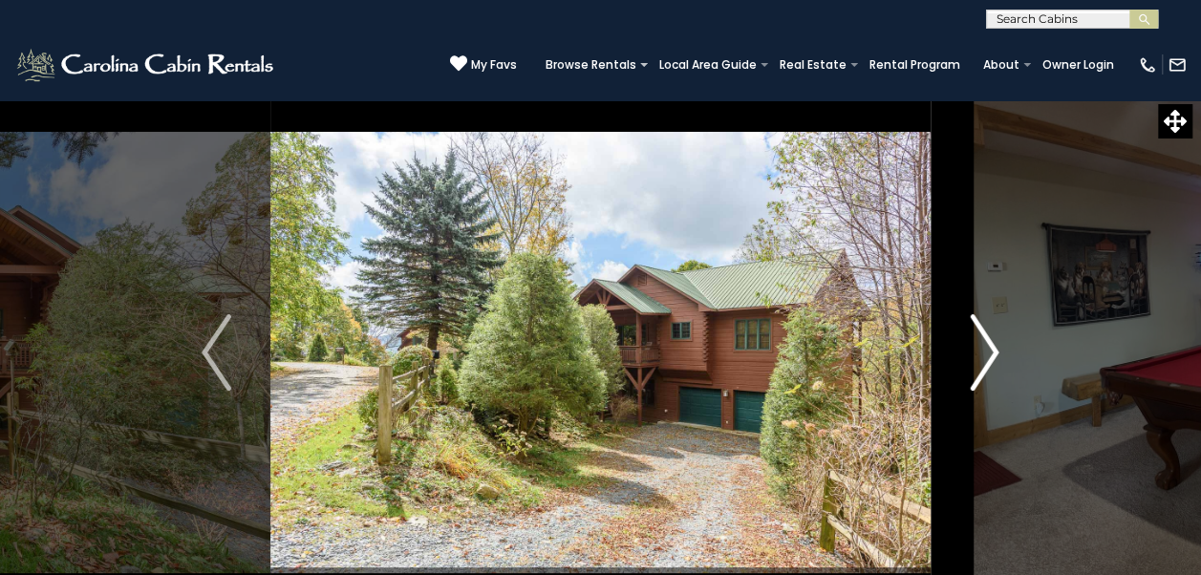
click at [979, 372] on img "Next" at bounding box center [984, 352] width 29 height 76
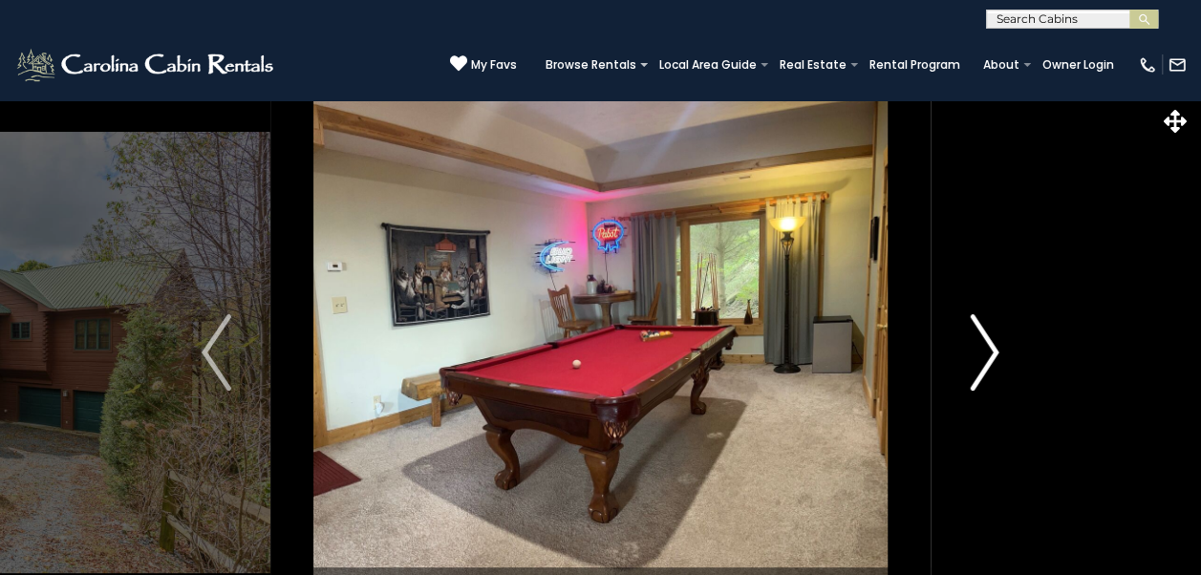
click at [977, 377] on img "Next" at bounding box center [984, 352] width 29 height 76
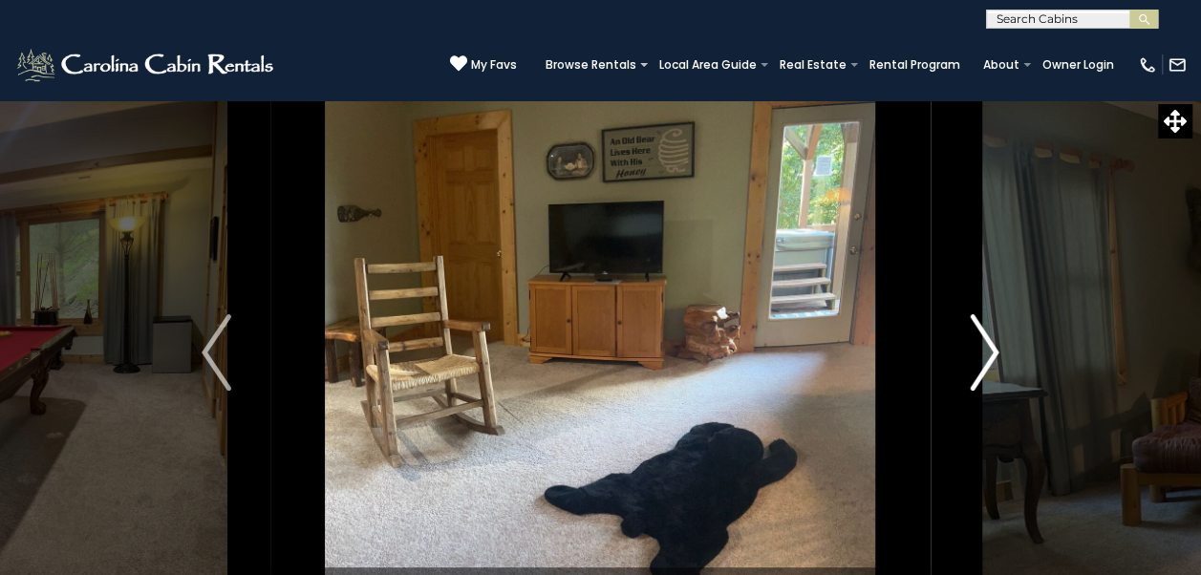
click at [983, 363] on img "Next" at bounding box center [984, 352] width 29 height 76
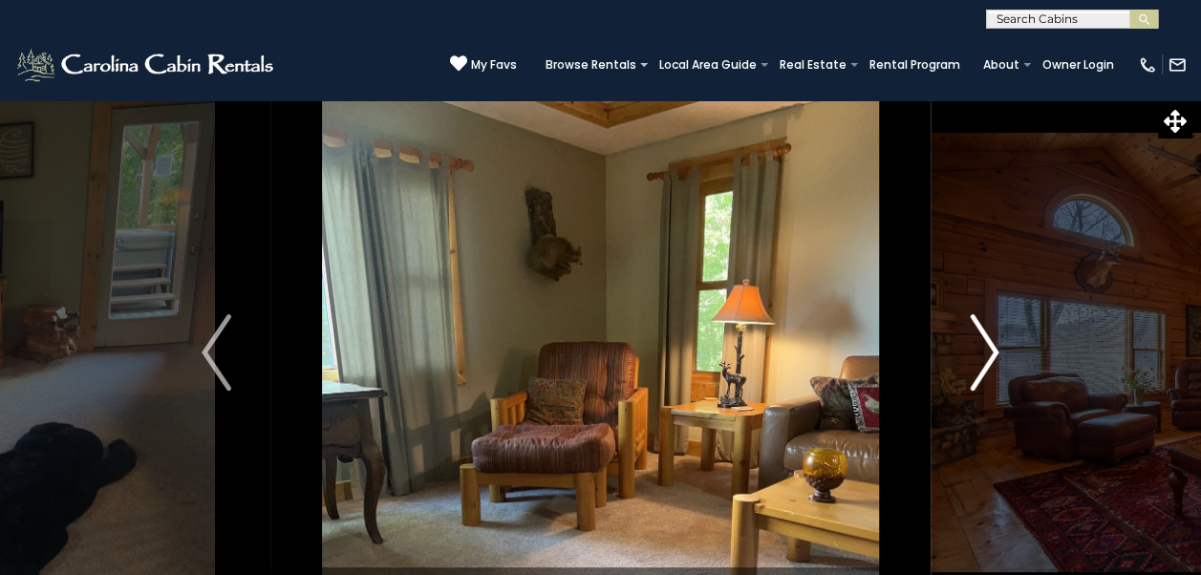
click at [981, 369] on img "Next" at bounding box center [984, 352] width 29 height 76
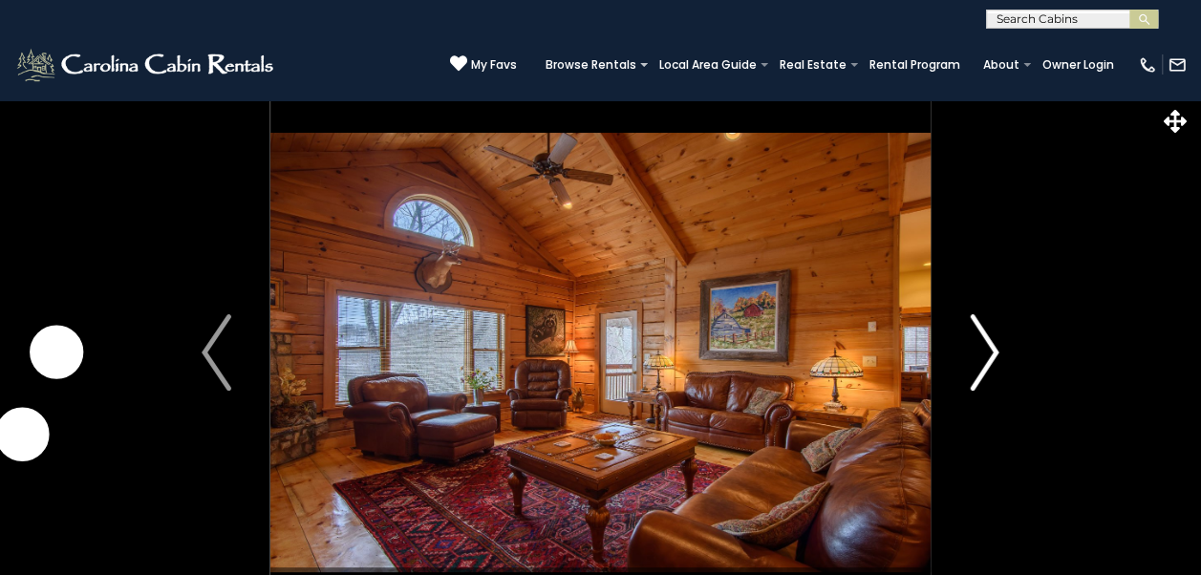
click at [979, 373] on img "Next" at bounding box center [984, 352] width 29 height 76
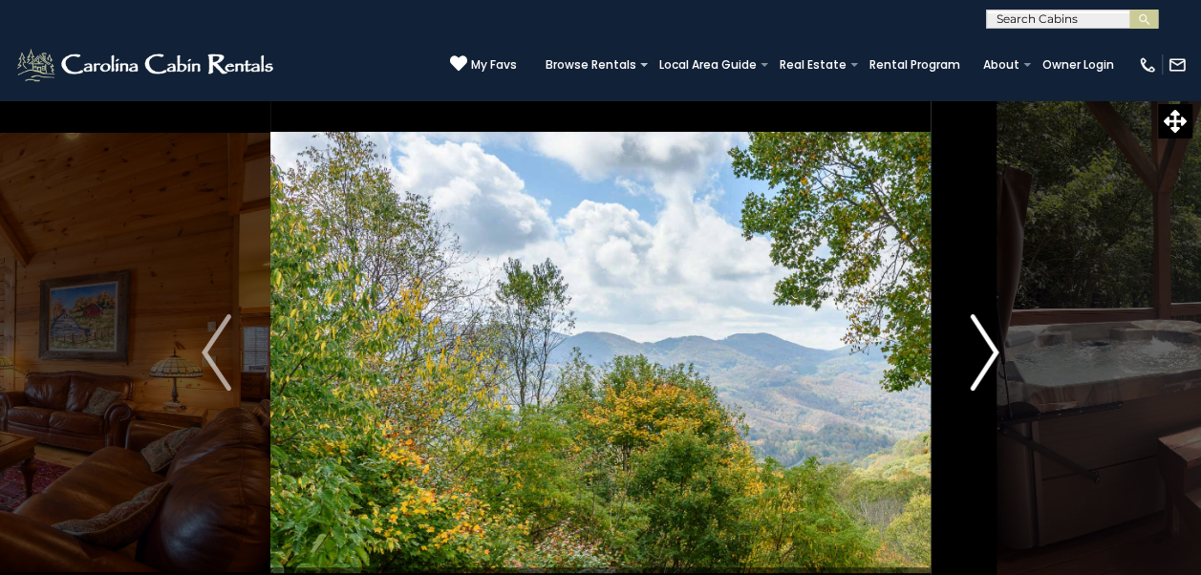
click at [990, 359] on img "Next" at bounding box center [984, 352] width 29 height 76
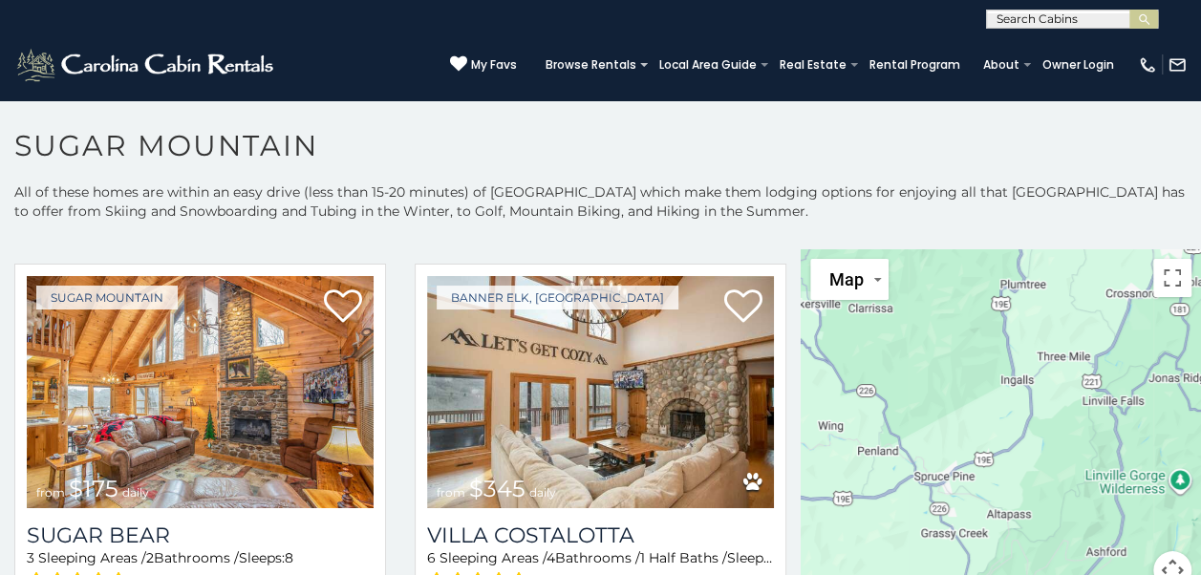
scroll to position [2509, 0]
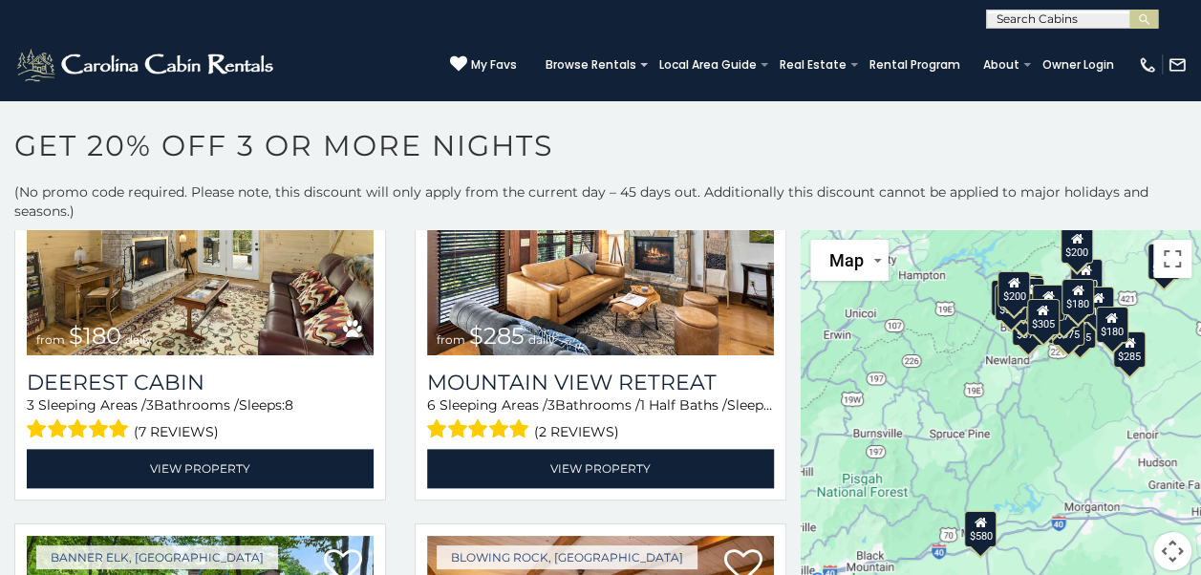
scroll to position [4712, 0]
